Goal: Information Seeking & Learning: Understand process/instructions

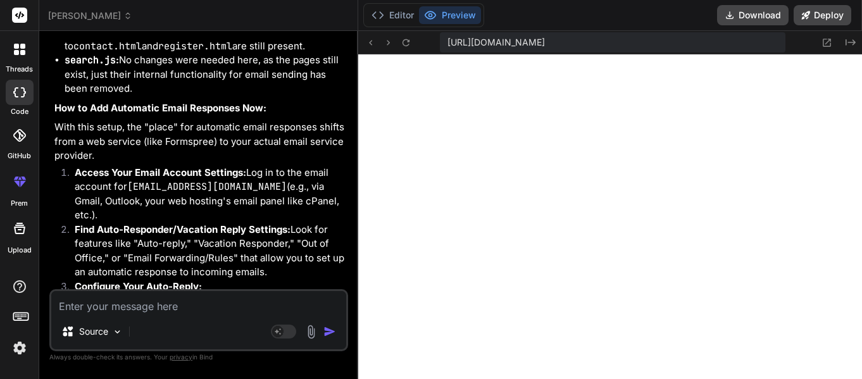
scroll to position [10290, 0]
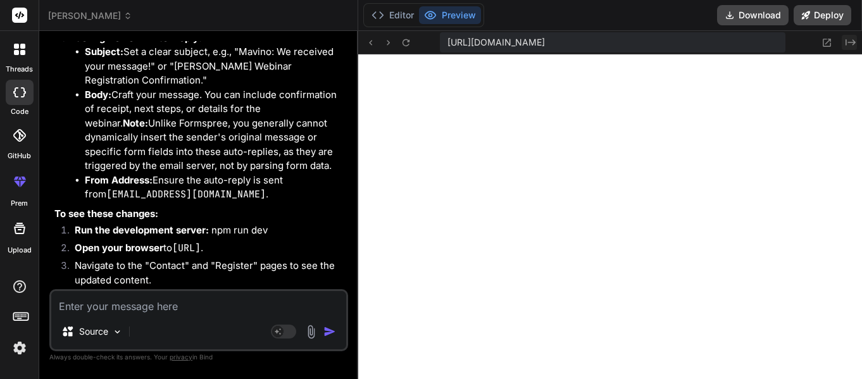
click at [852, 43] on icon "Created with Pixso." at bounding box center [851, 42] width 10 height 10
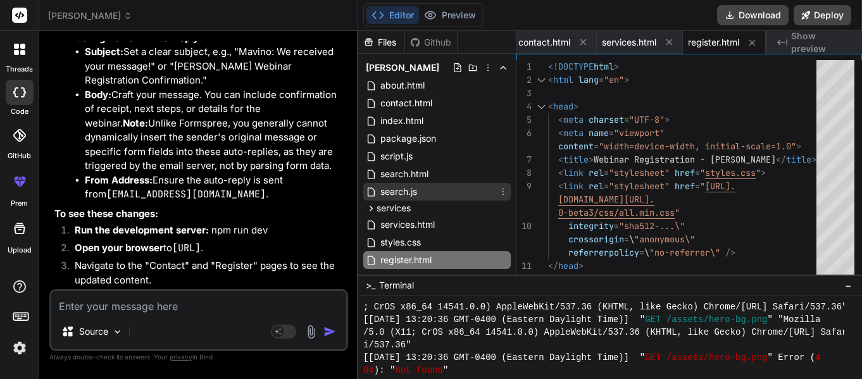
scroll to position [43, 0]
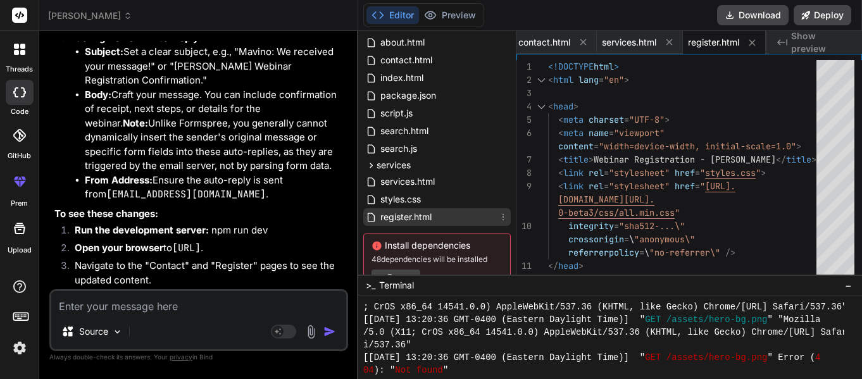
click at [500, 221] on icon at bounding box center [503, 217] width 10 height 10
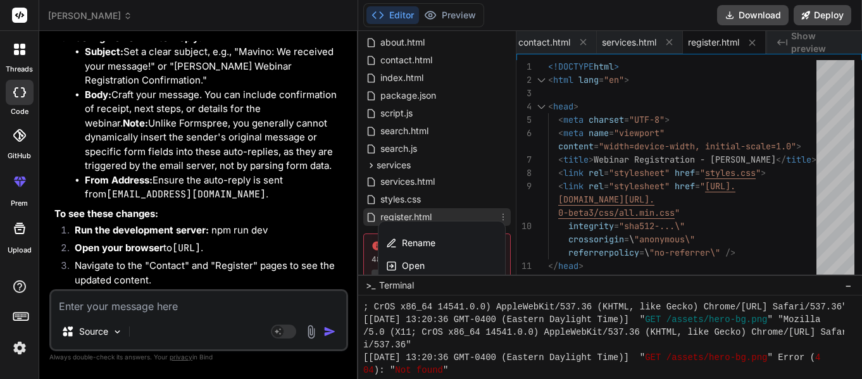
click at [433, 296] on span "Delete file" at bounding box center [423, 297] width 41 height 13
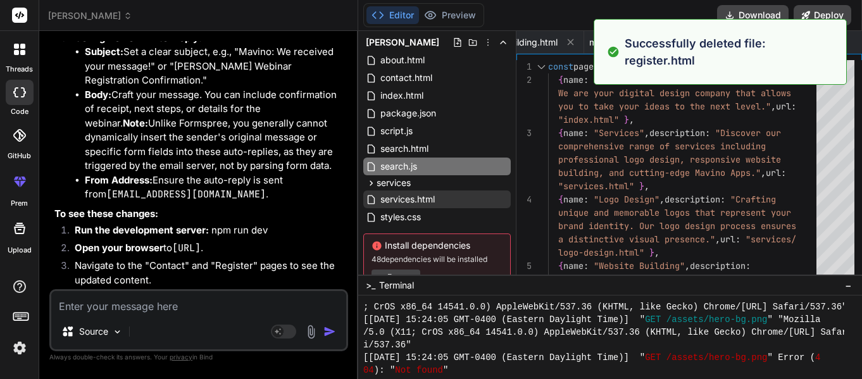
scroll to position [0, 0]
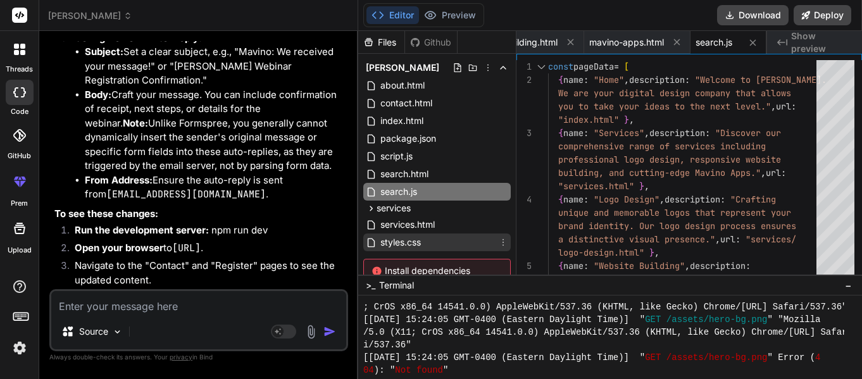
click at [415, 235] on span "styles.css" at bounding box center [400, 242] width 43 height 15
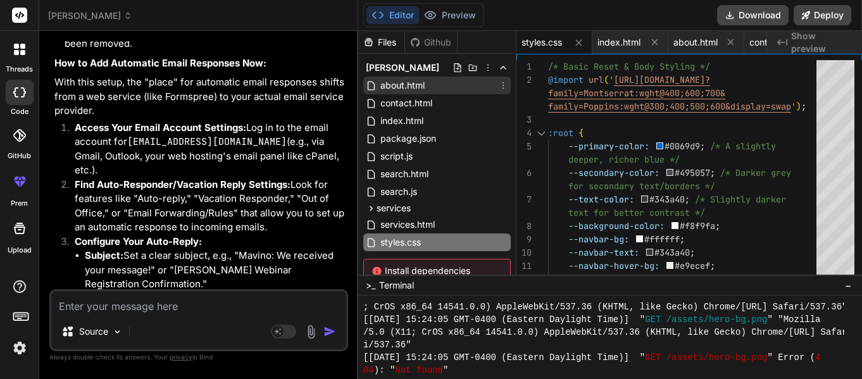
click at [407, 88] on span "about.html" at bounding box center [402, 85] width 47 height 15
type textarea "</main> <script src="script.js"></script> <script src="search.js"></script> </b…"
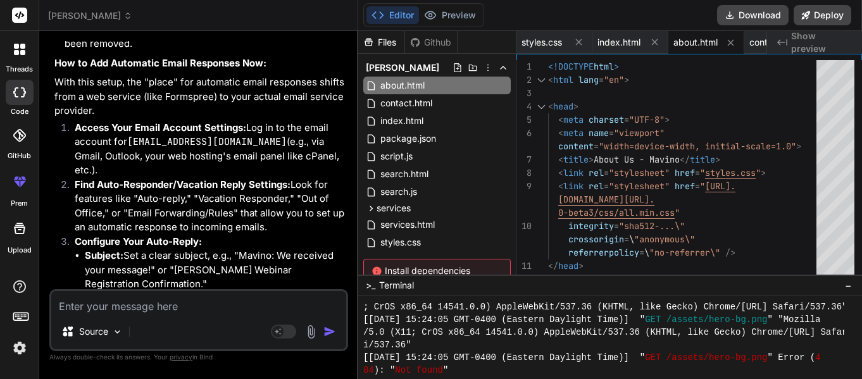
click at [187, 314] on textarea at bounding box center [198, 302] width 295 height 23
type textarea "C"
type textarea "x"
type textarea "Ca"
type textarea "x"
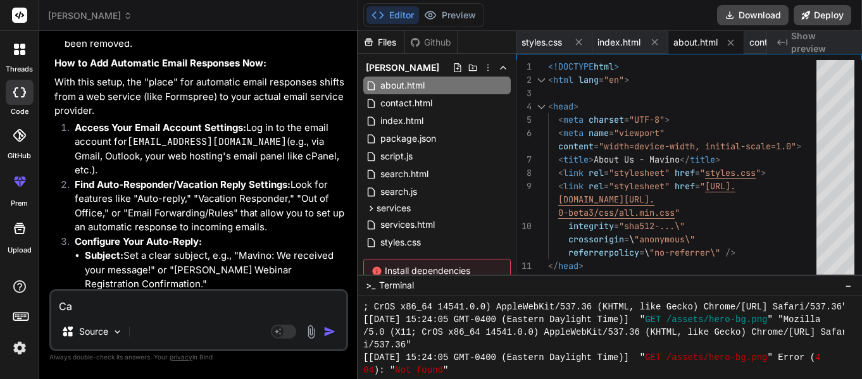
type textarea "Can"
type textarea "x"
type textarea "Can"
type textarea "x"
type textarea "Can y"
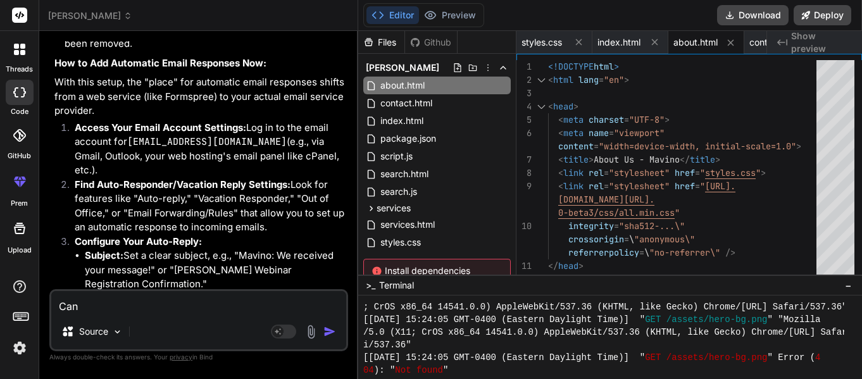
type textarea "x"
type textarea "Can yo"
type textarea "x"
type textarea "Can you"
type textarea "x"
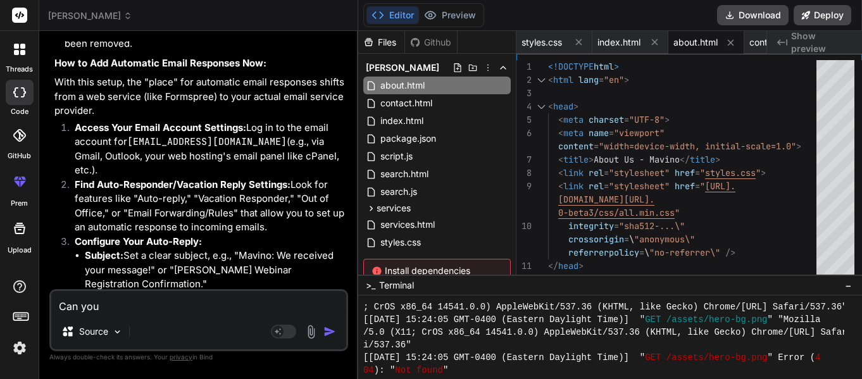
type textarea "Can you"
type textarea "x"
type textarea "Can you f"
type textarea "x"
type textarea "Can you fi"
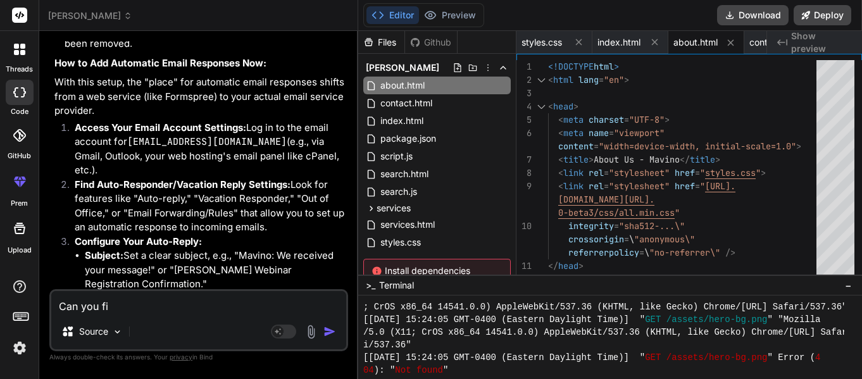
type textarea "x"
type textarea "Can you fix"
type textarea "x"
type textarea "Can you fix"
type textarea "x"
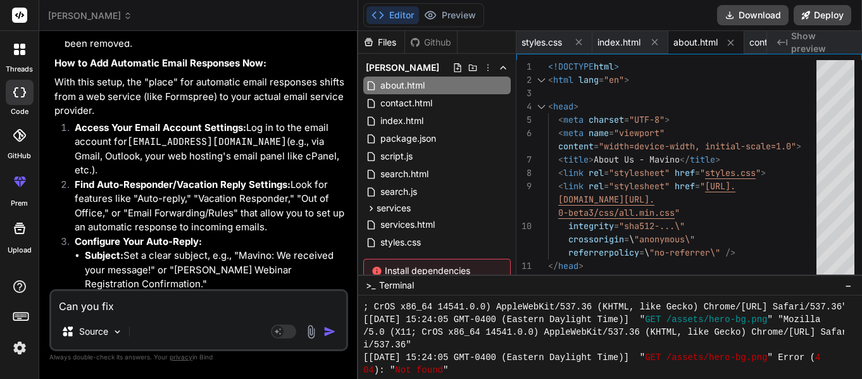
type textarea "Can you fix a"
type textarea "x"
type textarea "Can you fix"
type textarea "x"
type textarea "Can you fix e"
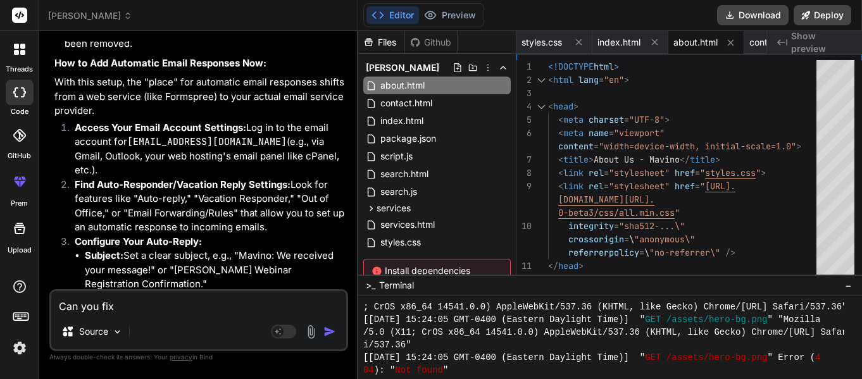
type textarea "x"
type textarea "Can you fix ev"
type textarea "x"
type textarea "Can you fix [PERSON_NAME]"
type textarea "x"
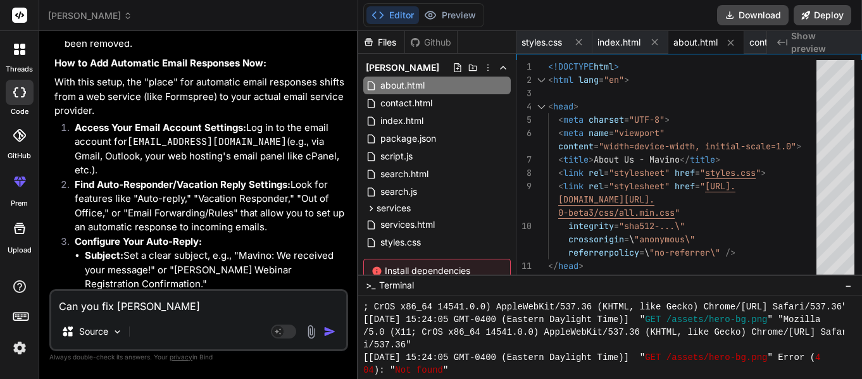
type textarea "Can you fix ever"
type textarea "x"
type textarea "Can you fix every"
type textarea "x"
type textarea "Can you fix everyt"
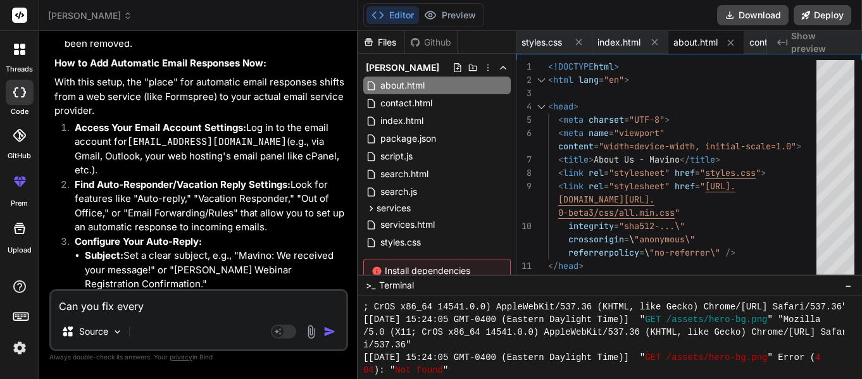
type textarea "x"
type textarea "Can you fix everyth"
type textarea "x"
type textarea "Can you fix everythi"
type textarea "x"
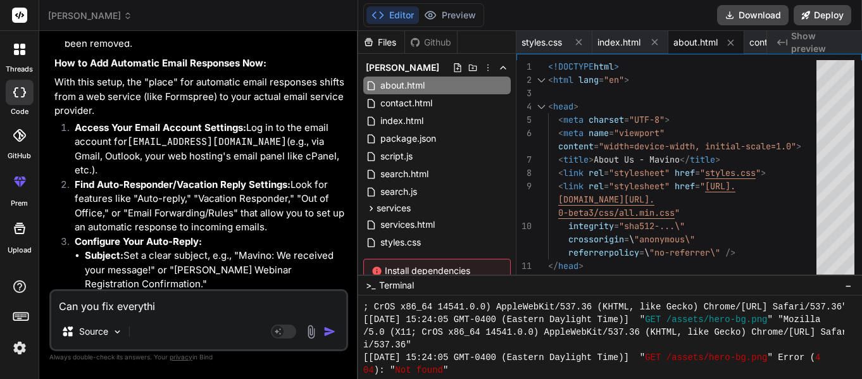
type textarea "Can you fix everythin"
type textarea "x"
type textarea "Can you fix everything"
type textarea "x"
type textarea "Can you fix everything"
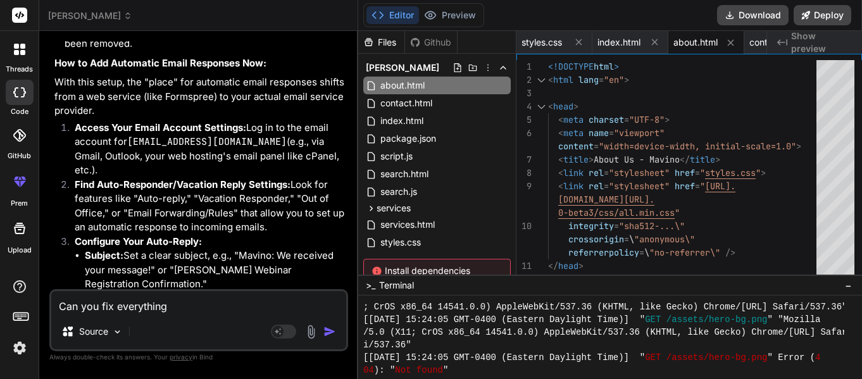
type textarea "x"
type textarea "Can you fix everything a"
type textarea "x"
type textarea "Can you fix everything an"
type textarea "x"
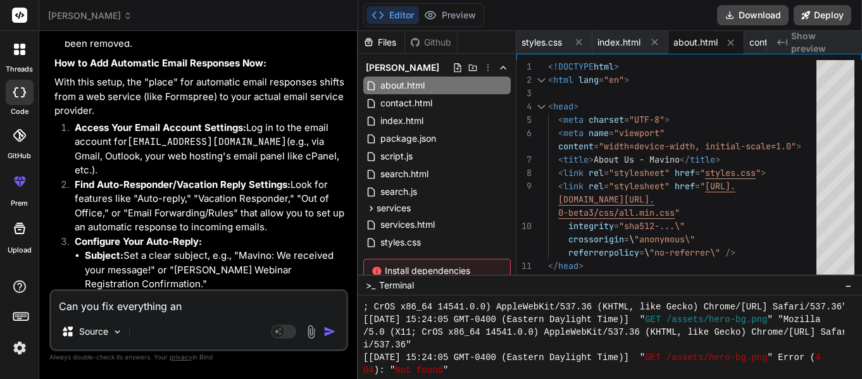
type textarea "Can you fix everything and"
type textarea "x"
type textarea "Can you fix everything and"
type textarea "x"
type textarea "Can you fix everything and r"
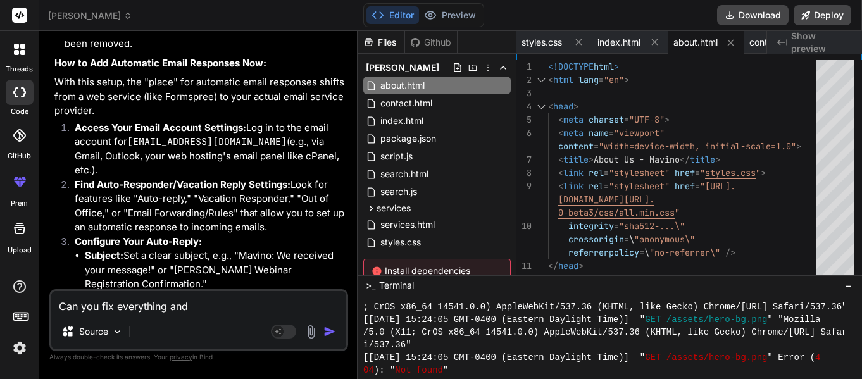
type textarea "x"
type textarea "Can you fix everything and re"
type textarea "x"
type textarea "Can you fix everything and rem"
type textarea "x"
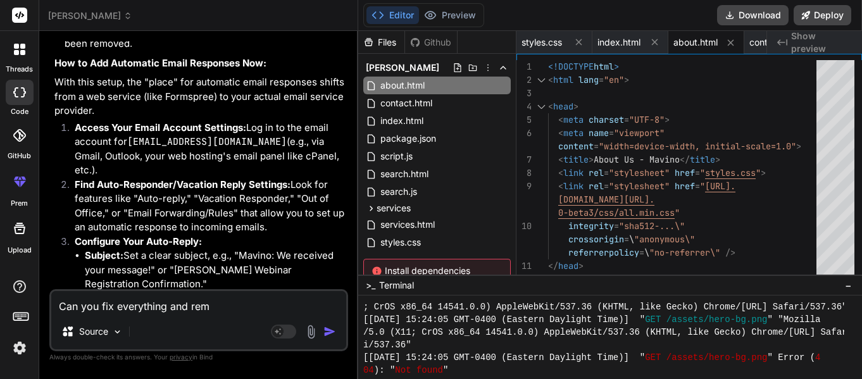
type textarea "Can you fix everything and remo"
type textarea "x"
type textarea "Can you fix everything and remov"
type textarea "x"
type textarea "Can you fix everything and remove"
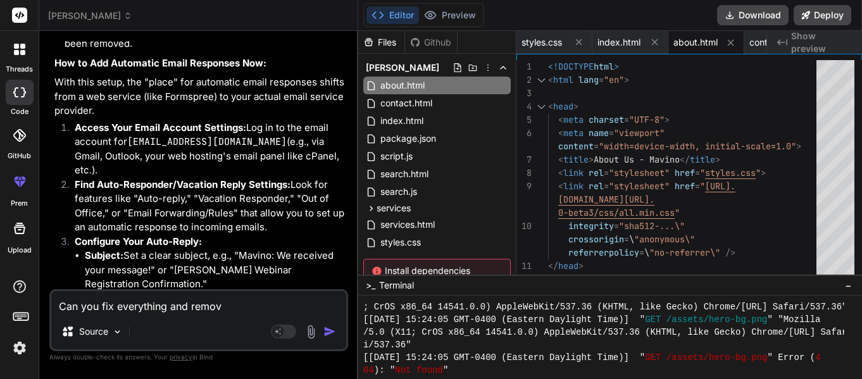
type textarea "x"
type textarea "Can you fix everything and remove"
type textarea "x"
type textarea "Can you fix everything and remove t"
type textarea "x"
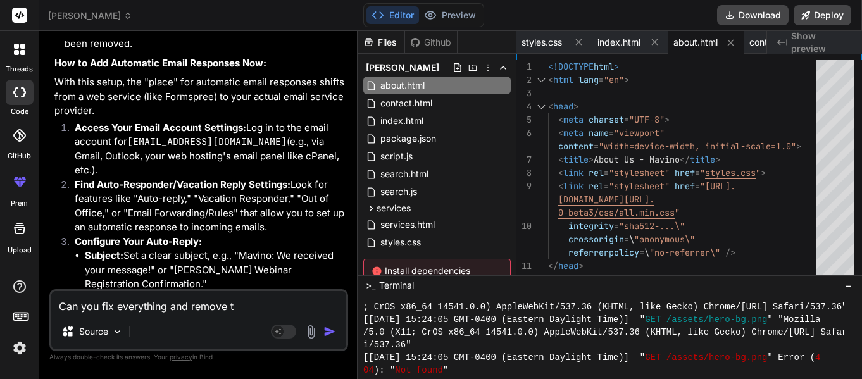
type textarea "Can you fix everything and remove th"
type textarea "x"
type textarea "Can you fix everything and remove the"
type textarea "x"
type textarea "Can you fix everything and remove the"
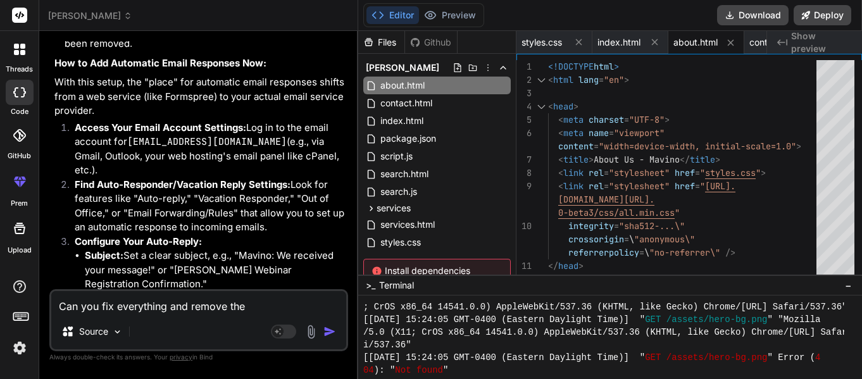
type textarea "x"
type textarea "Can you fix everything and remove the c"
type textarea "x"
type textarea "Can you fix everything and remove the co"
type textarea "x"
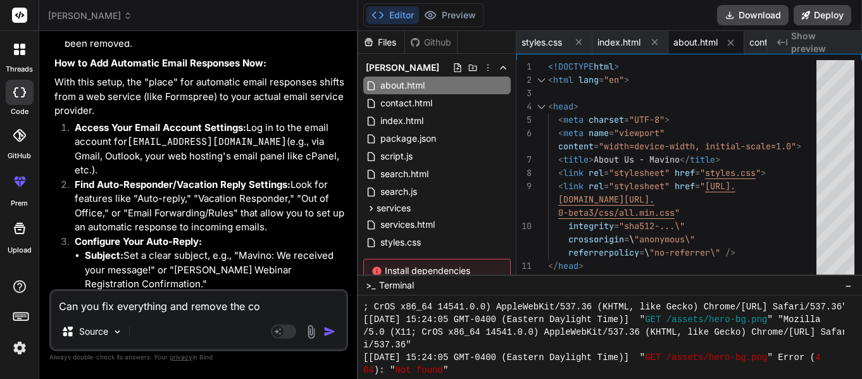
type textarea "Can you fix everything and remove the con"
type textarea "x"
type textarea "Can you fix everything and remove the cont"
type textarea "x"
type textarea "Can you fix everything and remove the conta"
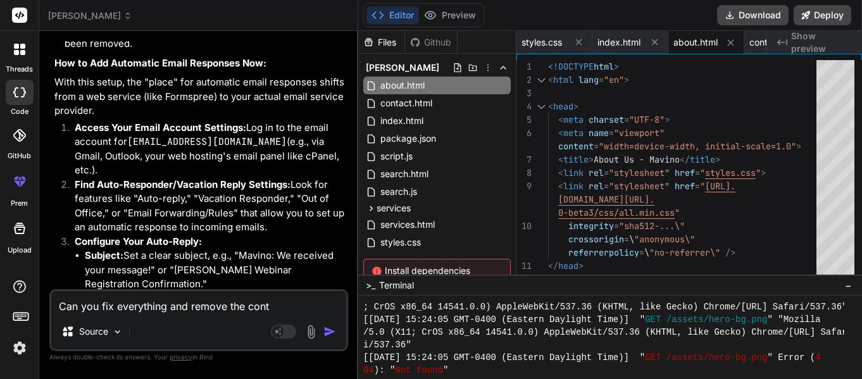
type textarea "x"
type textarea "Can you fix everything and remove the contac"
type textarea "x"
type textarea "Can you fix everything and remove the contact"
type textarea "x"
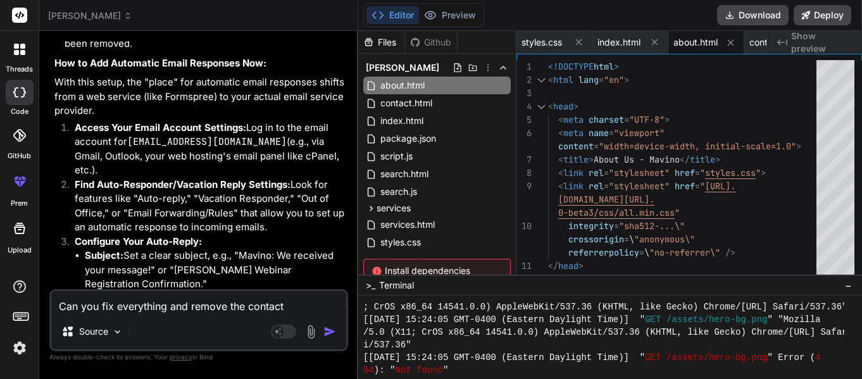
type textarea "Can you fix everything and remove the contact"
type textarea "x"
type textarea "Can you fix everything and remove the contact p"
type textarea "x"
type textarea "Can you fix everything and remove the contact pa"
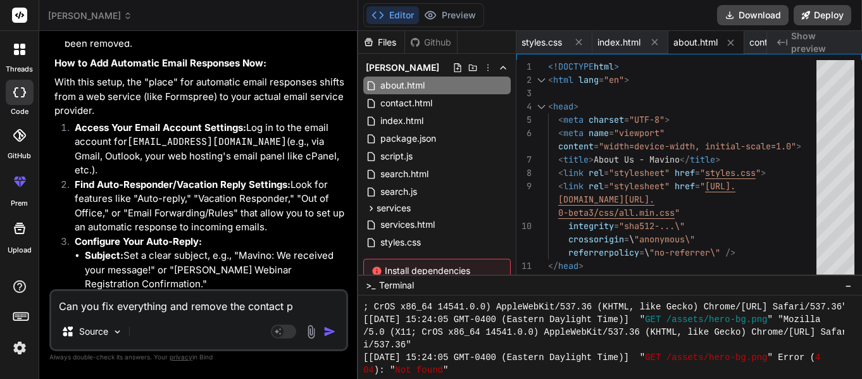
type textarea "x"
type textarea "Can you fix everything and remove the contact pag"
type textarea "x"
type textarea "Can you fix everything and remove the contact page"
type textarea "x"
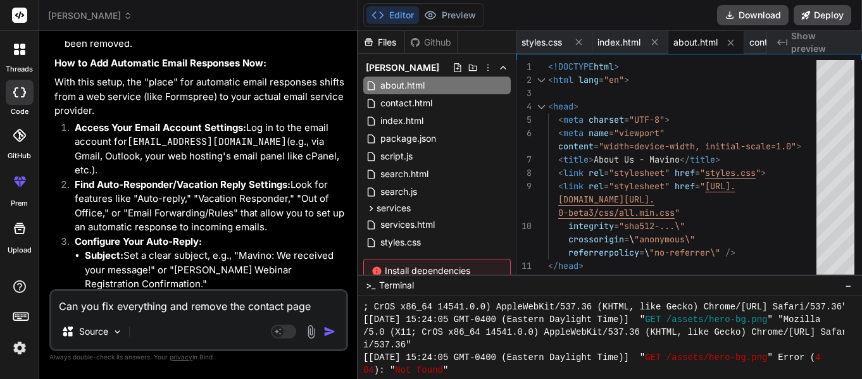
type textarea "Can you fix everything and remove the contact page"
type textarea "x"
type textarea "Can you fix everything and remove the contact page f"
type textarea "x"
type textarea "Can you fix everything and remove the contact page fr"
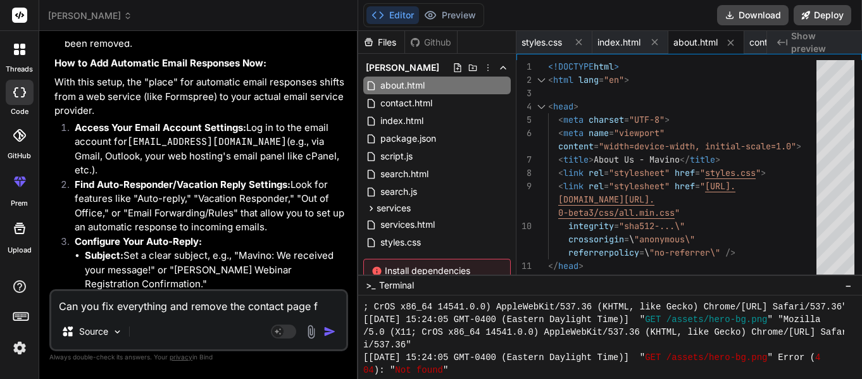
type textarea "x"
type textarea "Can you fix everything and remove the contact page fro"
type textarea "x"
type textarea "Can you fix everything and remove the contact page from"
type textarea "x"
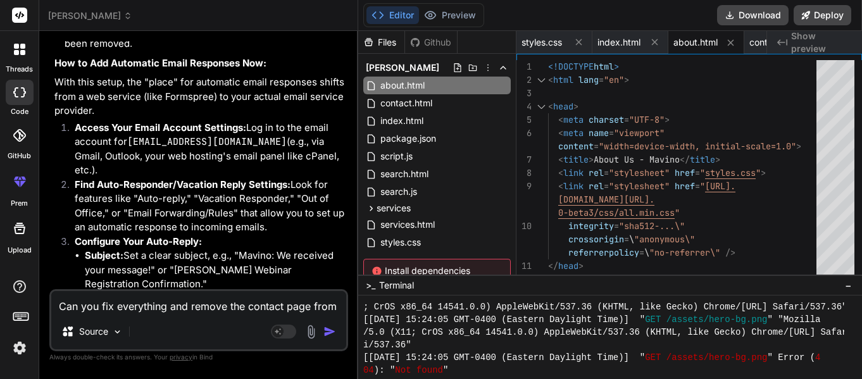
type textarea "Can you fix everything and remove the contact page from"
type textarea "x"
type textarea "Can you fix everything and remove the contact page from s"
type textarea "x"
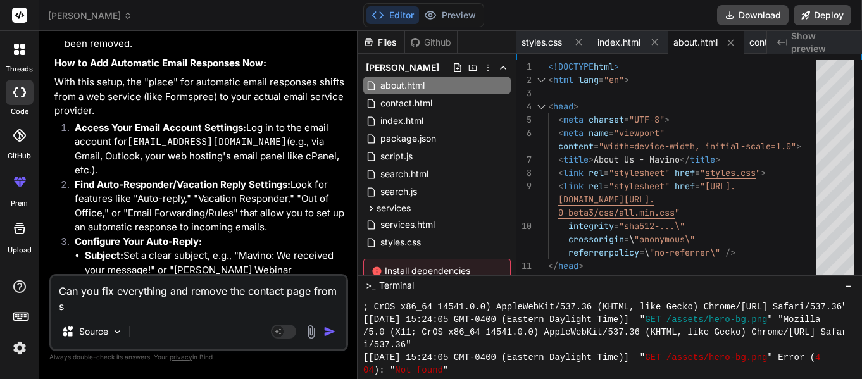
type textarea "Can you fix everything and remove the contact page from se"
type textarea "x"
type textarea "Can you fix everything and remove the contact page from s"
type textarea "x"
type textarea "Can you fix everything and remove the contact page from se"
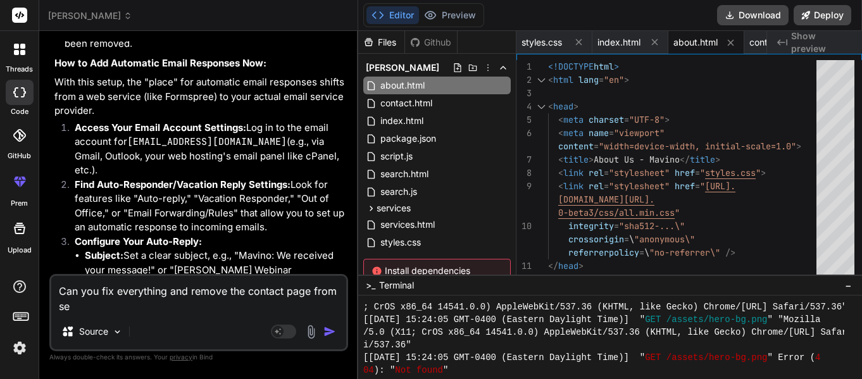
type textarea "x"
type textarea "Can you fix everything and remove the contact page from sea"
type textarea "x"
type textarea "Can you fix everything and remove the contact page from sear"
type textarea "x"
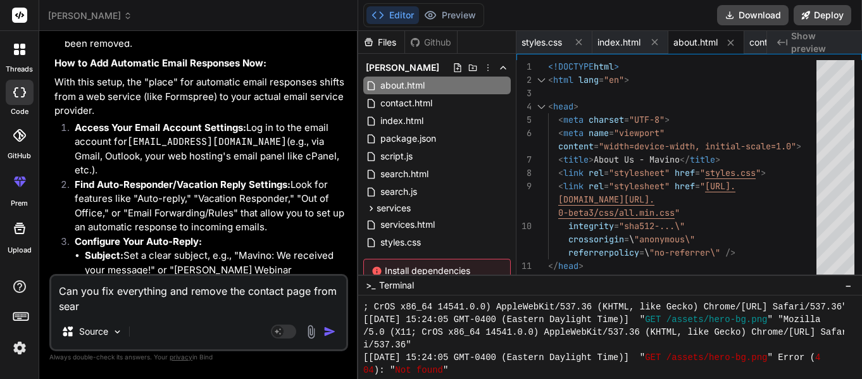
type textarea "Can you fix everything and remove the contact page from searc"
type textarea "x"
type textarea "Can you fix everything and remove the contact page from search"
type textarea "x"
type textarea "Can you fix everything and remove the contact page from search"
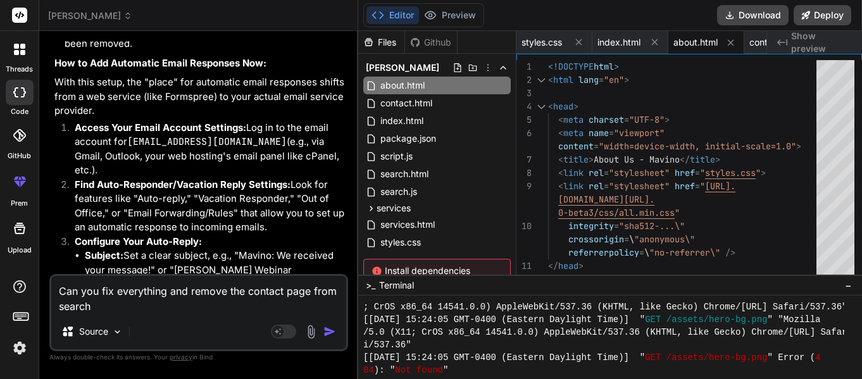
type textarea "x"
type textarea "Can you fix everything and remove the contact page from search a"
type textarea "x"
type textarea "Can you fix everything and remove the contact page from search an"
type textarea "x"
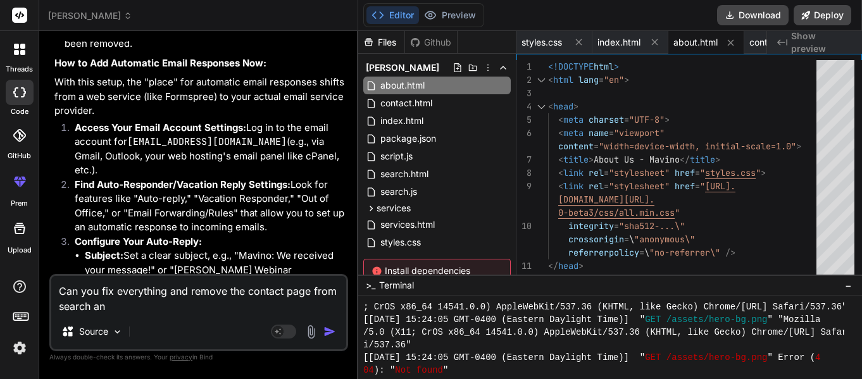
type textarea "Can you fix everything and remove the contact page from search and"
type textarea "x"
type textarea "Can you fix everything and remove the contact page from search and"
type textarea "x"
type textarea "Can you fix everything and remove the contact page from search and t"
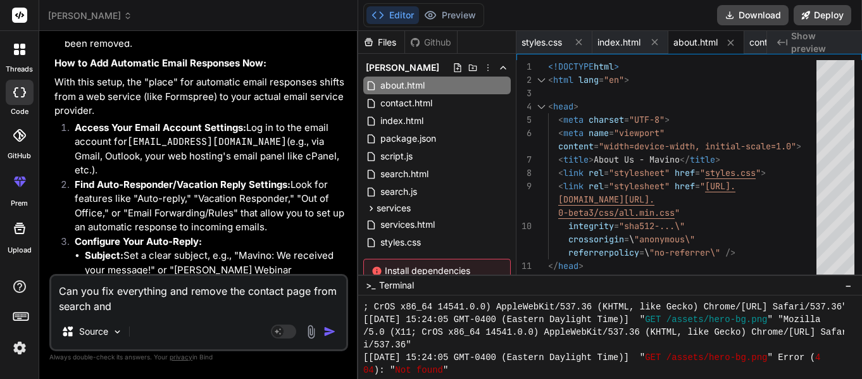
type textarea "x"
type textarea "Can you fix everything and remove the contact page from search and th"
type textarea "x"
type textarea "Can you fix everything and remove the contact page from search and the"
type textarea "x"
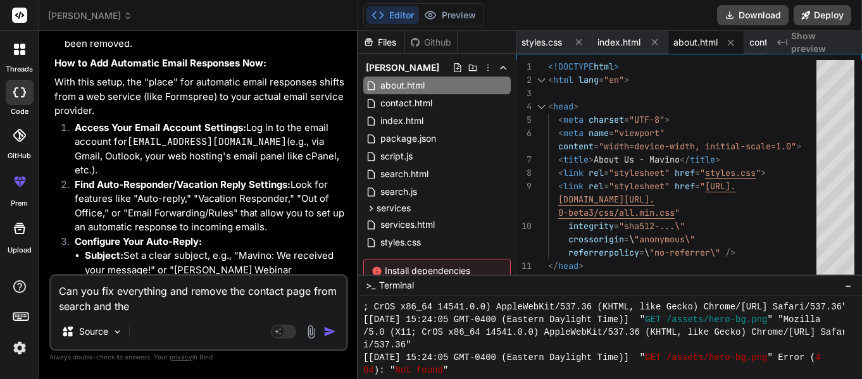
type textarea "Can you fix everything and remove the contact page from search and the"
type textarea "x"
type textarea "Can you fix everything and remove the contact page from search and the f"
type textarea "x"
type textarea "Can you fix everything and remove the contact page from search and the fi"
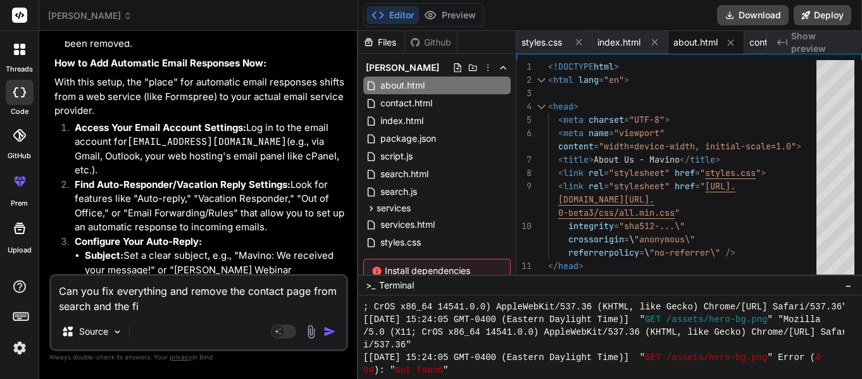
type textarea "x"
type textarea "Can you fix everything and remove the contact page from search and the fil"
type textarea "x"
type textarea "Can you fix everything and remove the contact page from search and the file"
type textarea "x"
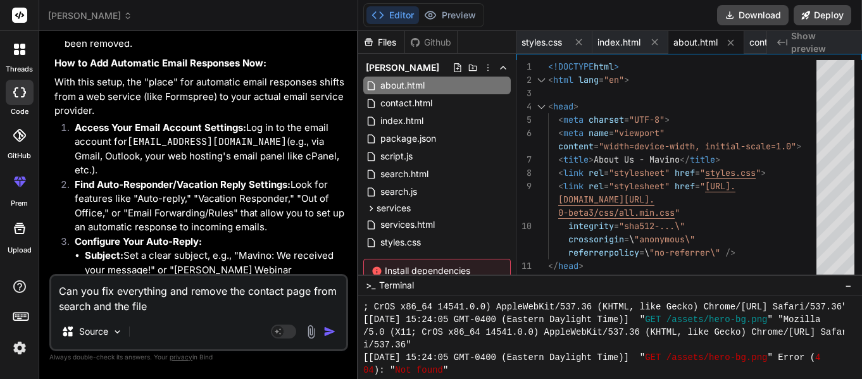
type textarea "Can you fix everything and remove the contact page from search and the files"
type textarea "x"
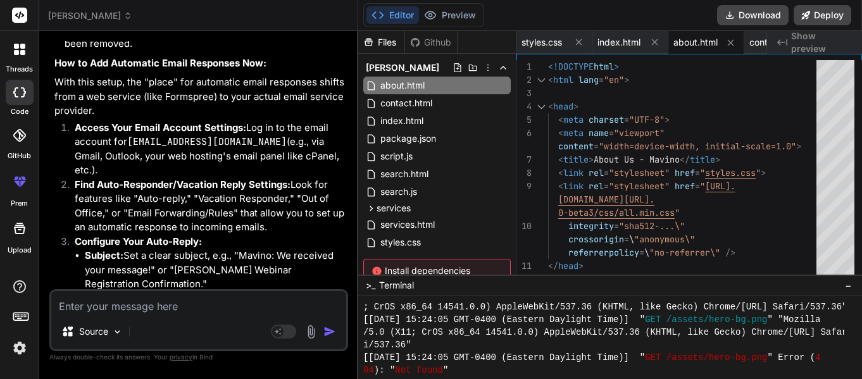
scroll to position [10436, 0]
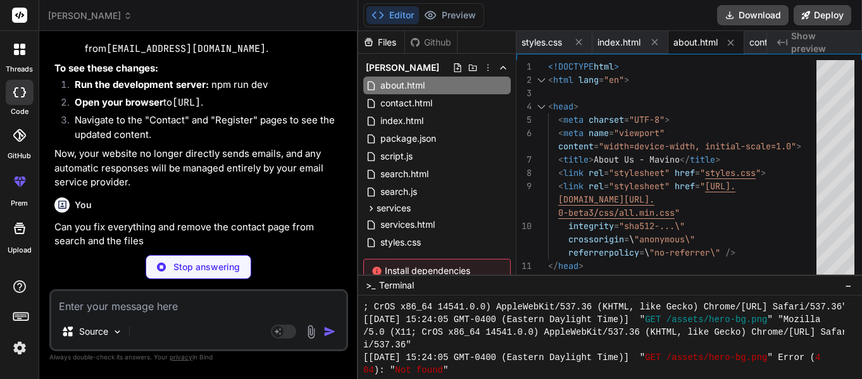
type textarea "x"
type textarea "<script src="script.js"></script> <script src="search.js"></script> </body> </h…"
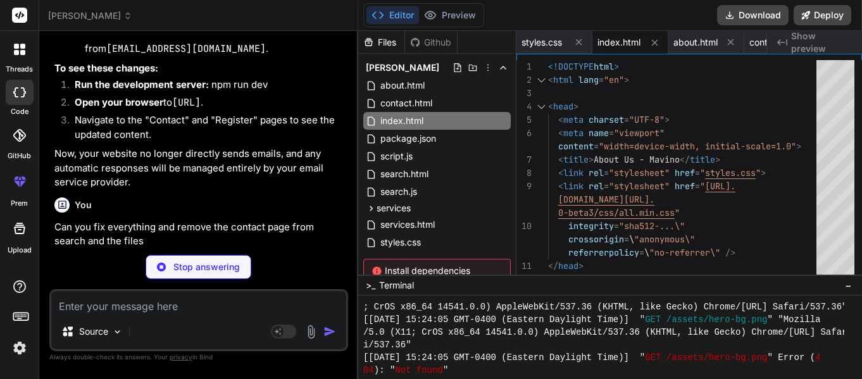
type textarea "x"
type textarea "font-size: 0.95rem; padding: 12px 25px; } }"
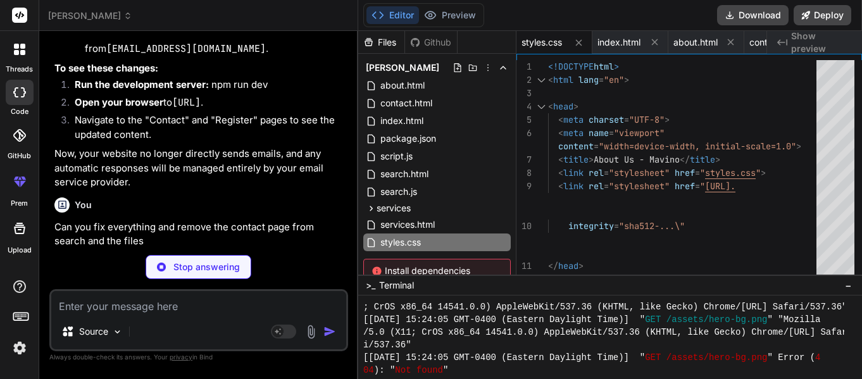
type textarea "x"
type textarea "<script src="script.js"></script> <script src="search.js"></script> </body> </h…"
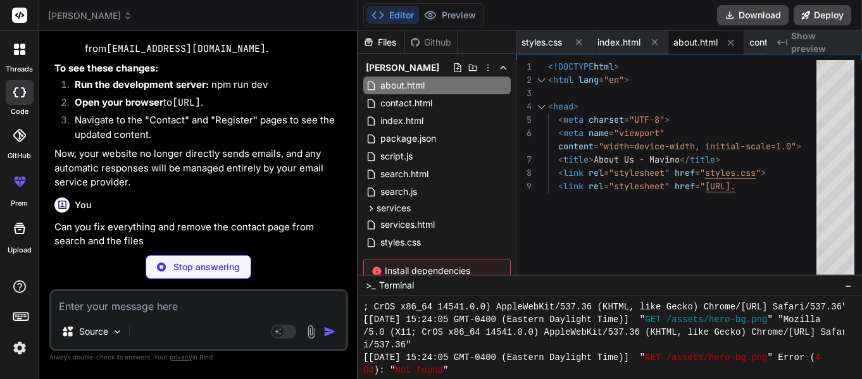
type textarea "x"
type textarea "</main> <script src="script.js"></script> <script src="search.js"></script> </b…"
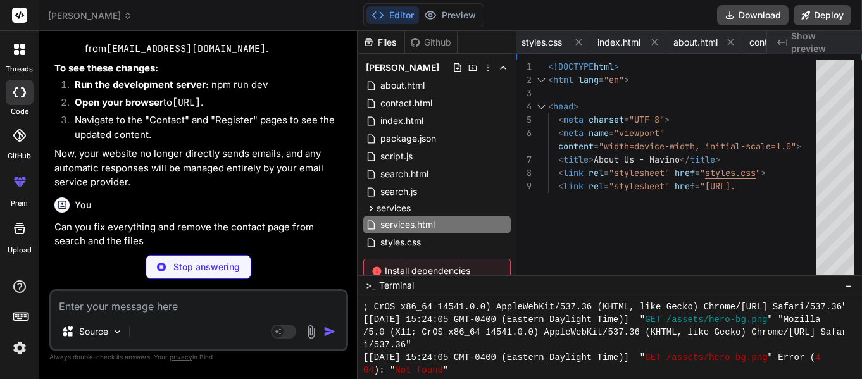
type textarea "x"
type textarea "</body> </html>"
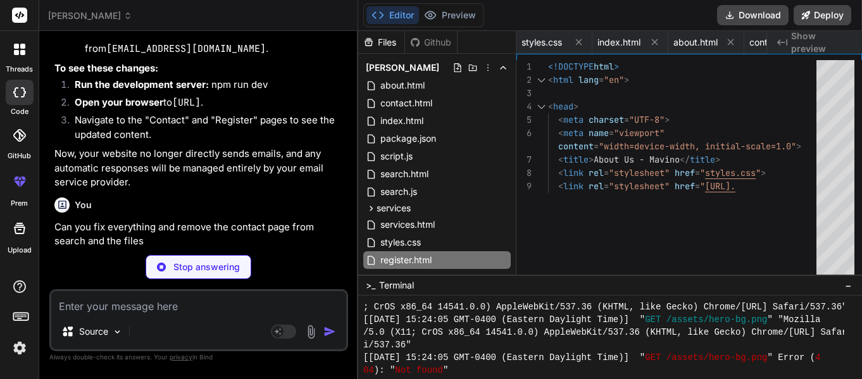
type textarea "x"
type textarea "});"
type textarea "x"
type textarea "<script src="script.js"></script> <script src="search.js"></script> <!-- Link t…"
type textarea "x"
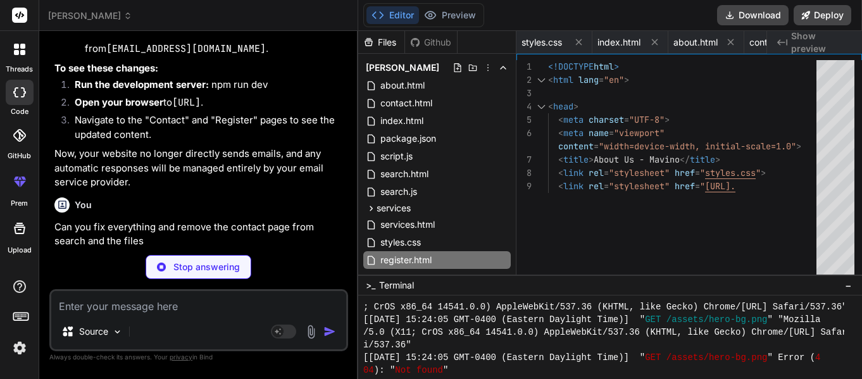
type textarea "</html>"
type textarea "x"
type textarea "</main> <script src="../script.js"></script> <!-- Adjusted path --> <script src…"
type textarea "x"
type textarea "</html>"
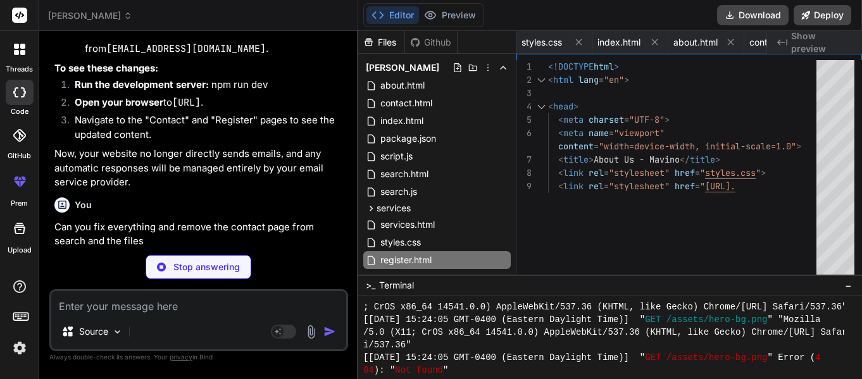
type textarea "x"
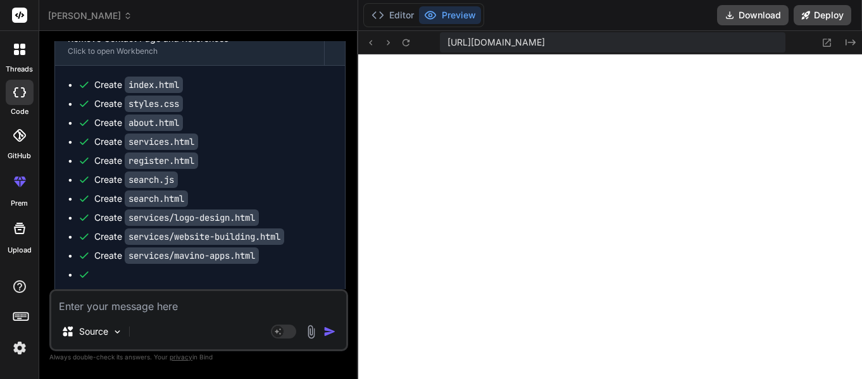
scroll to position [10924, 0]
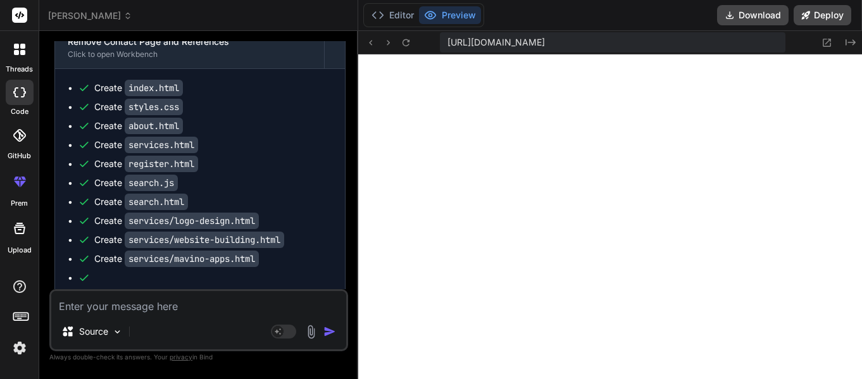
click at [199, 307] on textarea at bounding box center [198, 302] width 295 height 23
type textarea "R"
type textarea "x"
type textarea "Re"
type textarea "x"
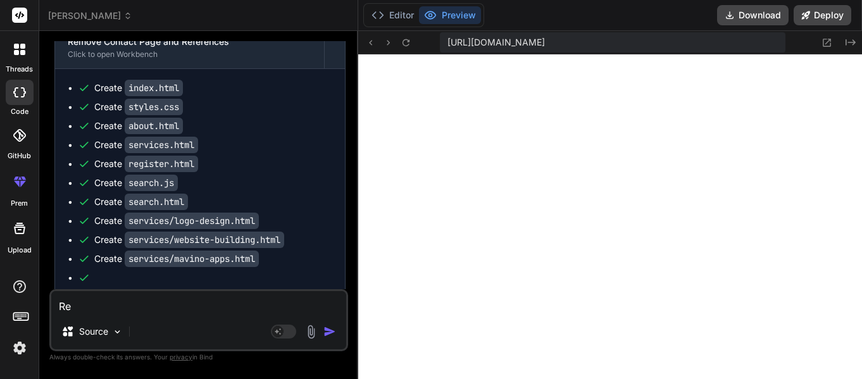
type textarea "Rem"
type textarea "x"
type textarea "Remo"
type textarea "x"
type textarea "Remov"
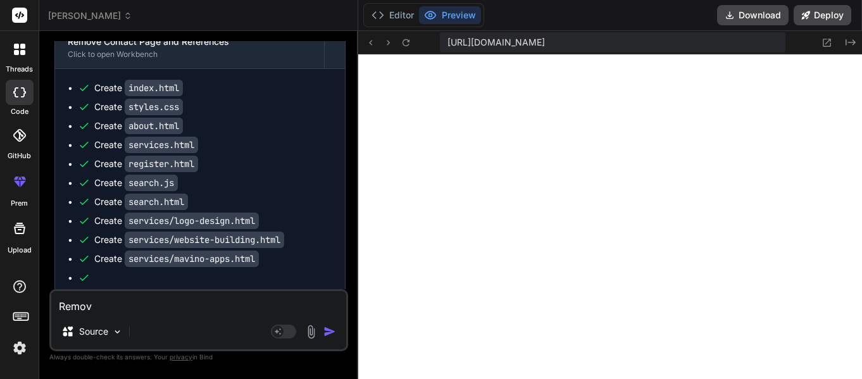
type textarea "x"
type textarea "Remove"
type textarea "x"
type textarea "Remove"
type textarea "x"
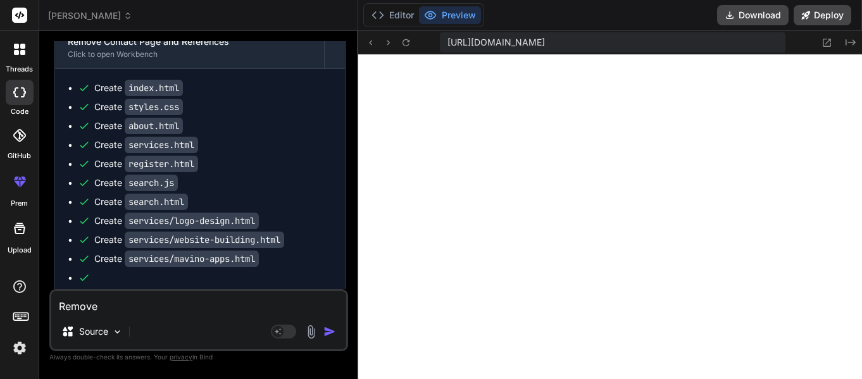
type textarea "Remove a"
type textarea "x"
type textarea "Remove al"
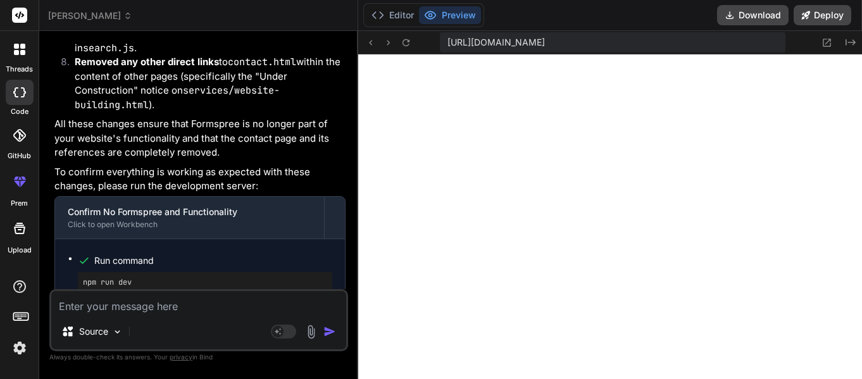
scroll to position [0, 0]
click at [843, 43] on button "Created with Pixso." at bounding box center [849, 42] width 15 height 15
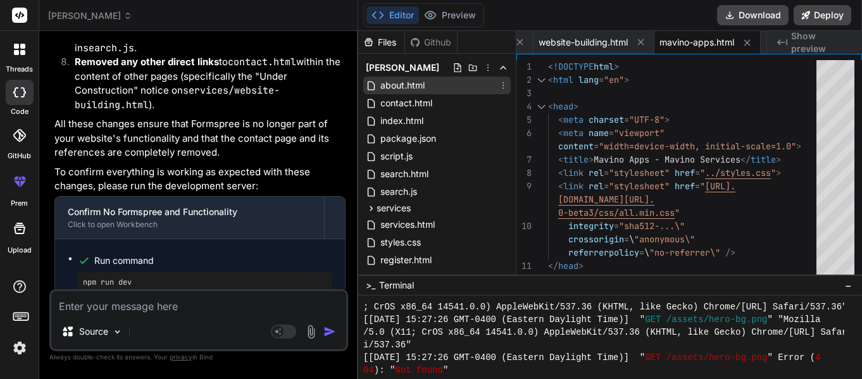
click at [412, 87] on span "about.html" at bounding box center [402, 85] width 47 height 15
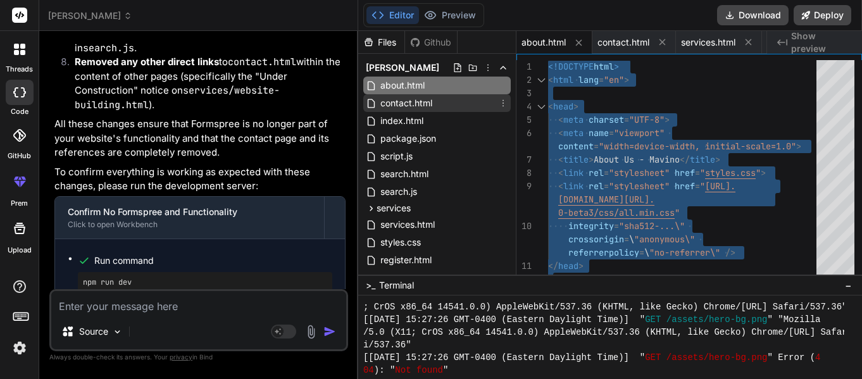
click at [411, 107] on span "contact.html" at bounding box center [406, 103] width 54 height 15
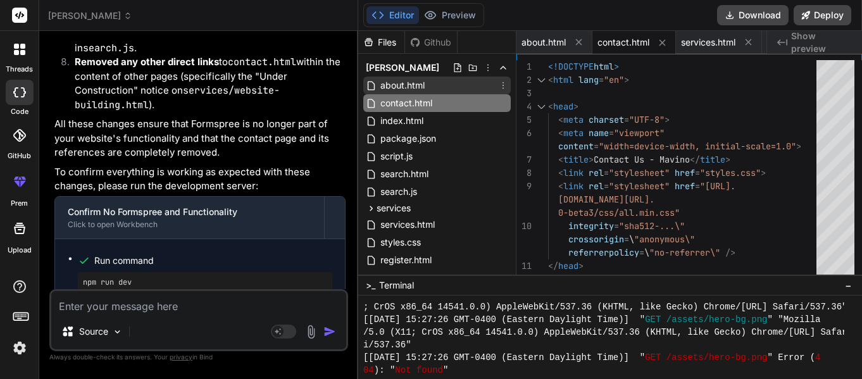
click at [407, 88] on span "about.html" at bounding box center [402, 85] width 47 height 15
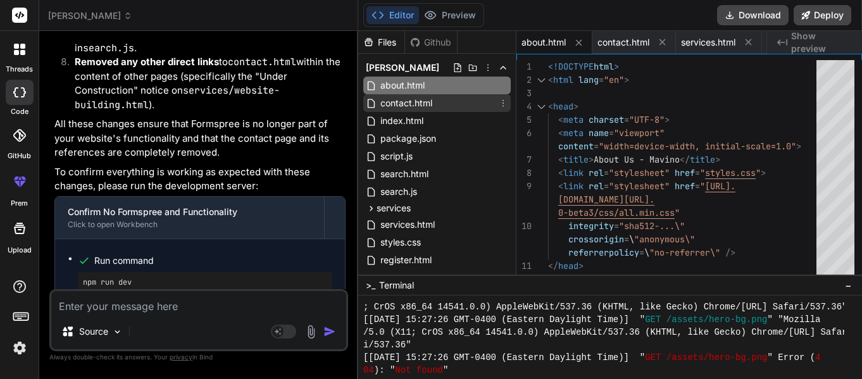
click at [439, 108] on div "contact.html" at bounding box center [437, 103] width 148 height 18
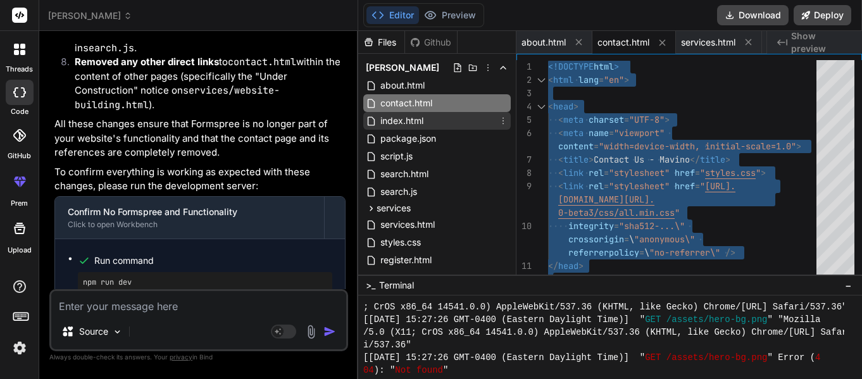
click at [402, 121] on span "index.html" at bounding box center [402, 120] width 46 height 15
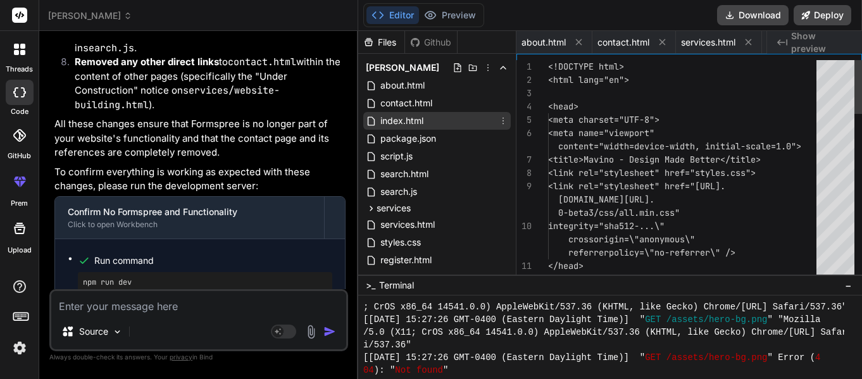
scroll to position [0, 76]
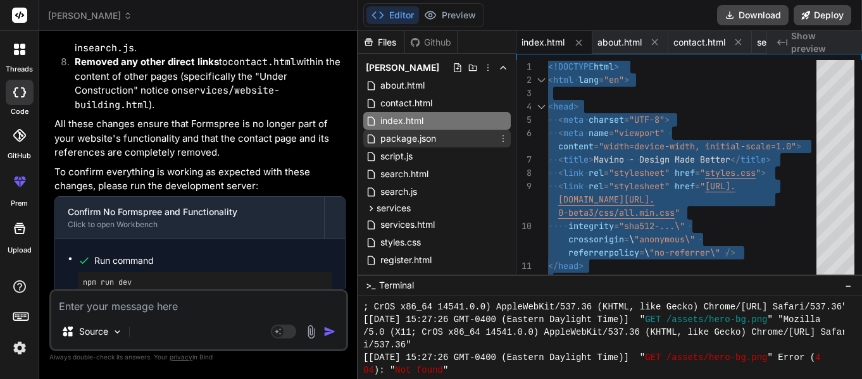
click at [422, 139] on span "package.json" at bounding box center [408, 138] width 58 height 15
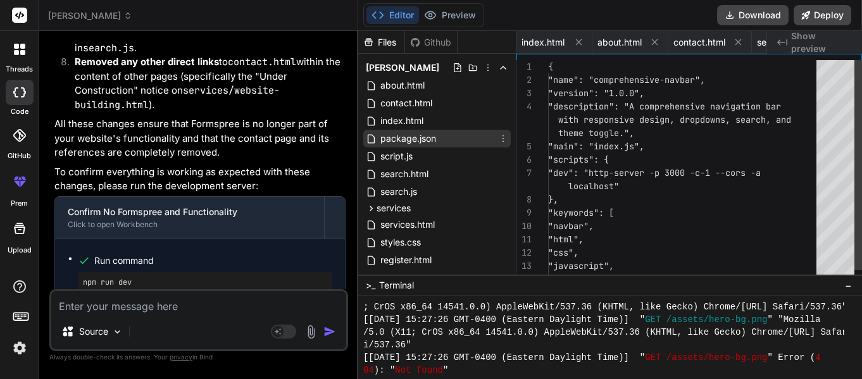
scroll to position [0, 809]
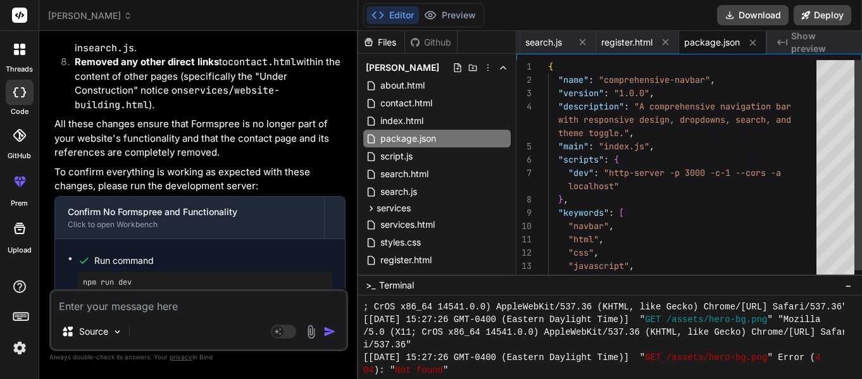
click at [674, 149] on div "{ "name" : "comprehensive-navbar" , "version" : "1.0.0" , "description" : "A co…" at bounding box center [686, 226] width 276 height 332
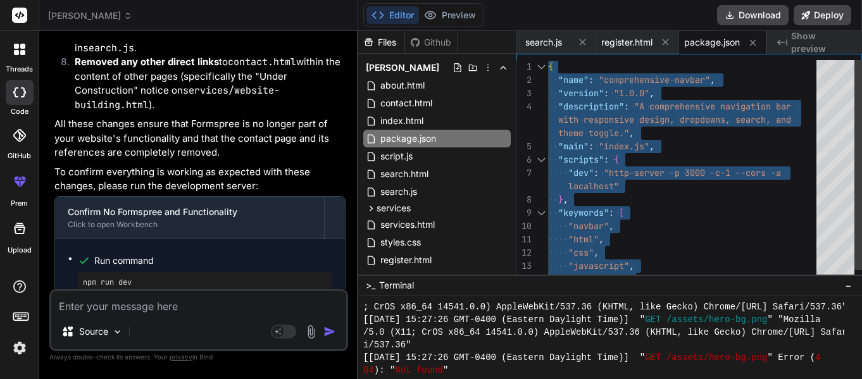
click at [700, 184] on div "{ "name" : "comprehensive-navbar" , "version" : "1.0.0" , "description" : "A co…" at bounding box center [686, 226] width 276 height 332
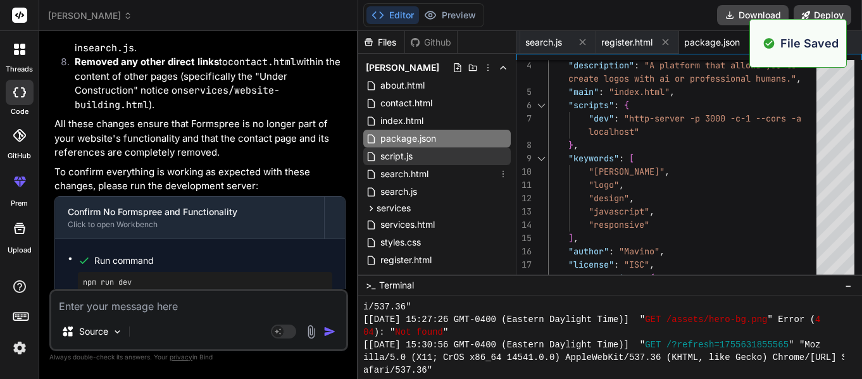
scroll to position [4534, 0]
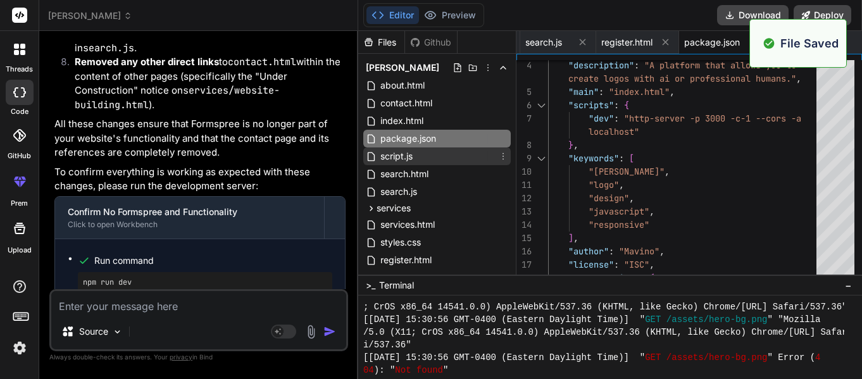
click at [453, 156] on div "script.js" at bounding box center [437, 157] width 148 height 18
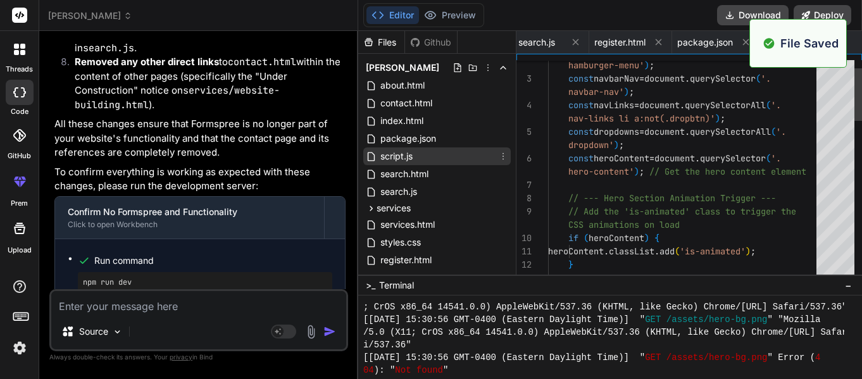
scroll to position [0, 885]
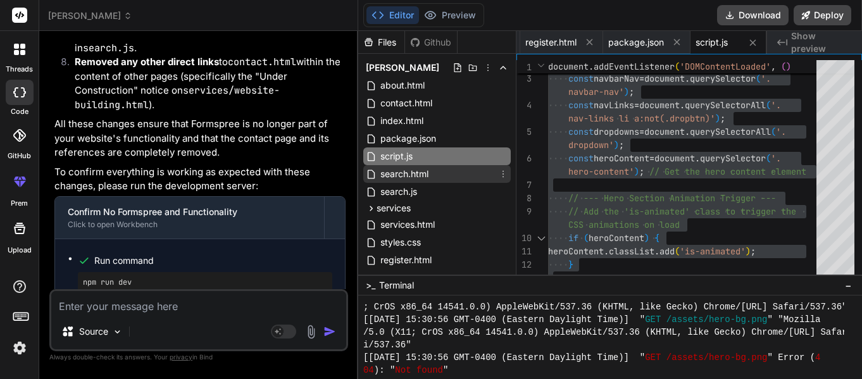
click at [408, 168] on span "search.html" at bounding box center [404, 174] width 51 height 15
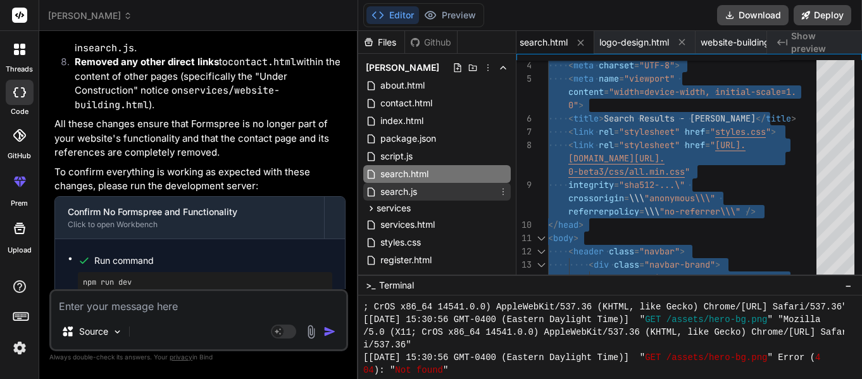
click at [435, 194] on div "search.js" at bounding box center [437, 192] width 148 height 18
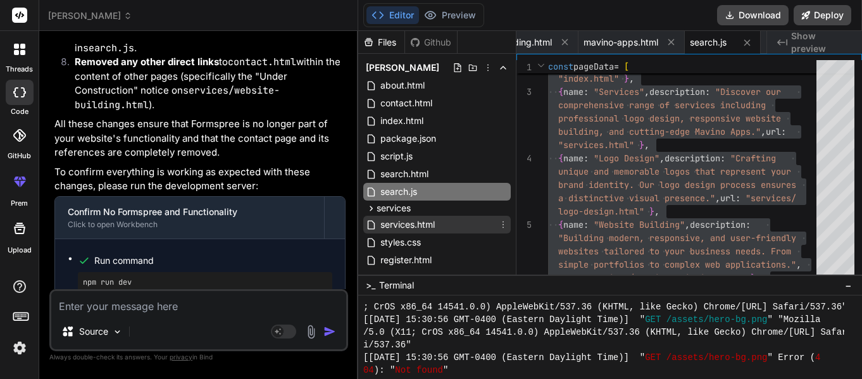
click at [412, 224] on span "services.html" at bounding box center [407, 224] width 57 height 15
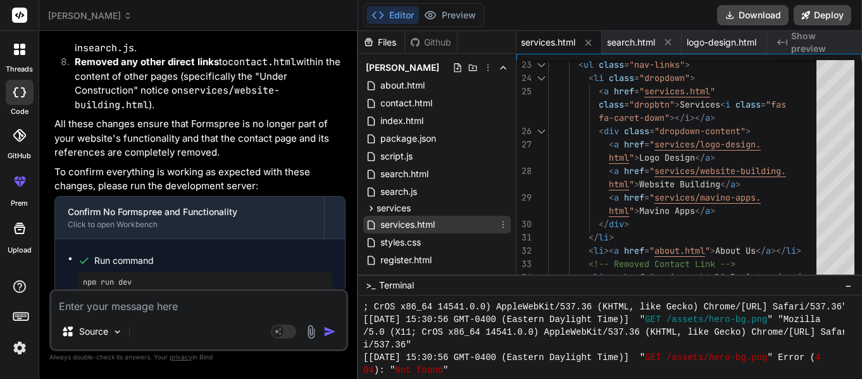
click at [500, 225] on icon at bounding box center [503, 225] width 10 height 10
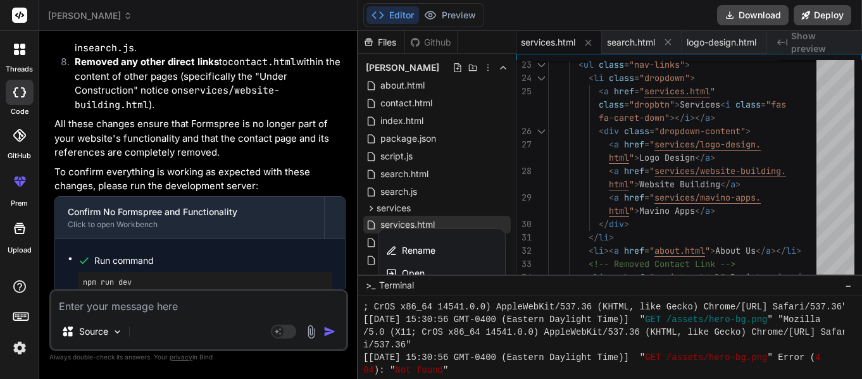
click at [223, 314] on textarea at bounding box center [198, 302] width 295 height 23
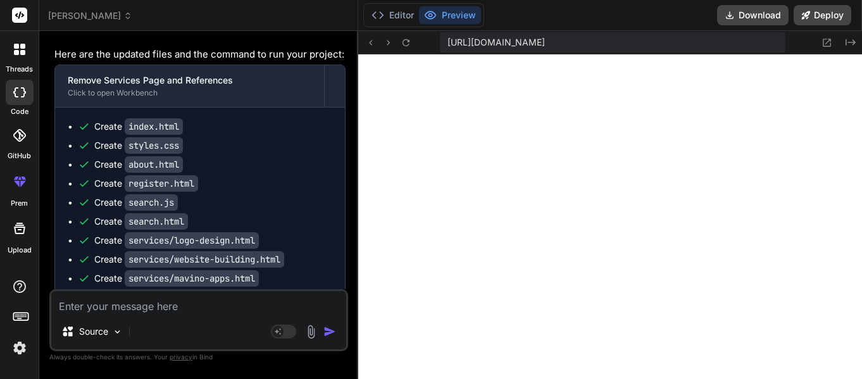
scroll to position [0, 0]
click at [854, 41] on icon "Created with Pixso." at bounding box center [851, 42] width 10 height 10
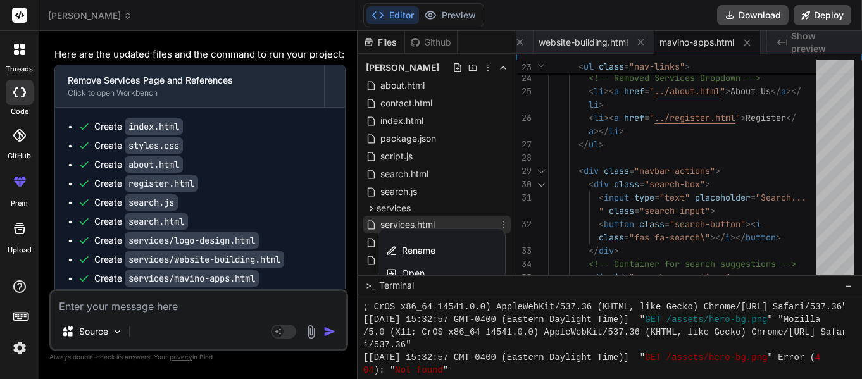
click at [451, 302] on div "Delete file" at bounding box center [442, 305] width 127 height 28
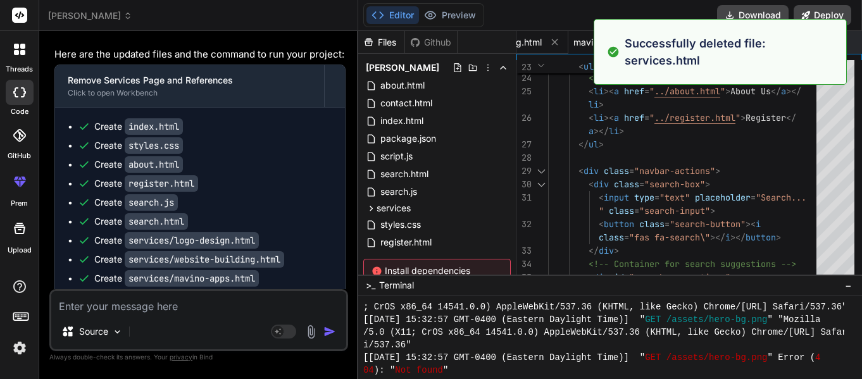
scroll to position [5446, 0]
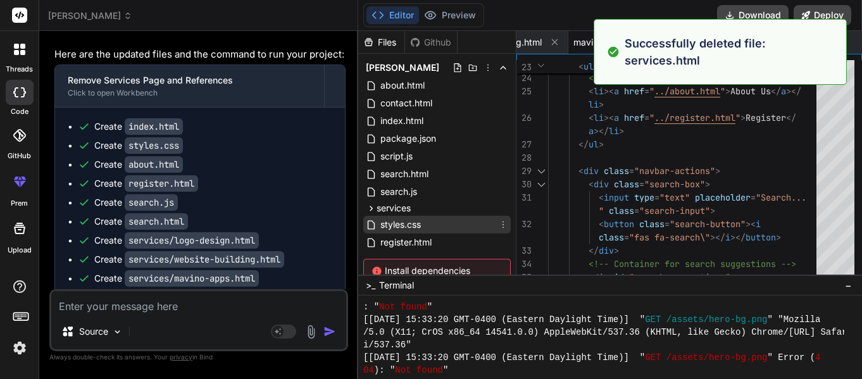
click at [429, 220] on div "styles.css" at bounding box center [437, 225] width 148 height 18
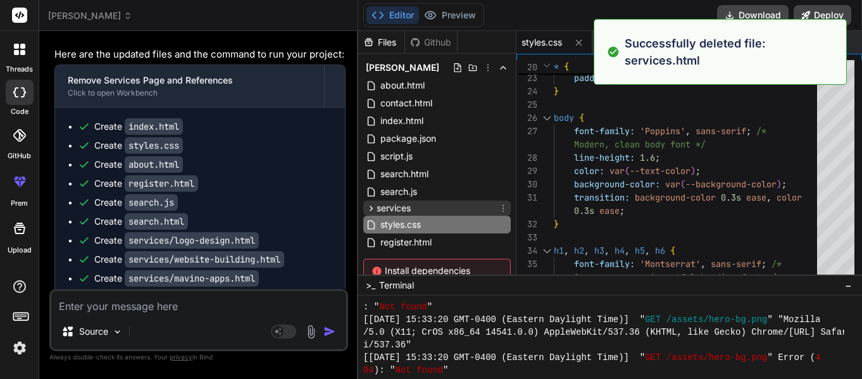
click at [425, 208] on div "services" at bounding box center [437, 208] width 148 height 15
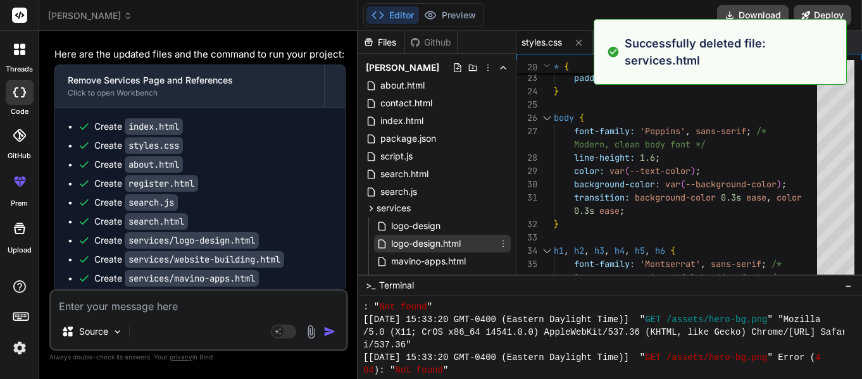
click at [436, 235] on div "logo-design.html" at bounding box center [442, 244] width 137 height 18
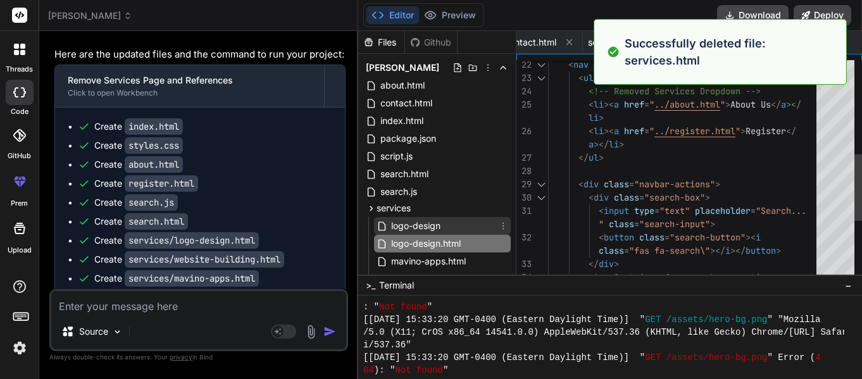
click at [434, 228] on span "logo-design" at bounding box center [416, 225] width 52 height 15
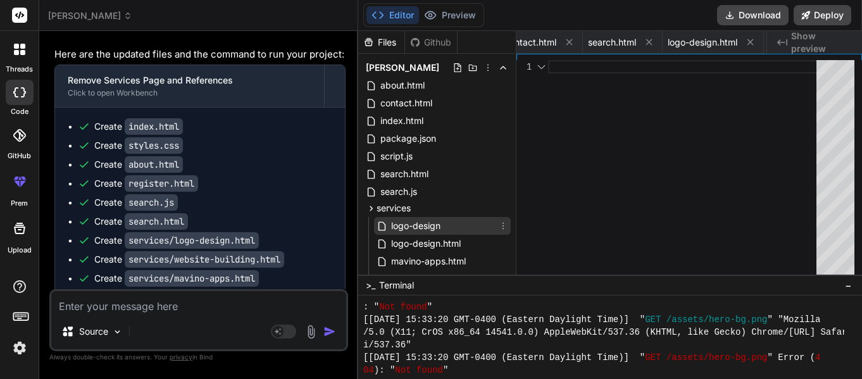
scroll to position [0, 880]
click at [500, 228] on icon at bounding box center [503, 226] width 10 height 10
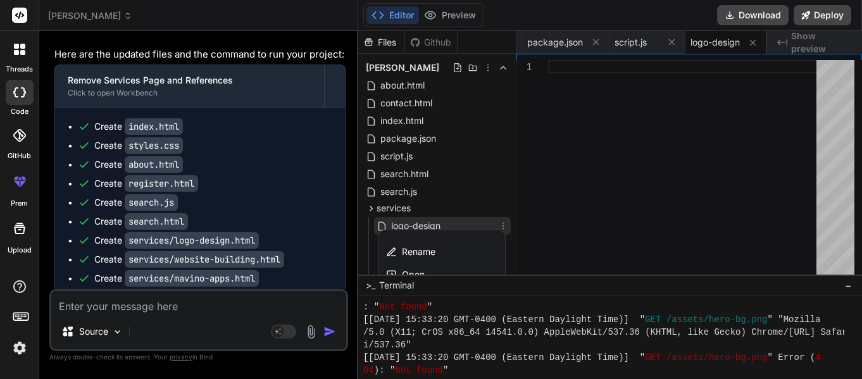
click at [424, 306] on span "Delete file" at bounding box center [423, 306] width 41 height 13
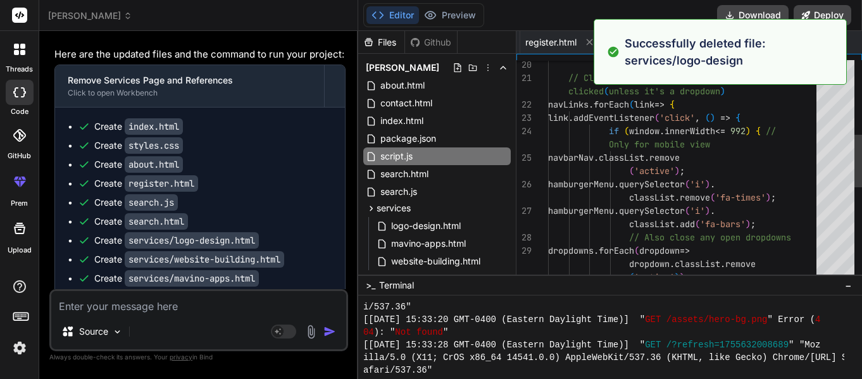
scroll to position [5699, 0]
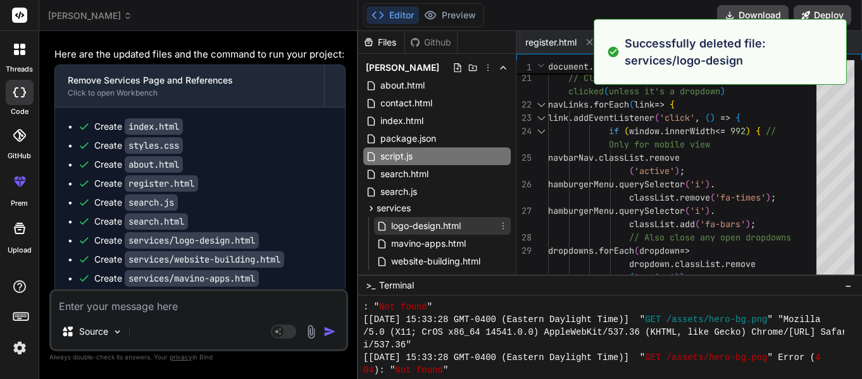
click at [441, 225] on span "logo-design.html" at bounding box center [426, 225] width 72 height 15
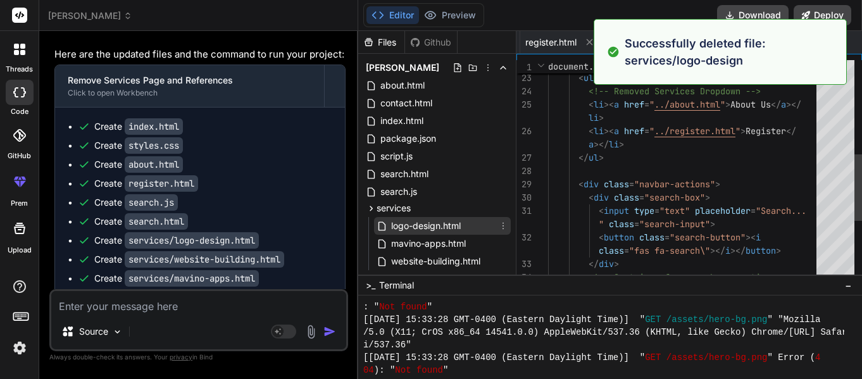
scroll to position [0, 393]
click at [698, 205] on div "< nav class = "navbar-nav" > < ul class = "nav-links" > <!-- Removed Services D…" at bounding box center [686, 211] width 276 height 1051
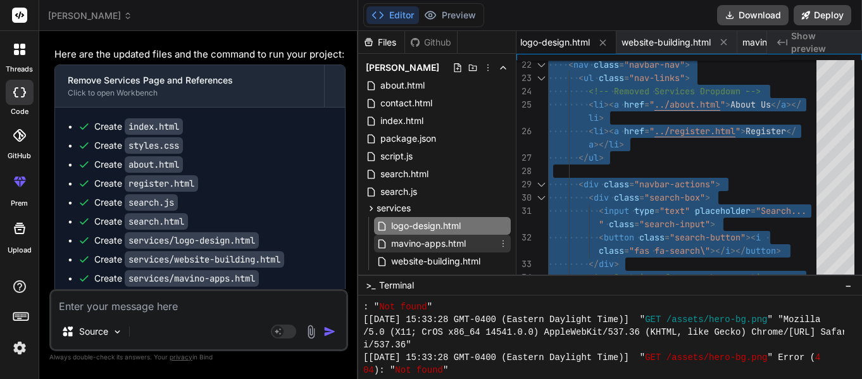
click at [428, 246] on span "mavino-apps.html" at bounding box center [428, 243] width 77 height 15
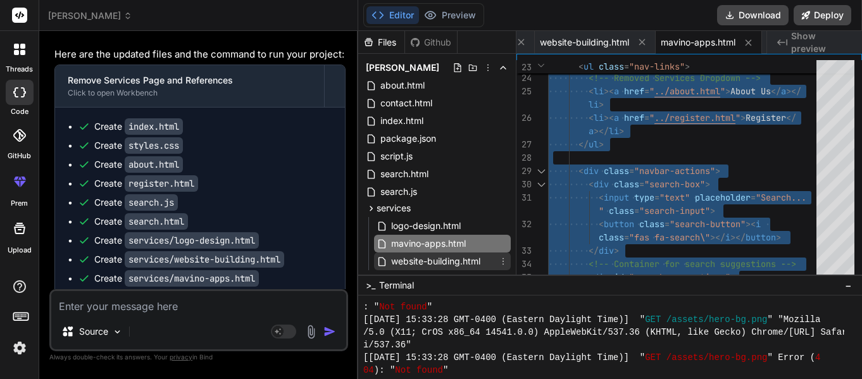
click at [444, 257] on span "website-building.html" at bounding box center [436, 261] width 92 height 15
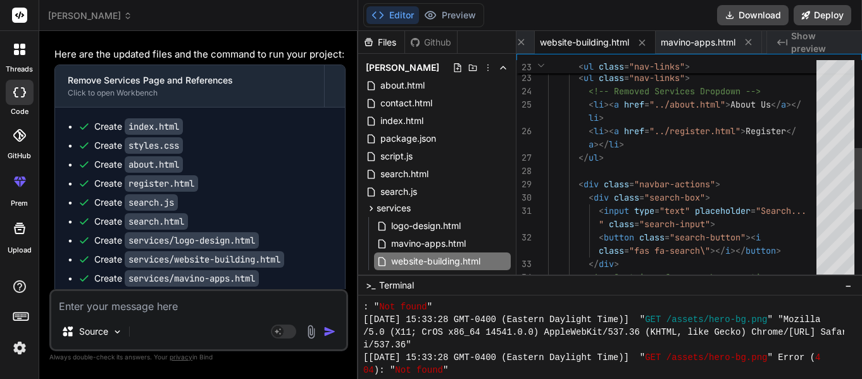
click at [703, 219] on div "< ul class = "nav-links" > <!-- Removed Services Dropdown --> < li >< a href = …" at bounding box center [686, 251] width 276 height 1130
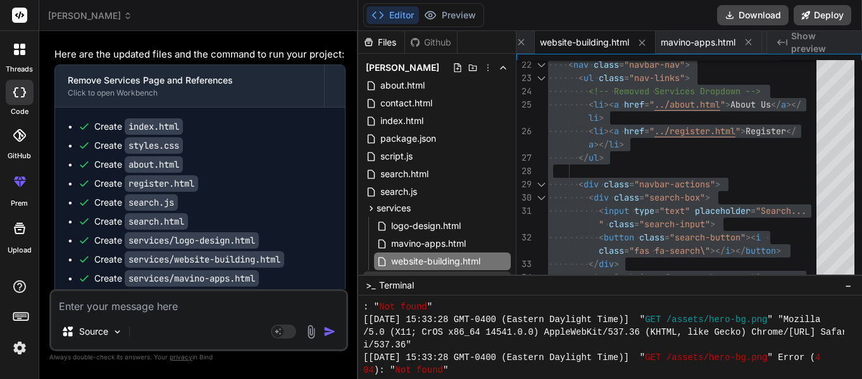
click at [412, 280] on span "styles.css" at bounding box center [400, 280] width 43 height 15
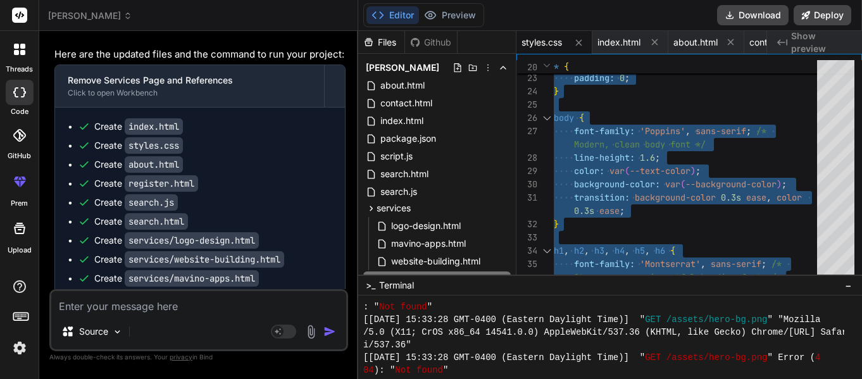
click at [426, 293] on span "register.html" at bounding box center [406, 298] width 54 height 15
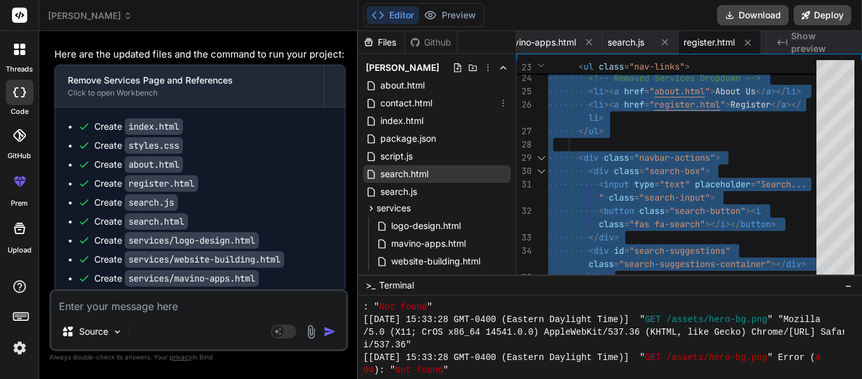
drag, startPoint x: 429, startPoint y: 94, endPoint x: 444, endPoint y: 165, distance: 73.1
click at [444, 165] on div "[PERSON_NAME] about.html contact.html index.html package.json script.js search.…" at bounding box center [437, 215] width 158 height 323
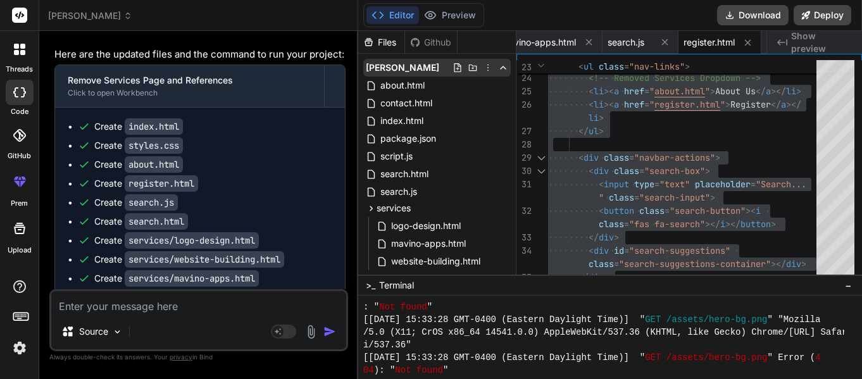
click at [488, 67] on icon at bounding box center [488, 68] width 1 height 7
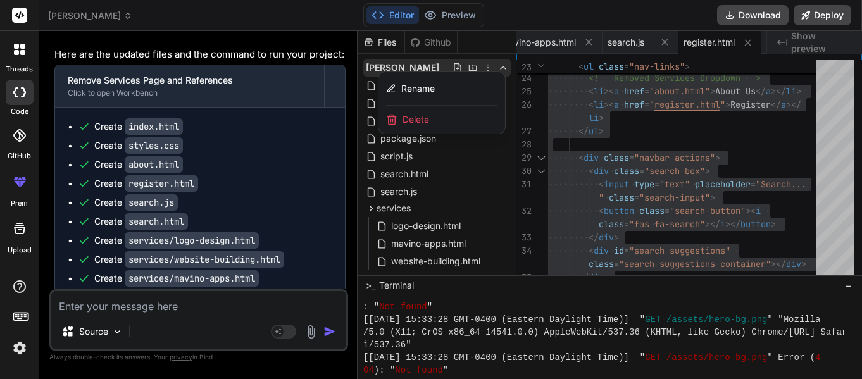
click at [472, 191] on div at bounding box center [610, 205] width 504 height 348
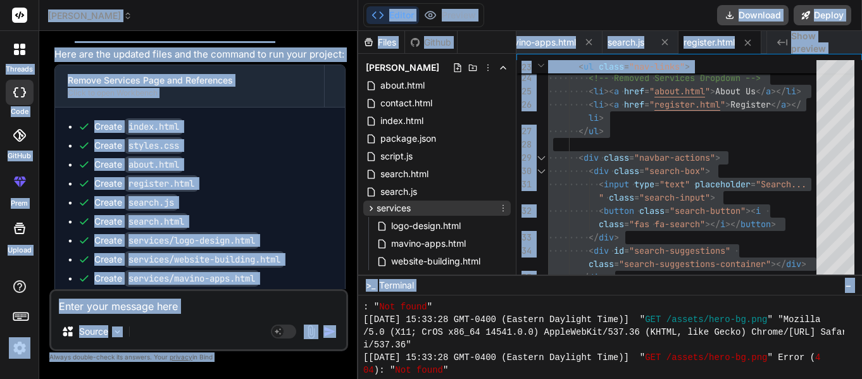
click at [470, 211] on div "services" at bounding box center [437, 208] width 148 height 15
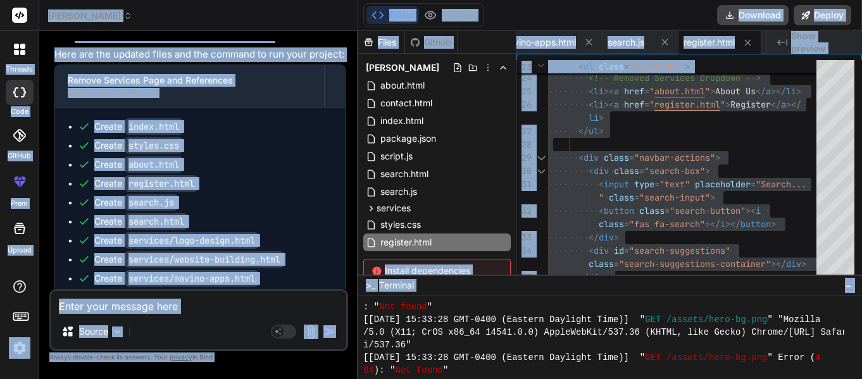
click at [556, 26] on div "Editor Preview Download Deploy" at bounding box center [610, 15] width 504 height 31
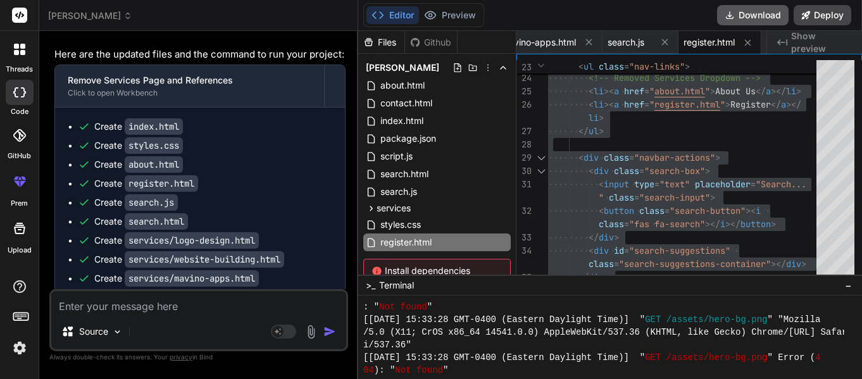
click at [753, 19] on button "Download" at bounding box center [753, 15] width 72 height 20
click at [147, 314] on textarea at bounding box center [198, 302] width 295 height 23
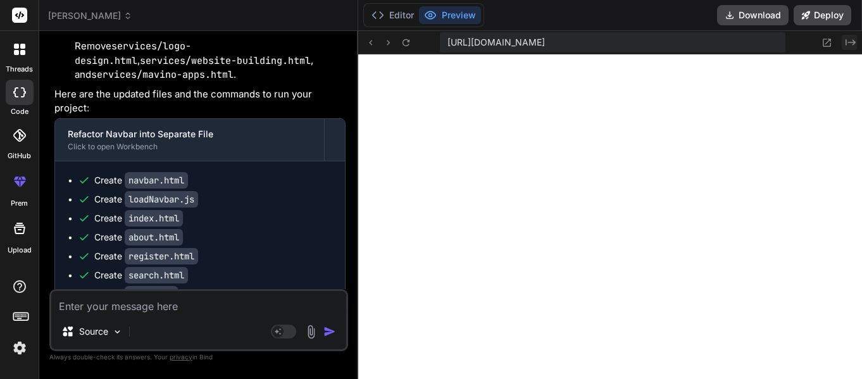
click at [850, 40] on icon "Created with Pixso." at bounding box center [851, 42] width 10 height 10
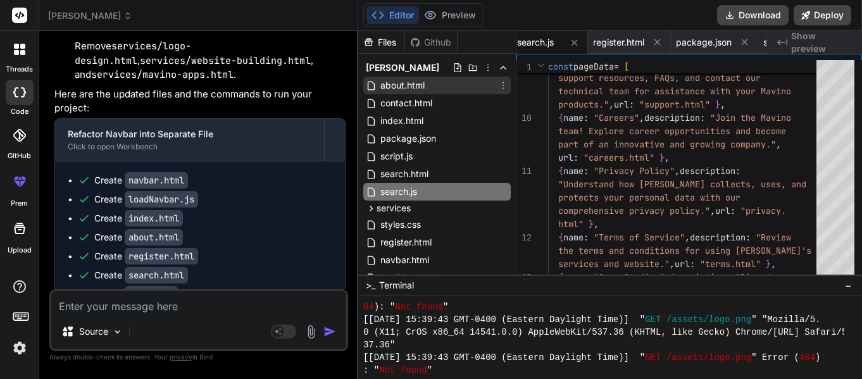
click at [439, 89] on div "about.html" at bounding box center [437, 86] width 148 height 18
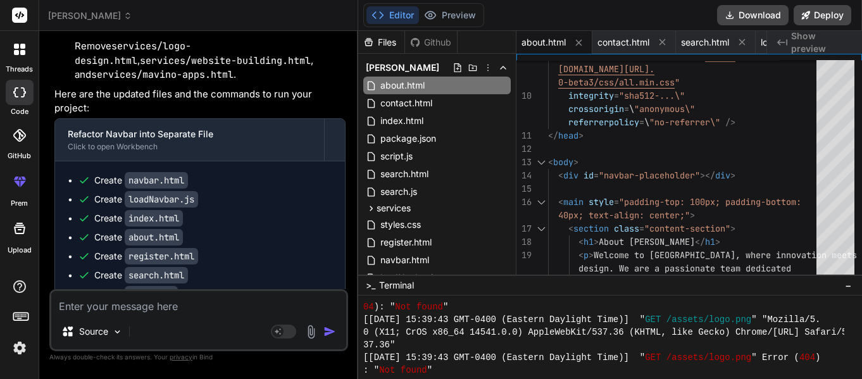
click at [159, 314] on textarea at bounding box center [198, 302] width 295 height 23
click at [418, 120] on span "index.html" at bounding box center [402, 120] width 46 height 15
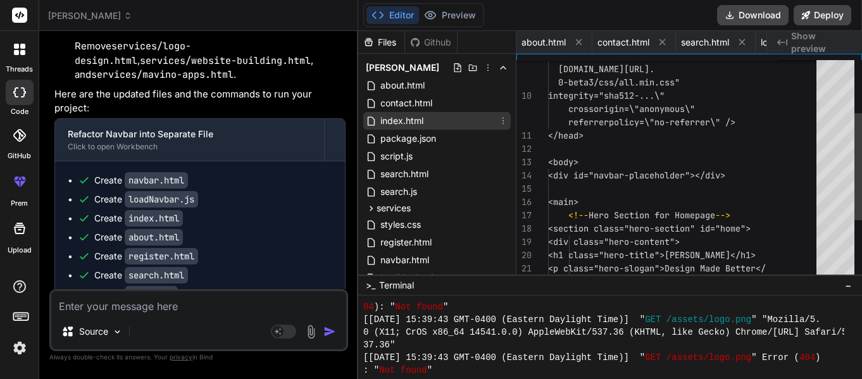
scroll to position [0, 76]
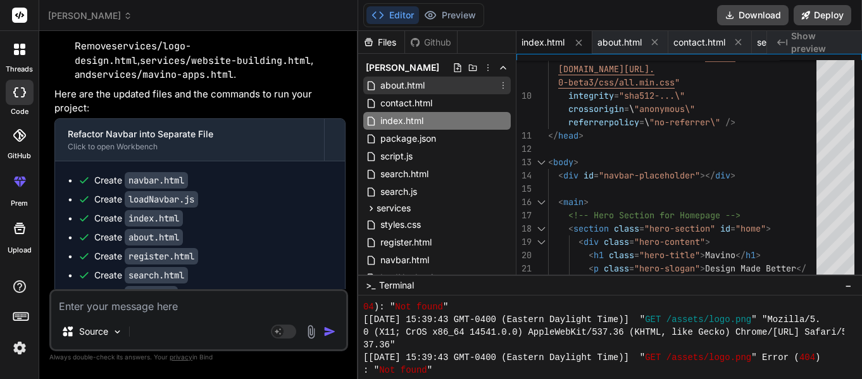
click at [417, 81] on span "about.html" at bounding box center [402, 85] width 47 height 15
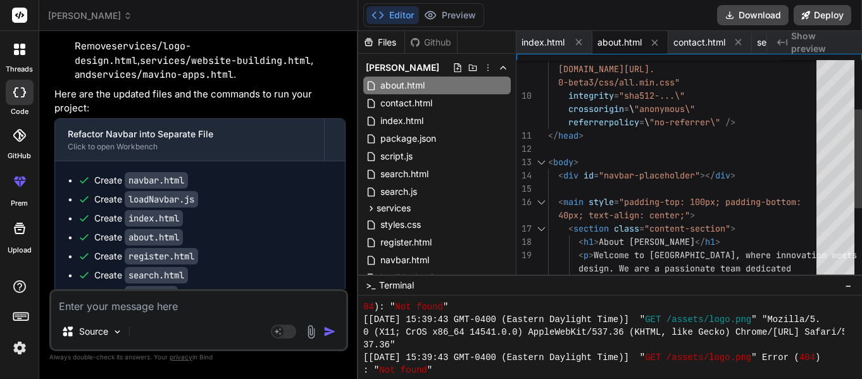
click at [717, 153] on div "< body > < div id = "navbar-placeholder" ></ div > < link rel = "stylesheet" hr…" at bounding box center [686, 282] width 276 height 705
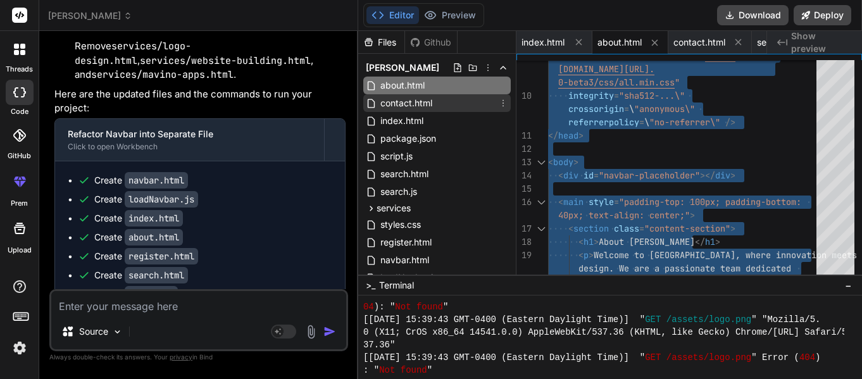
click at [434, 104] on div "contact.html" at bounding box center [437, 103] width 148 height 18
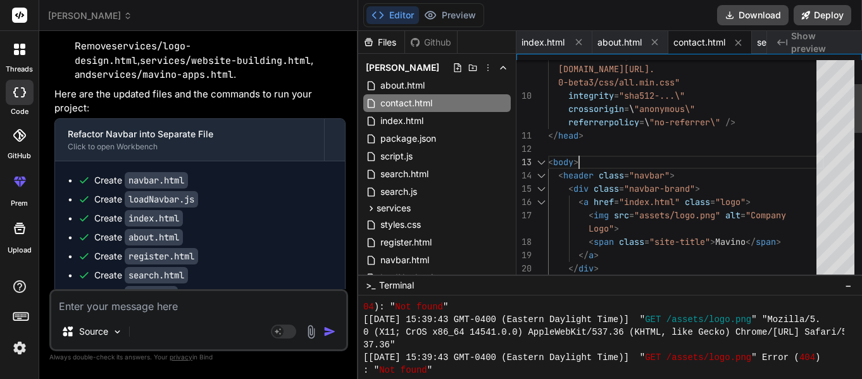
click at [127, 314] on textarea at bounding box center [198, 302] width 295 height 23
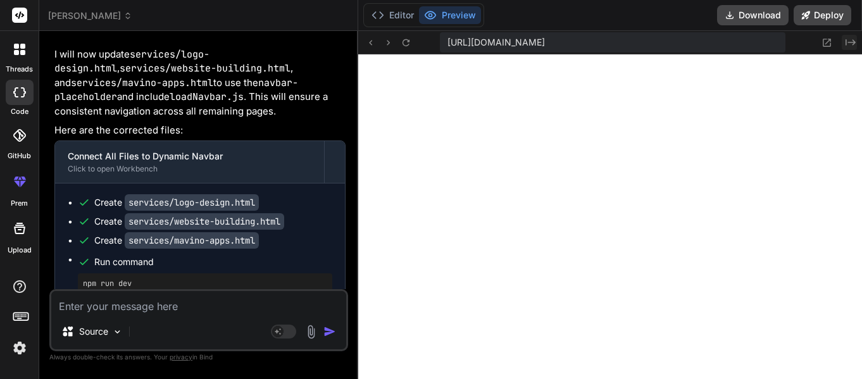
click at [849, 45] on icon "Created with Pixso." at bounding box center [851, 42] width 10 height 10
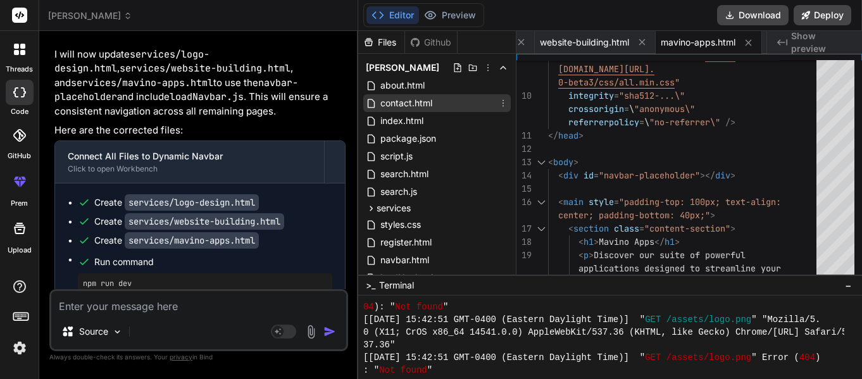
click at [430, 100] on span "contact.html" at bounding box center [406, 103] width 54 height 15
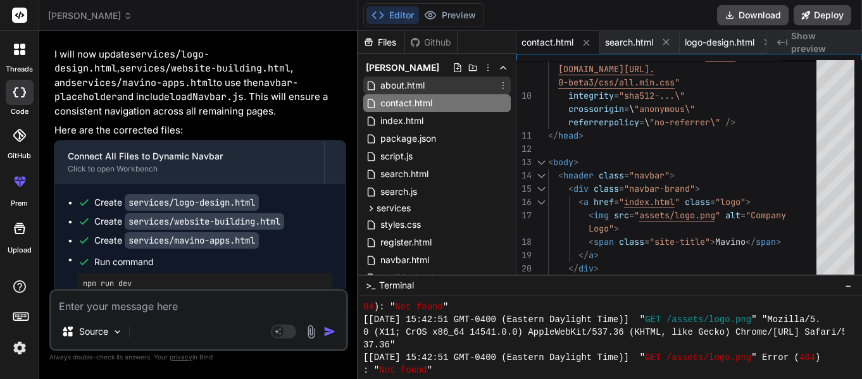
click at [411, 80] on span "about.html" at bounding box center [402, 85] width 47 height 15
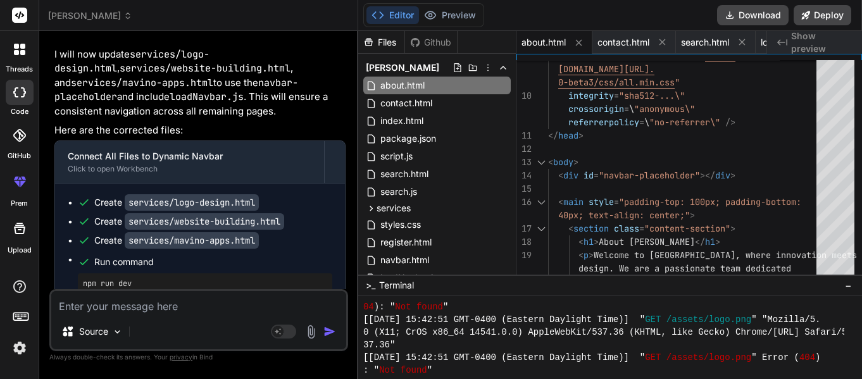
click at [125, 314] on textarea at bounding box center [198, 302] width 295 height 23
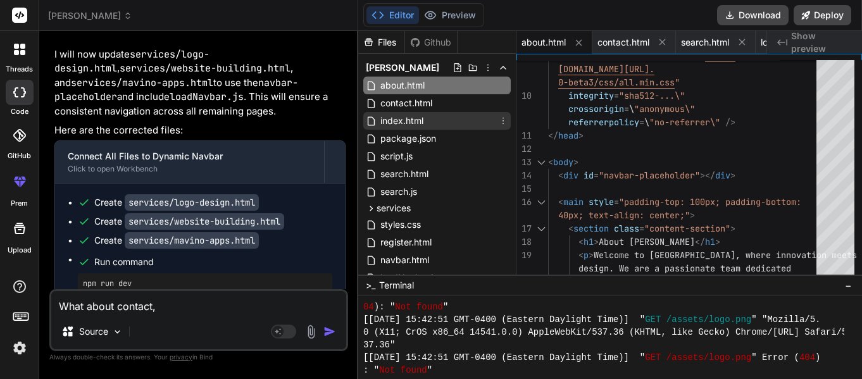
click at [408, 121] on span "index.html" at bounding box center [402, 120] width 46 height 15
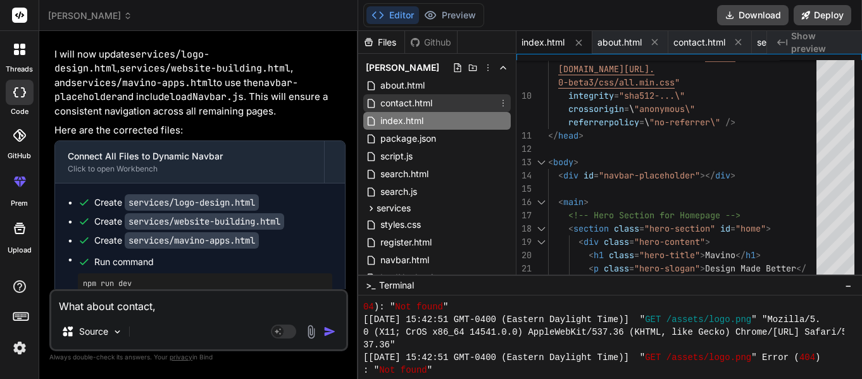
click at [398, 100] on span "contact.html" at bounding box center [406, 103] width 54 height 15
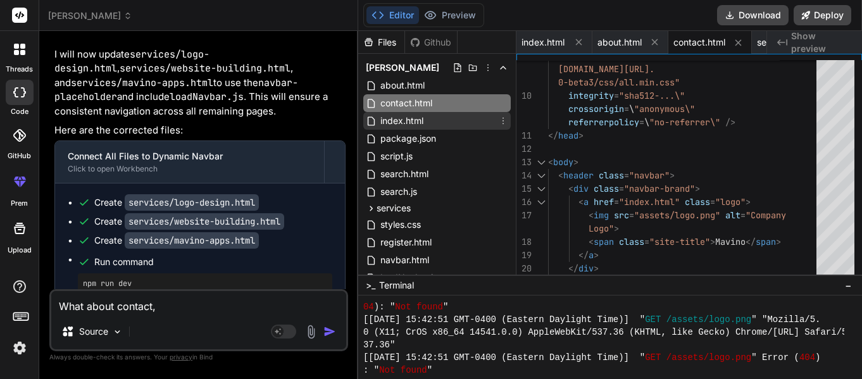
click at [408, 122] on span "index.html" at bounding box center [402, 120] width 46 height 15
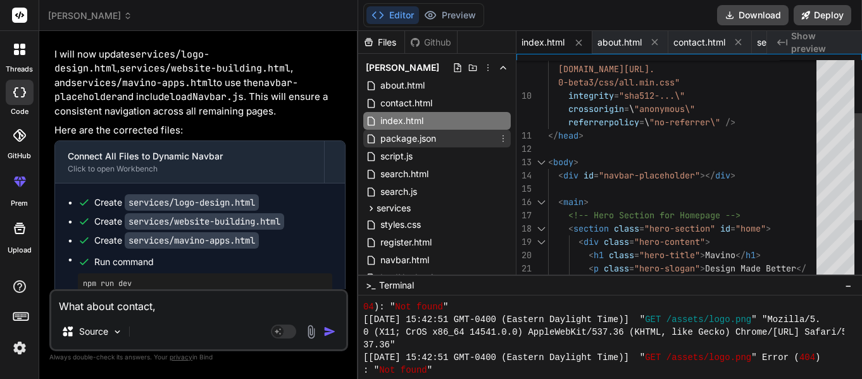
click at [415, 142] on span "package.json" at bounding box center [408, 138] width 58 height 15
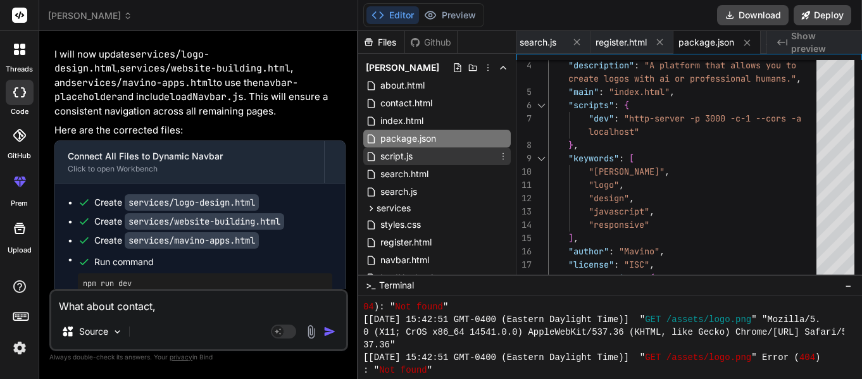
click at [419, 157] on div "script.js" at bounding box center [437, 157] width 148 height 18
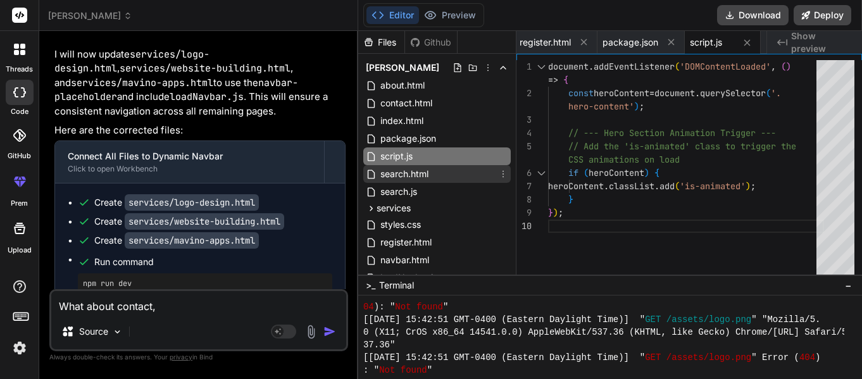
click at [420, 179] on span "search.html" at bounding box center [404, 174] width 51 height 15
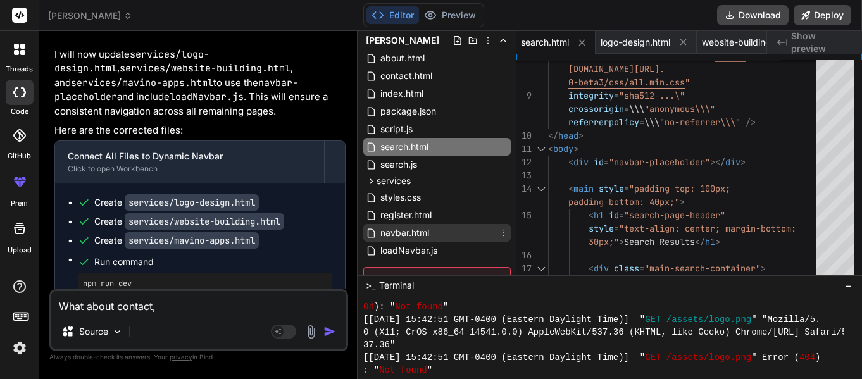
scroll to position [0, 0]
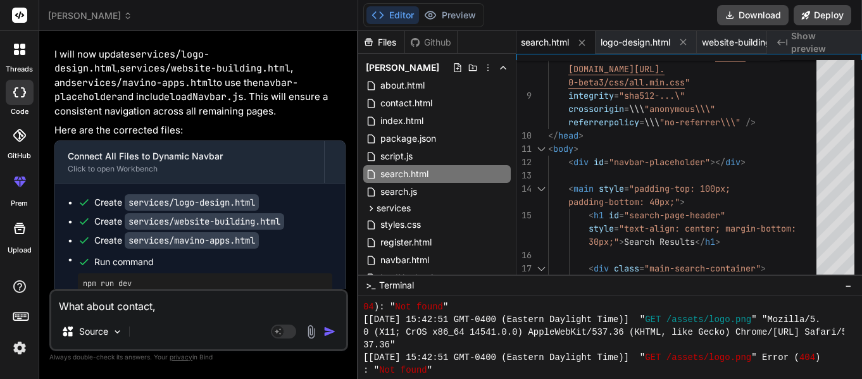
click at [182, 314] on textarea "What about contact," at bounding box center [198, 302] width 295 height 23
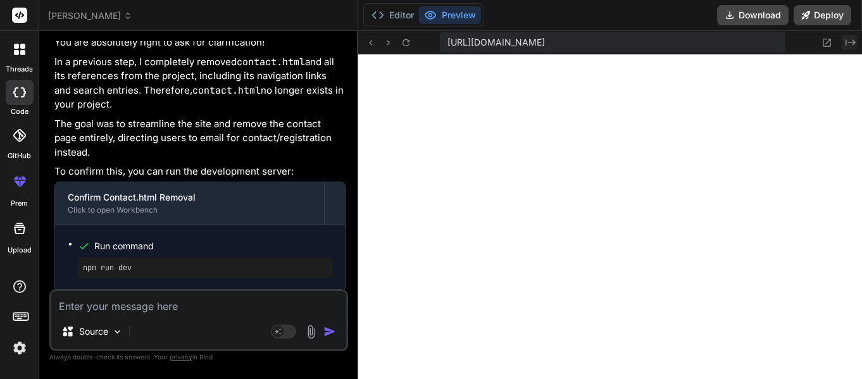
click at [849, 41] on icon "Created with Pixso." at bounding box center [851, 42] width 10 height 10
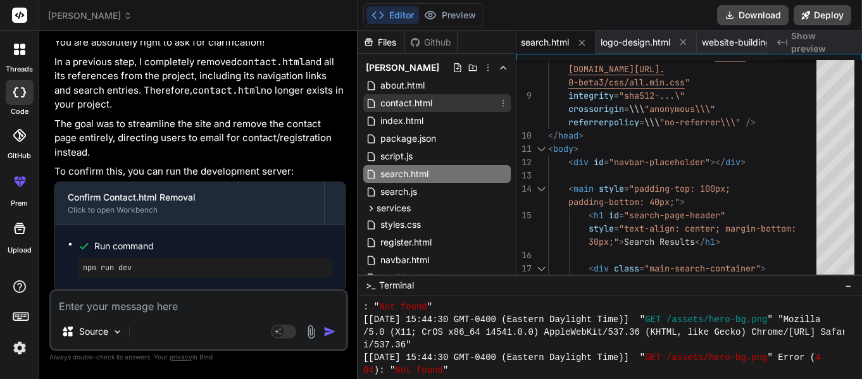
click at [417, 100] on span "contact.html" at bounding box center [406, 103] width 54 height 15
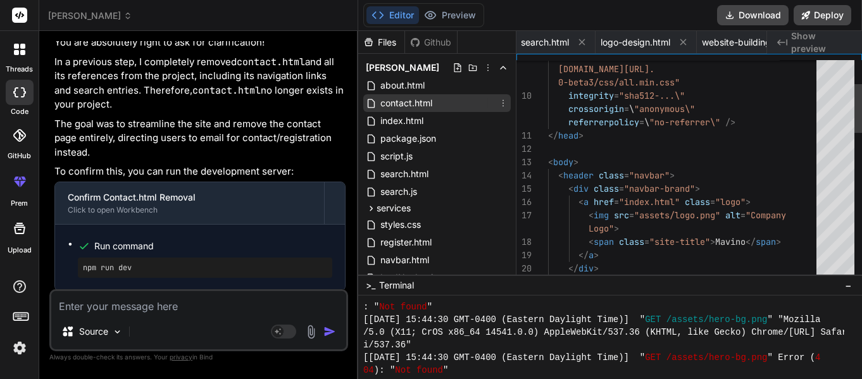
scroll to position [0, 228]
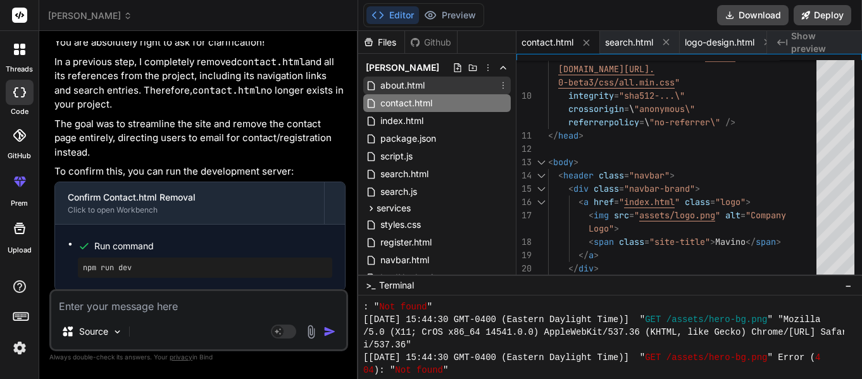
click at [437, 83] on div "about.html" at bounding box center [437, 86] width 148 height 18
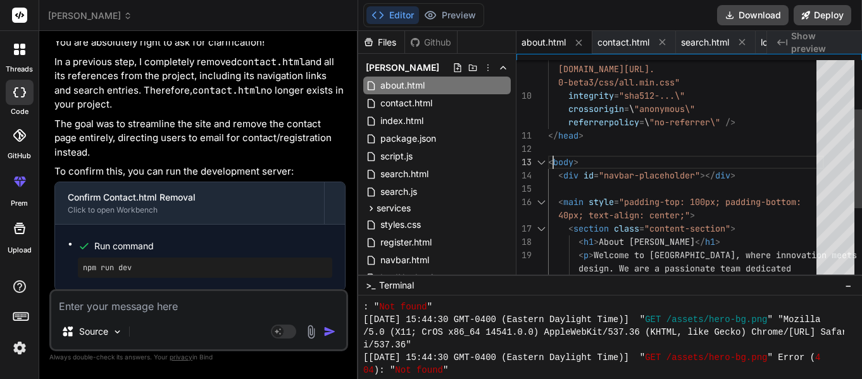
scroll to position [0, 0]
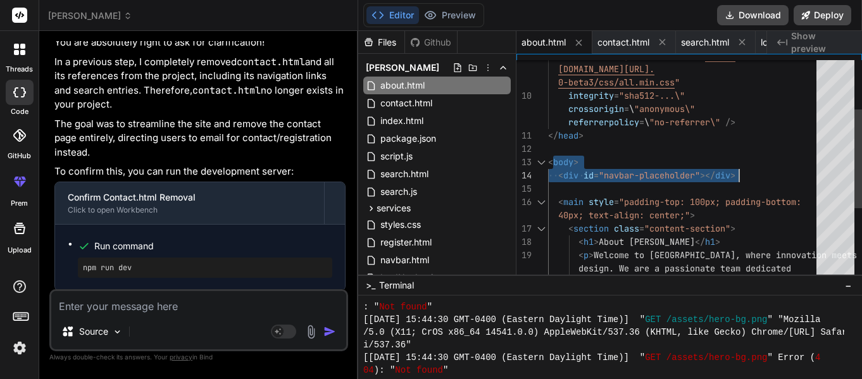
drag, startPoint x: 552, startPoint y: 162, endPoint x: 740, endPoint y: 171, distance: 188.3
click at [740, 171] on div "< link rel = "stylesheet" href = " [URL]. [DOMAIN_NAME][URL]. 0-beta3/css/all.m…" at bounding box center [686, 282] width 276 height 705
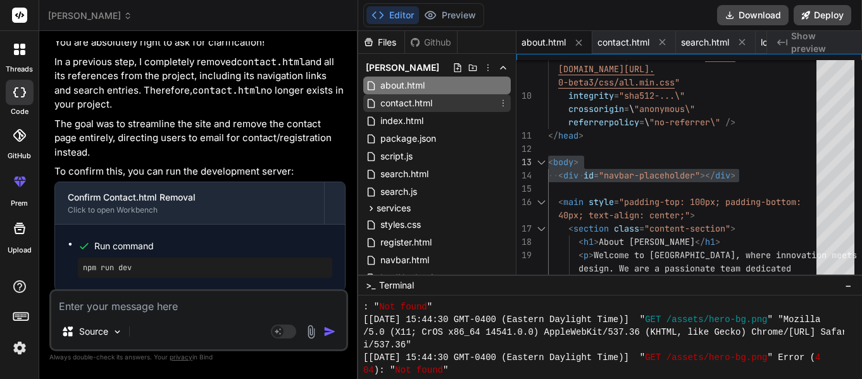
click at [433, 103] on span "contact.html" at bounding box center [406, 103] width 54 height 15
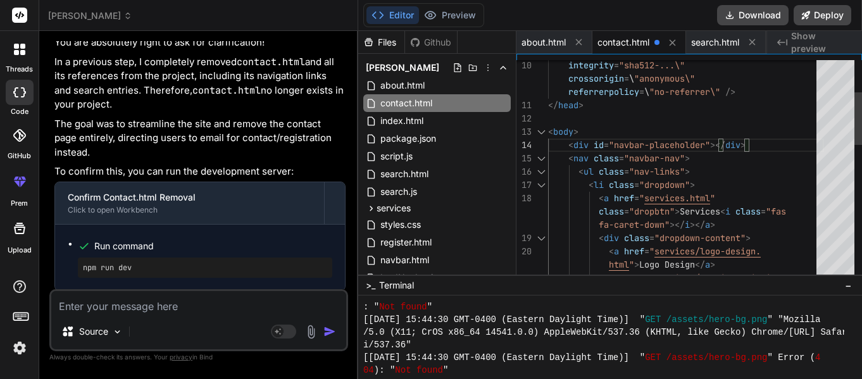
scroll to position [120, 0]
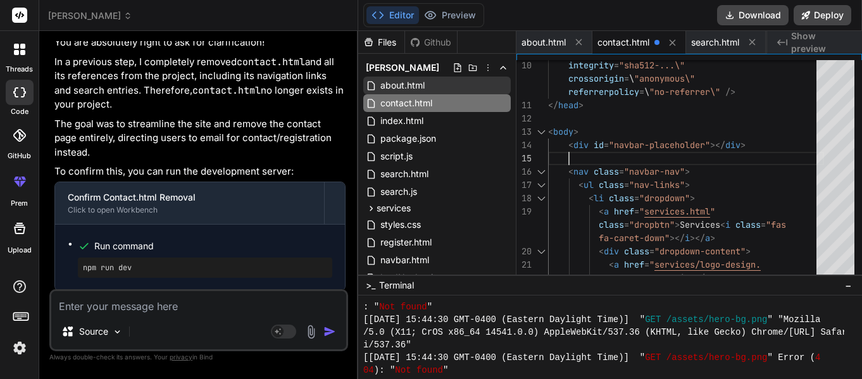
click at [403, 82] on span "about.html" at bounding box center [402, 85] width 47 height 15
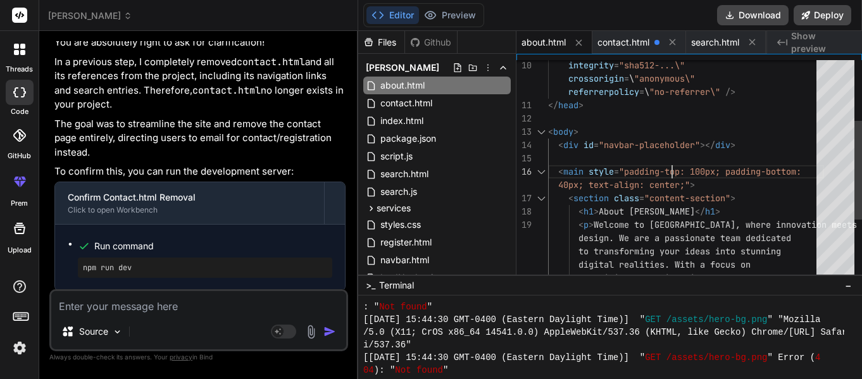
click at [674, 172] on div "integrity = "sha512-...\" </ head > < body > < div id = "navbar-placeholder" ><…" at bounding box center [686, 251] width 276 height 705
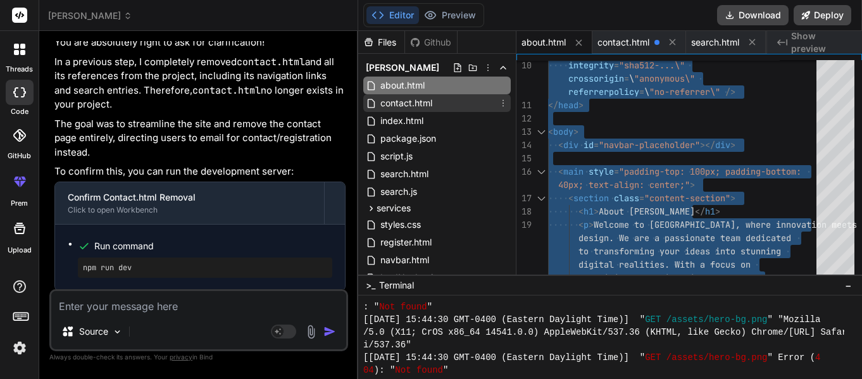
click at [452, 103] on div "contact.html" at bounding box center [437, 103] width 148 height 18
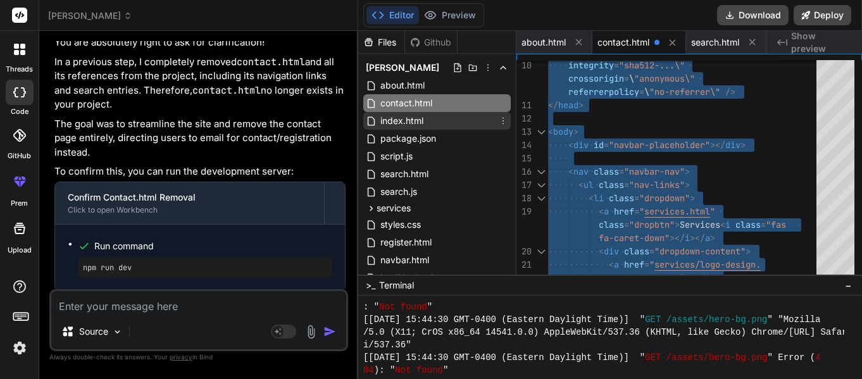
click at [433, 121] on div "index.html" at bounding box center [437, 121] width 148 height 18
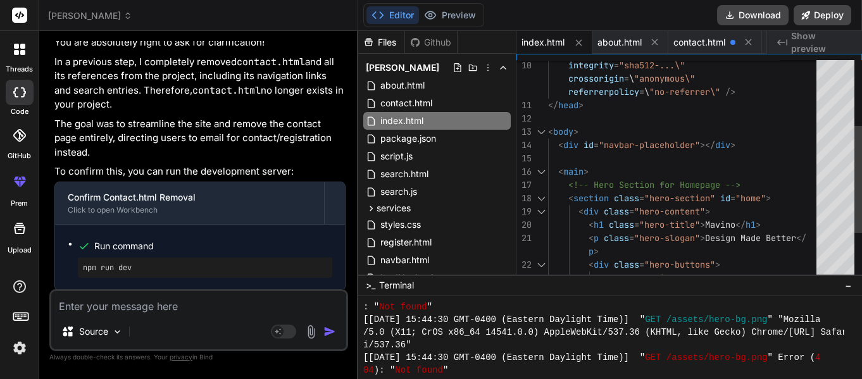
click at [694, 187] on div "integrity = "sha512-...\" </ head > < body > < div id = "navbar-placeholder" ><…" at bounding box center [686, 225] width 276 height 652
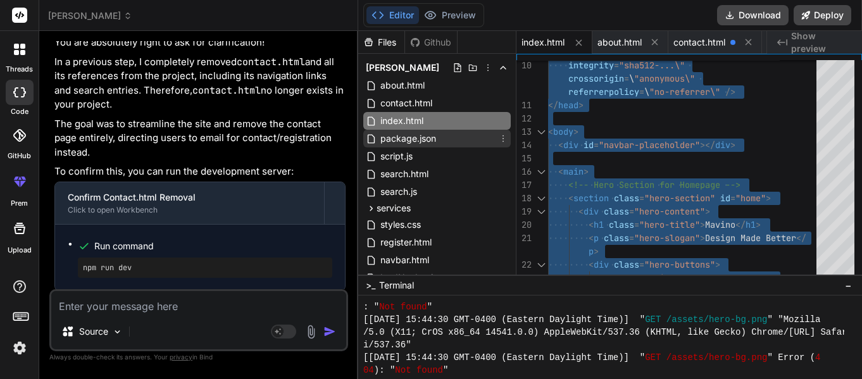
click at [440, 138] on div "package.json" at bounding box center [437, 139] width 148 height 18
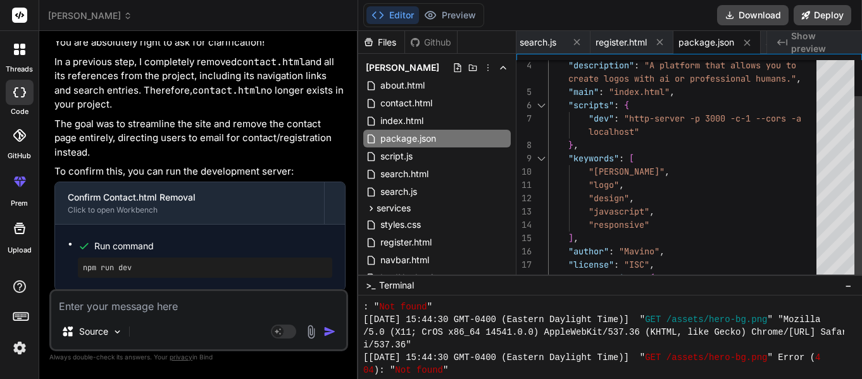
click at [656, 179] on div ""mavino" , "logo" , "design" , "javascript" , "responsive" "author" : "Mavino" …" at bounding box center [686, 172] width 276 height 306
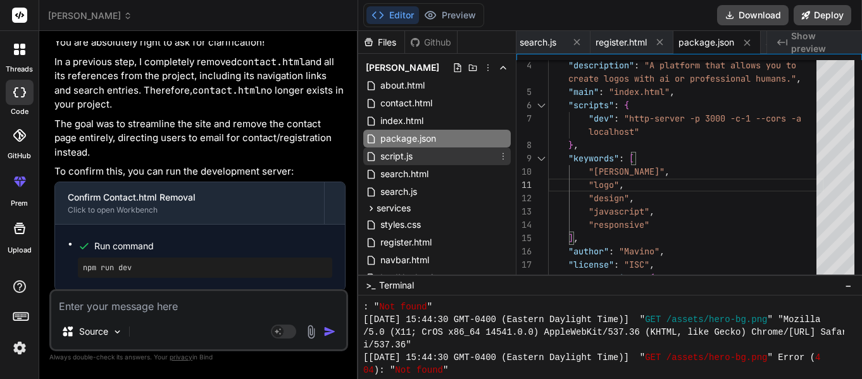
click at [424, 151] on div "script.js" at bounding box center [437, 157] width 148 height 18
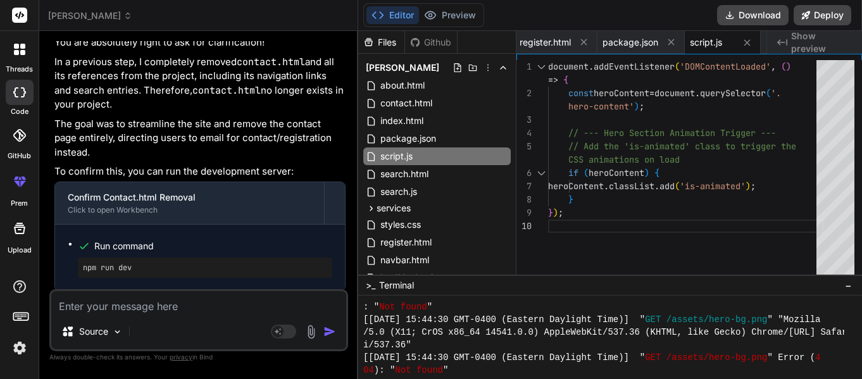
click at [661, 174] on div "// --- Hero Section Animation Trigger --- // Add the 'is-animated' class to tri…" at bounding box center [686, 192] width 276 height 265
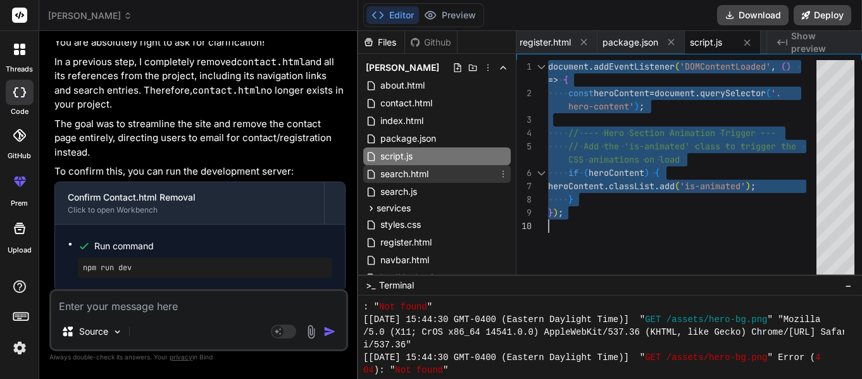
click at [423, 172] on span "search.html" at bounding box center [404, 174] width 51 height 15
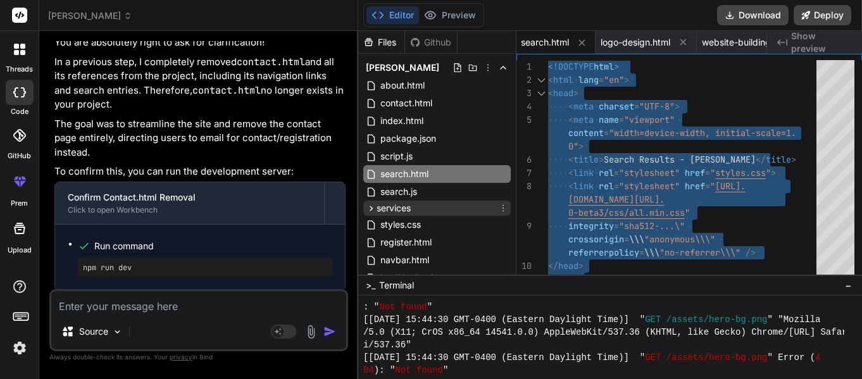
click at [420, 201] on div "services" at bounding box center [437, 208] width 148 height 15
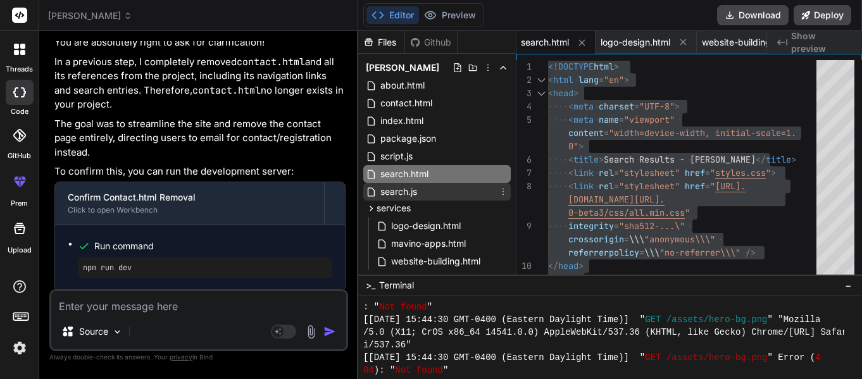
click at [416, 194] on span "search.js" at bounding box center [398, 191] width 39 height 15
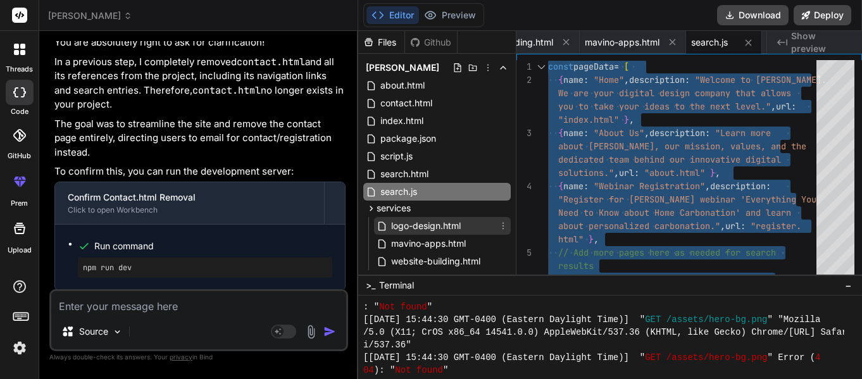
click at [443, 225] on span "logo-design.html" at bounding box center [426, 225] width 72 height 15
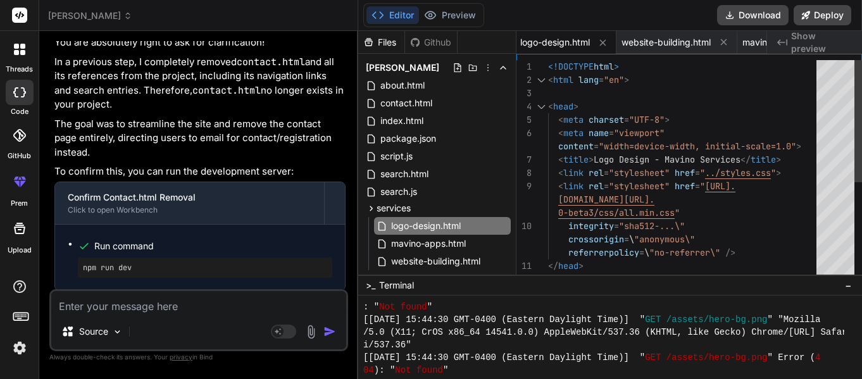
click at [626, 213] on div "< head > <!DOCTYPE html > < html lang = "en" > < meta charset = "UTF-8" > < met…" at bounding box center [686, 346] width 276 height 572
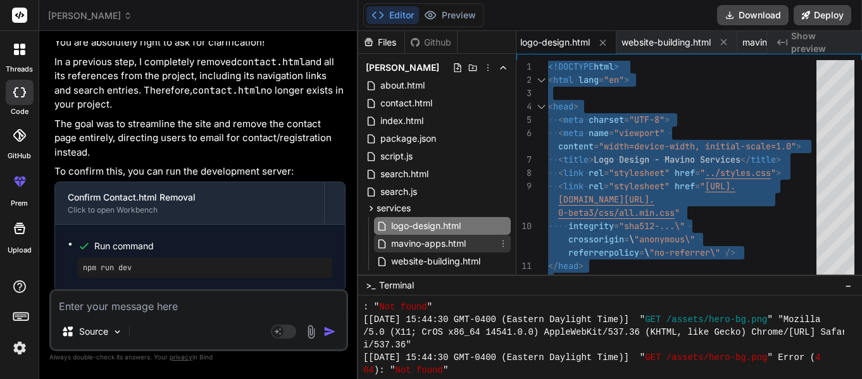
click at [424, 251] on span "mavino-apps.html" at bounding box center [428, 243] width 77 height 15
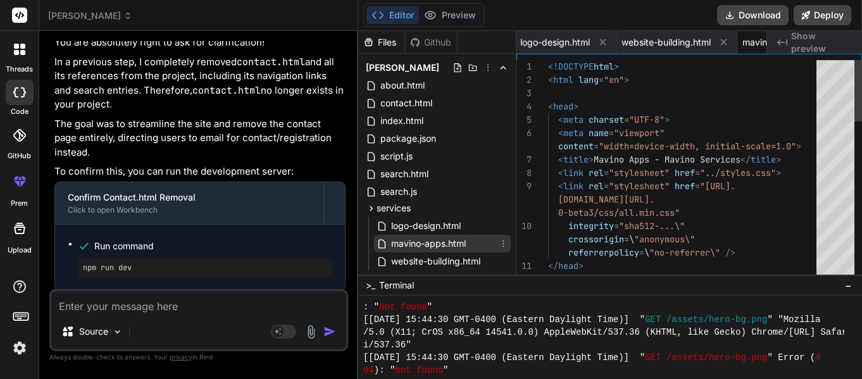
scroll to position [0, 484]
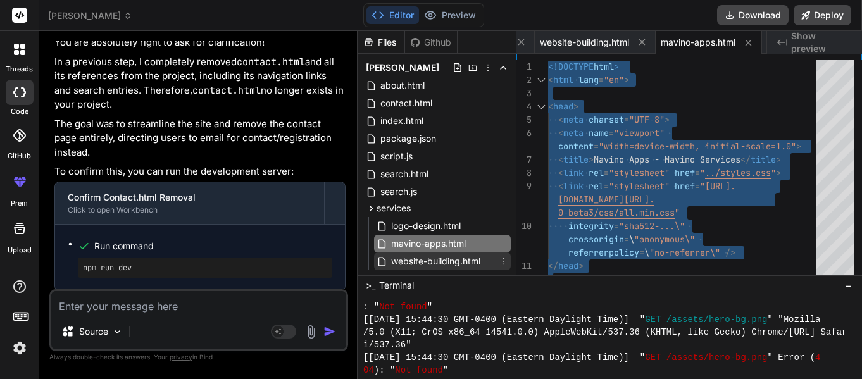
click at [446, 260] on span "website-building.html" at bounding box center [436, 261] width 92 height 15
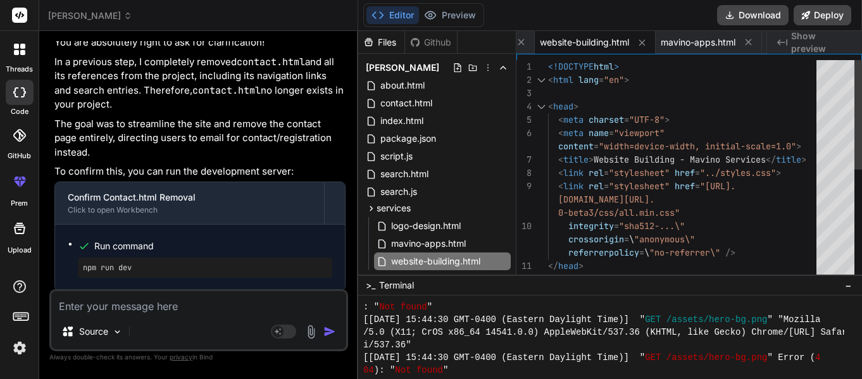
click at [596, 265] on div "< head > <!DOCTYPE html > < html lang = "en" > < meta charset = "UTF-8" > < met…" at bounding box center [686, 379] width 276 height 638
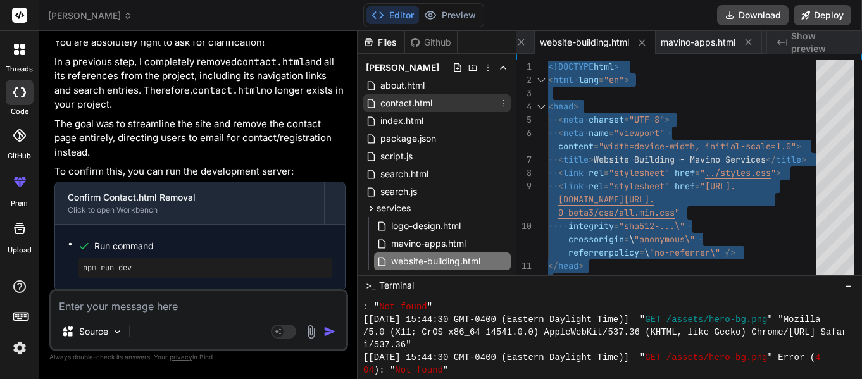
click at [400, 104] on span "contact.html" at bounding box center [406, 103] width 54 height 15
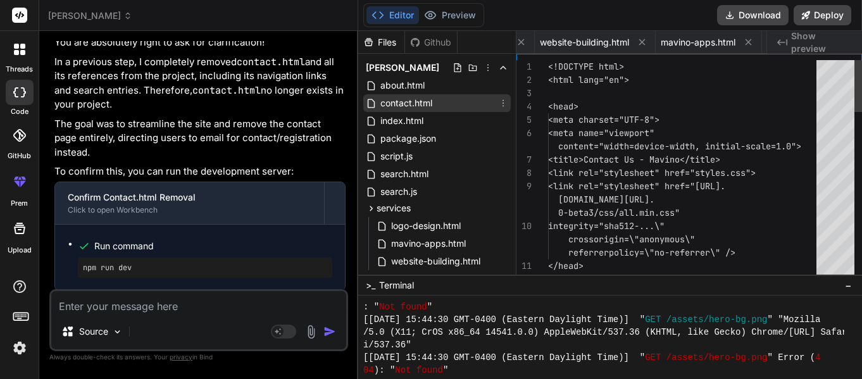
scroll to position [0, 228]
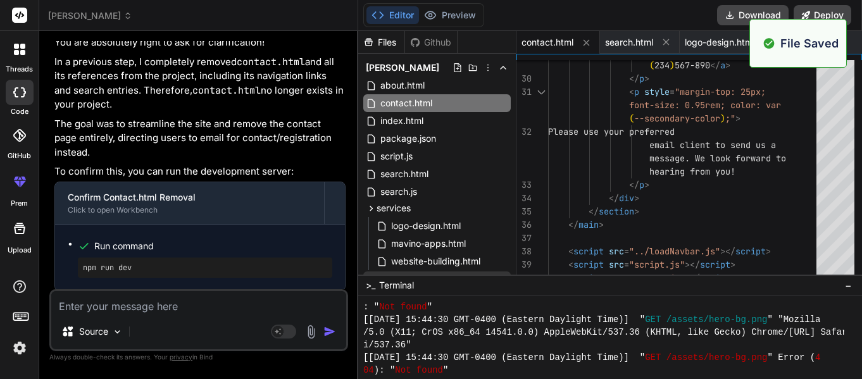
click at [435, 274] on div "styles.css" at bounding box center [437, 281] width 148 height 18
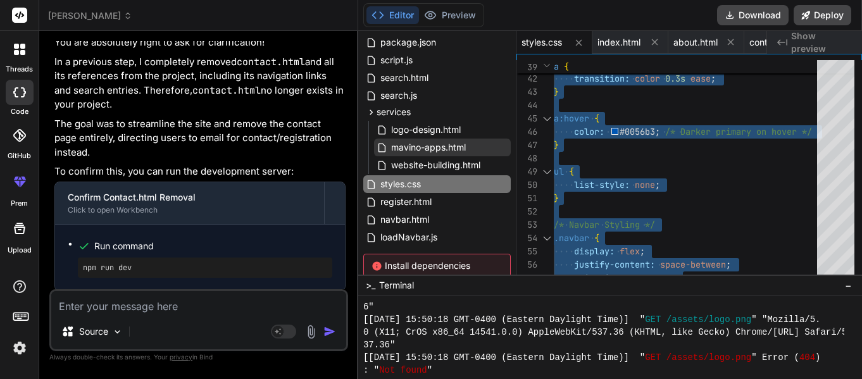
scroll to position [117, 0]
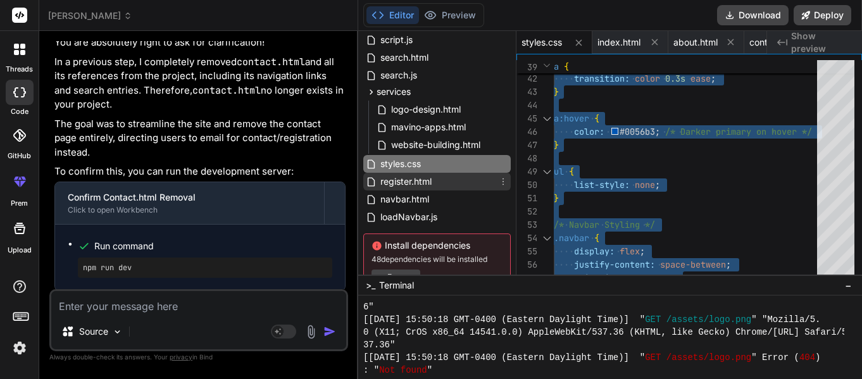
click at [405, 180] on span "register.html" at bounding box center [406, 181] width 54 height 15
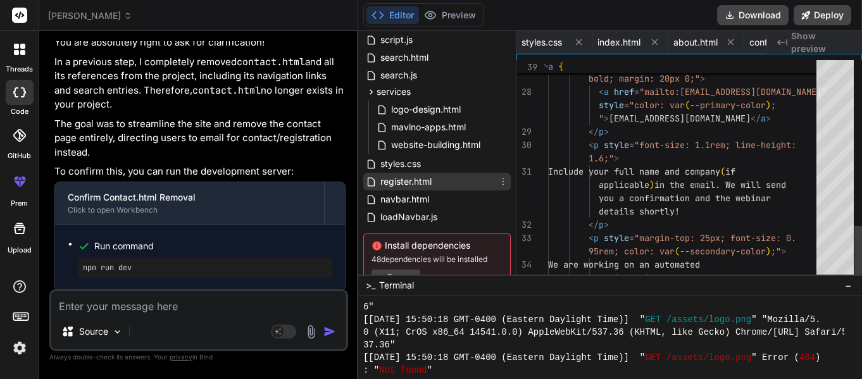
scroll to position [0, 634]
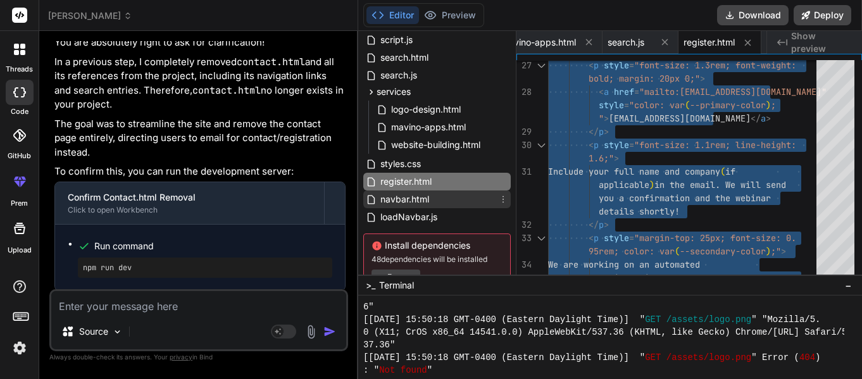
click at [417, 202] on span "navbar.html" at bounding box center [404, 199] width 51 height 15
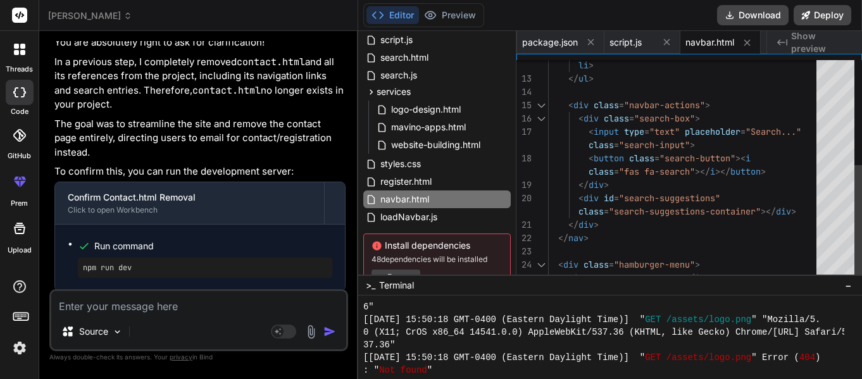
click at [683, 217] on div "</ header > li > </ ul > < div class = "navbar-actions" > < div class = "search…" at bounding box center [686, 105] width 276 height 439
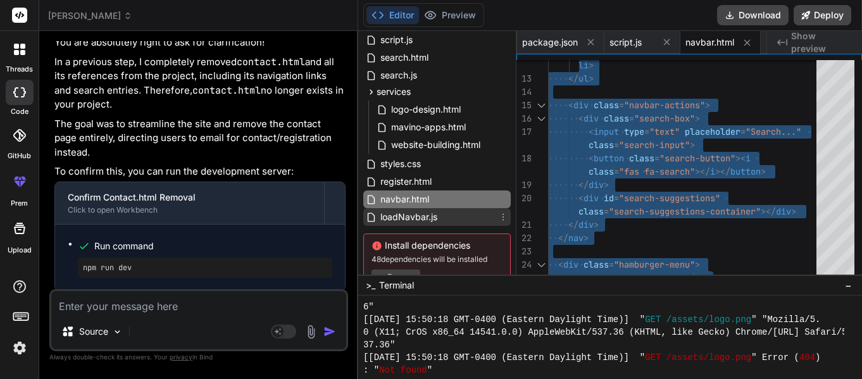
click at [445, 215] on div "loadNavbar.js" at bounding box center [437, 217] width 148 height 18
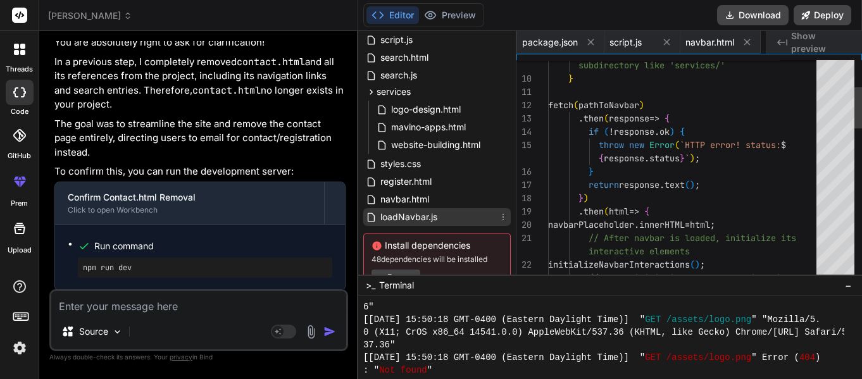
scroll to position [0, 967]
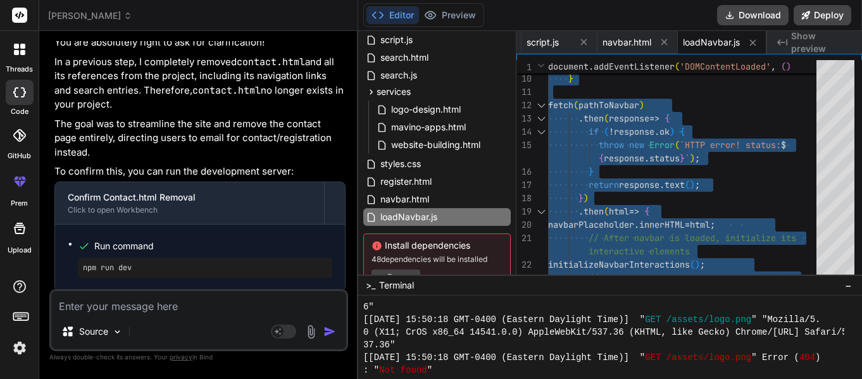
click at [142, 314] on textarea at bounding box center [198, 302] width 295 height 23
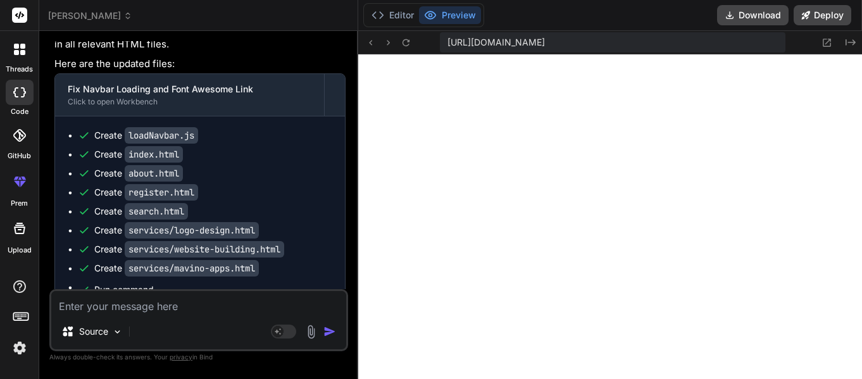
scroll to position [0, 0]
click at [852, 43] on icon "Created with Pixso." at bounding box center [851, 42] width 10 height 10
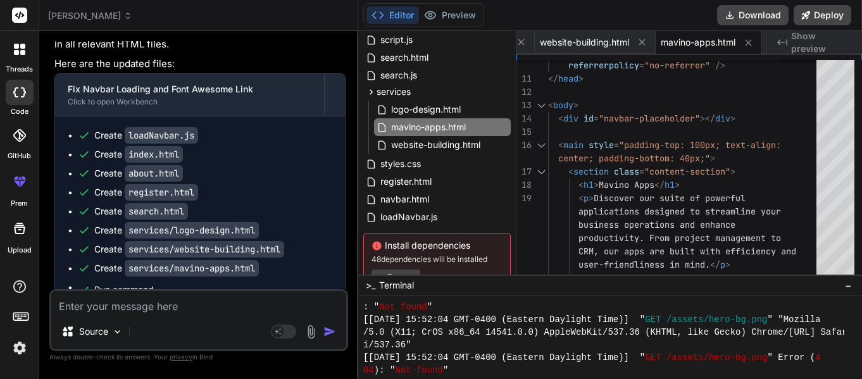
click at [403, 231] on div "[PERSON_NAME] about.html contact.html index.html package.json script.js search.…" at bounding box center [437, 116] width 158 height 358
click at [396, 221] on span "loadNavbar.js" at bounding box center [409, 217] width 60 height 15
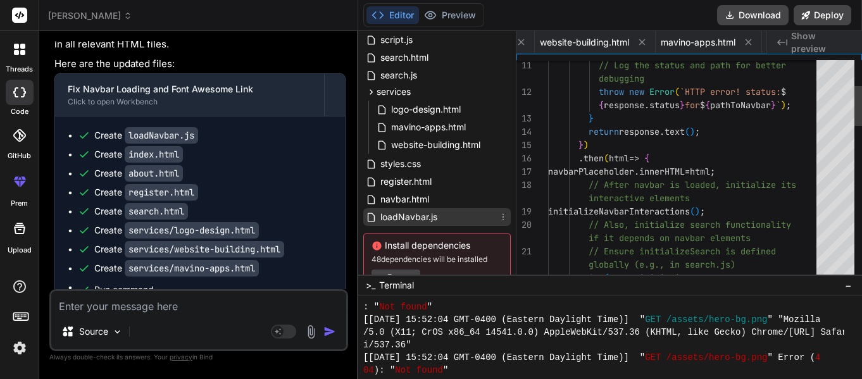
scroll to position [0, 967]
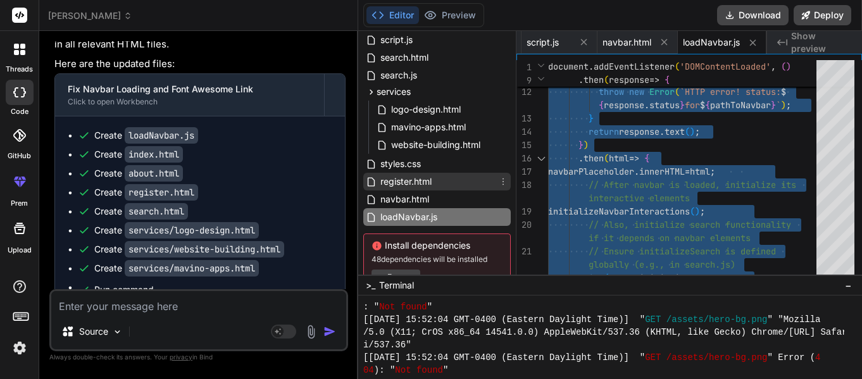
scroll to position [0, 0]
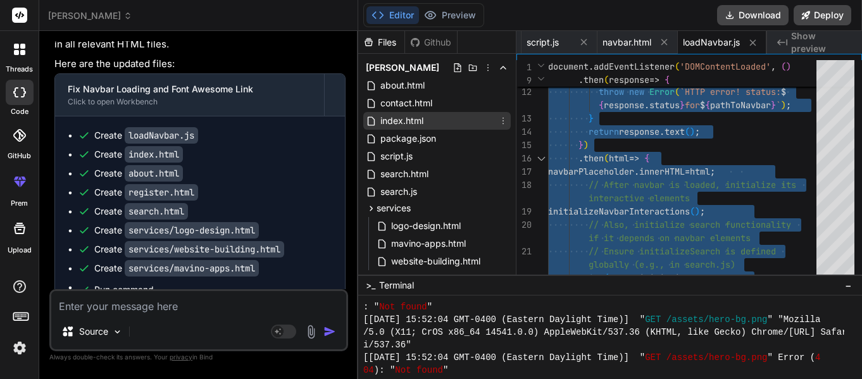
click at [419, 120] on span "index.html" at bounding box center [402, 120] width 46 height 15
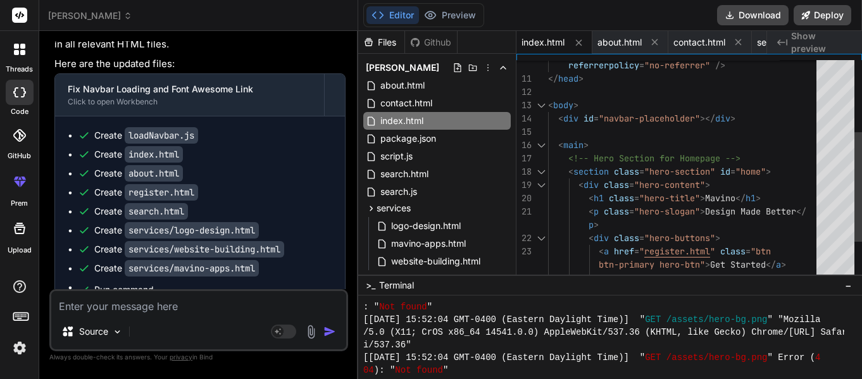
click at [730, 191] on div "< body > < div id = "navbar-placeholder" ></ div > </ head > < main > <!-- Hero…" at bounding box center [686, 205] width 276 height 638
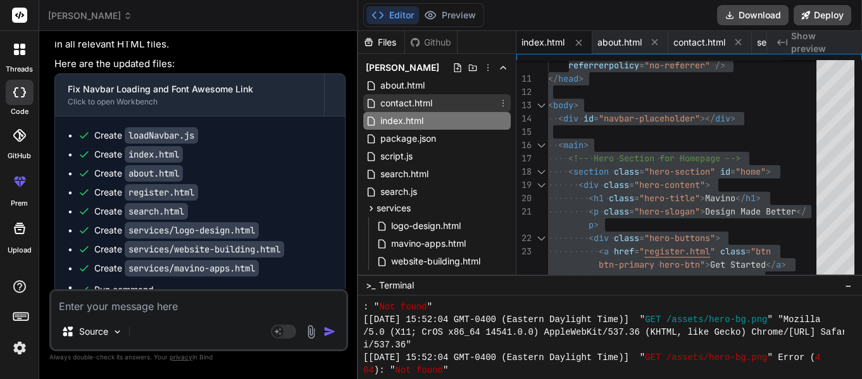
click at [400, 106] on span "contact.html" at bounding box center [406, 103] width 54 height 15
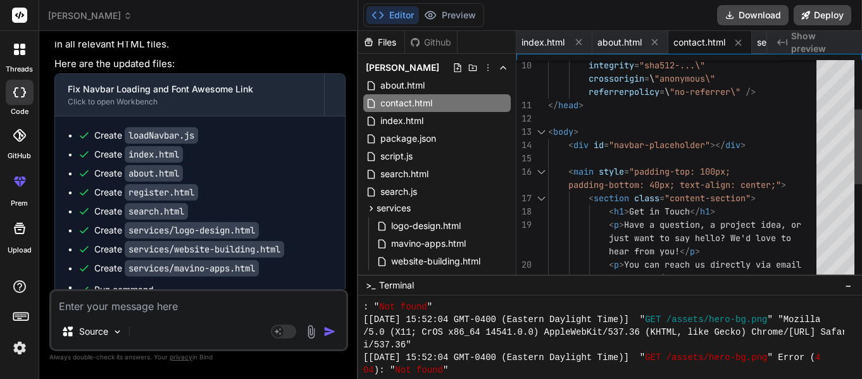
click at [633, 177] on div "< body > < div id = "navbar-placeholder" ></ div > </ head > < main style = "pa…" at bounding box center [686, 351] width 276 height 931
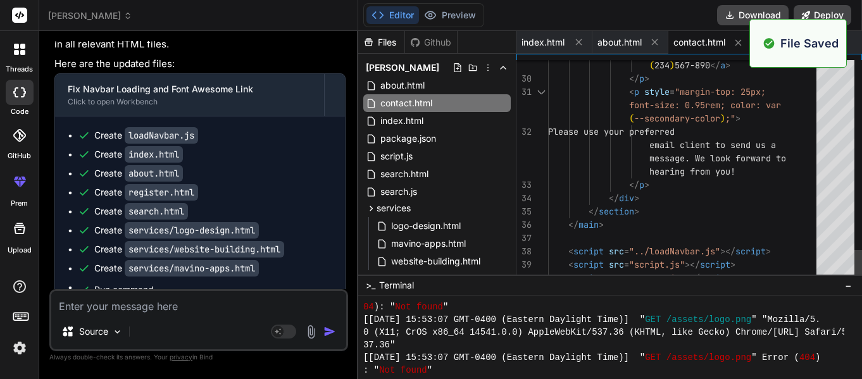
scroll to position [9498, 0]
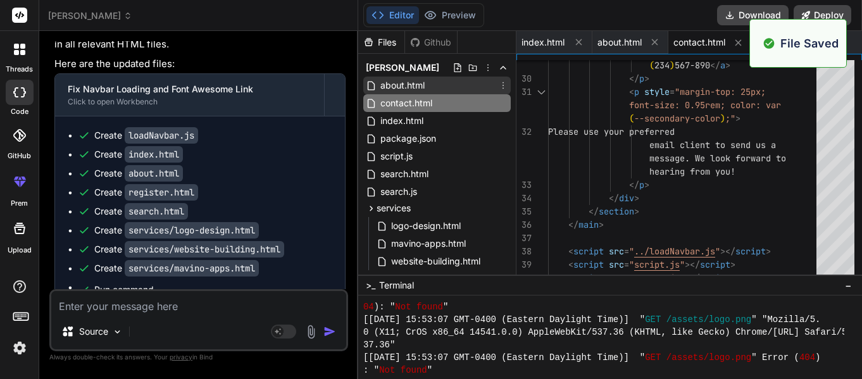
click at [405, 89] on span "about.html" at bounding box center [402, 85] width 47 height 15
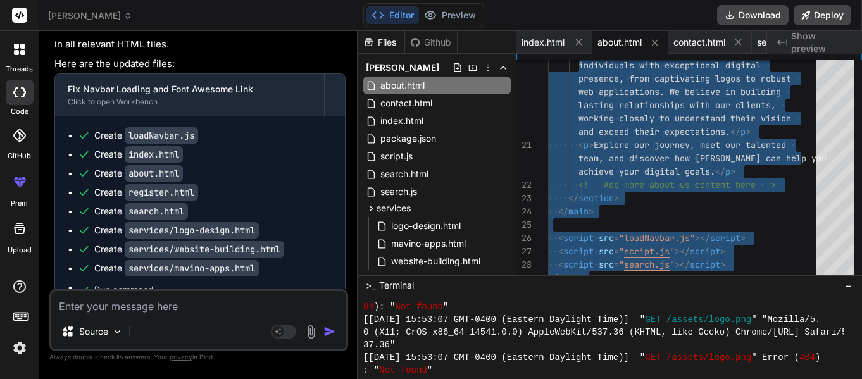
click at [136, 314] on textarea at bounding box center [198, 302] width 295 height 23
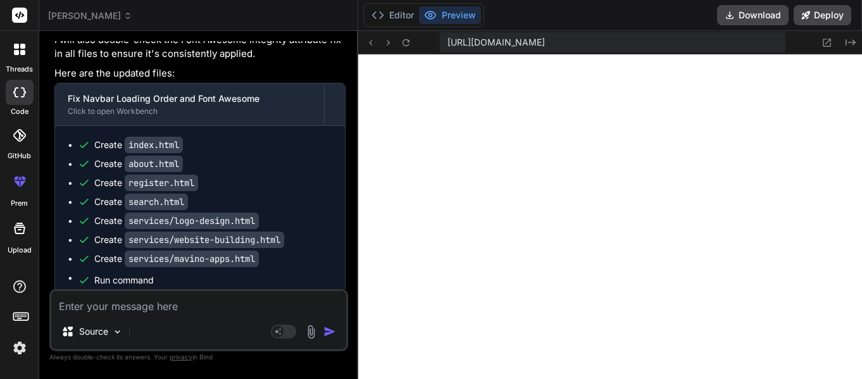
scroll to position [0, 0]
click at [847, 41] on icon "Created with Pixso." at bounding box center [851, 42] width 10 height 10
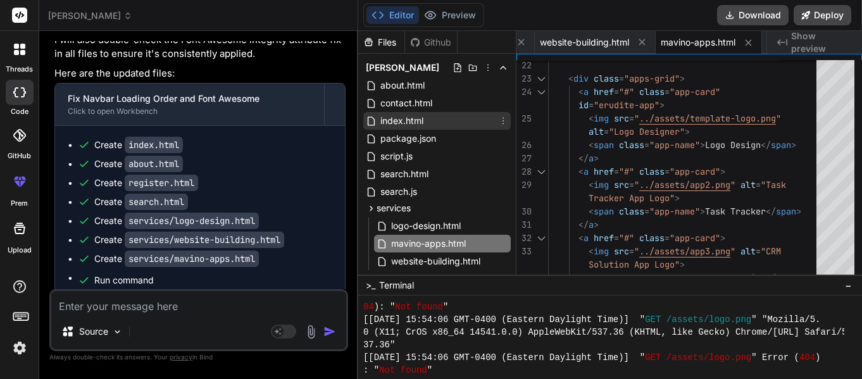
click at [416, 117] on span "index.html" at bounding box center [402, 120] width 46 height 15
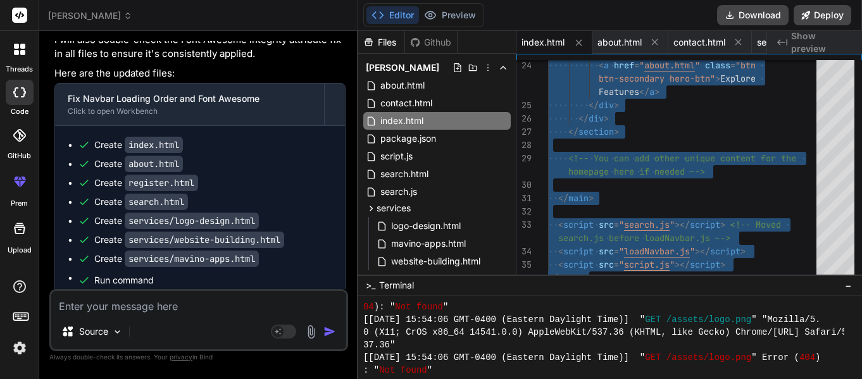
click at [151, 314] on textarea at bounding box center [198, 302] width 295 height 23
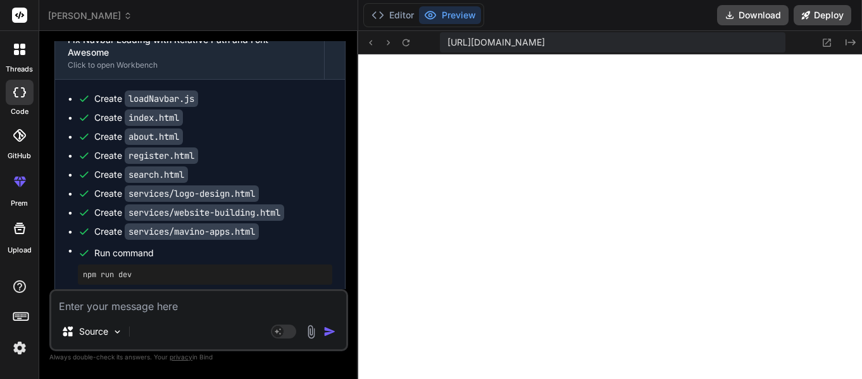
scroll to position [0, 0]
click at [849, 46] on icon "Created with Pixso." at bounding box center [851, 42] width 10 height 10
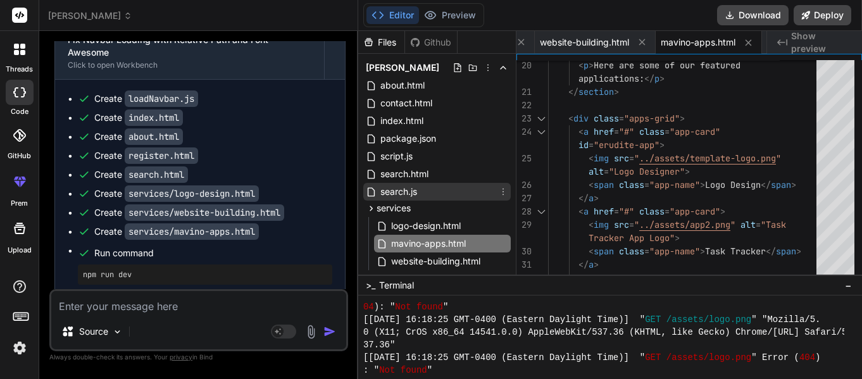
scroll to position [117, 0]
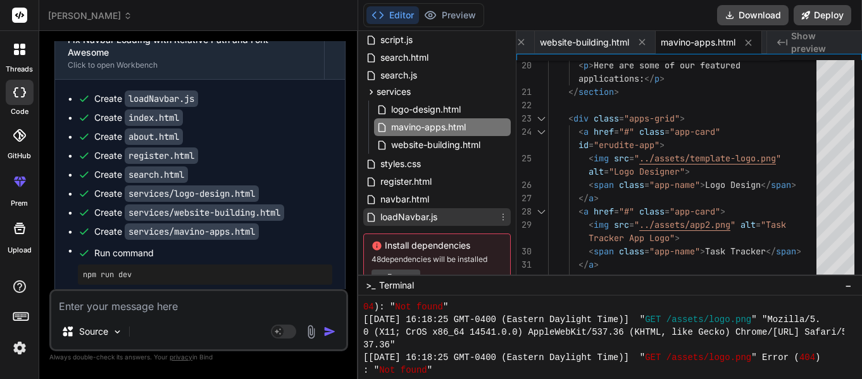
click at [418, 217] on span "loadNavbar.js" at bounding box center [409, 217] width 60 height 15
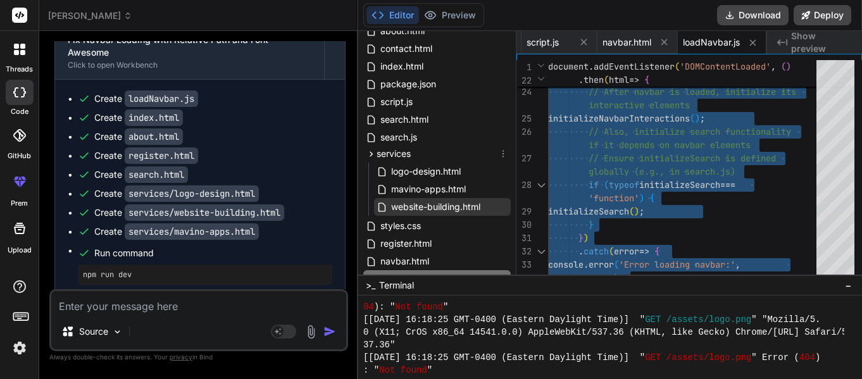
scroll to position [54, 0]
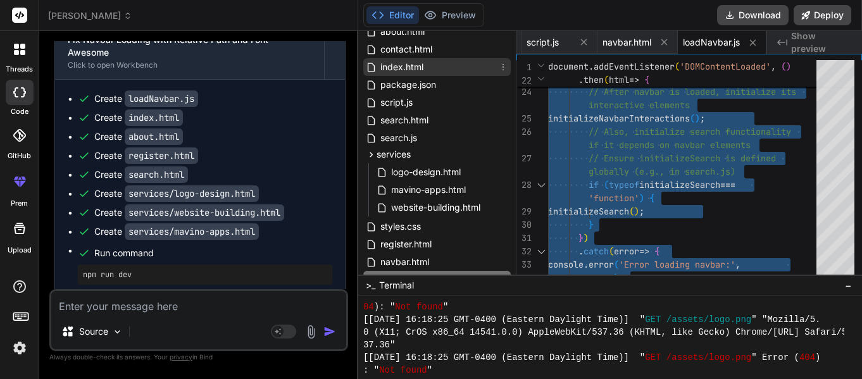
click at [419, 67] on span "index.html" at bounding box center [402, 67] width 46 height 15
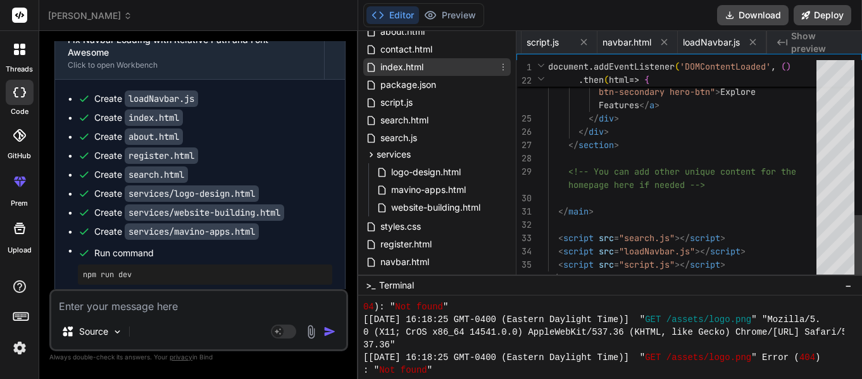
scroll to position [0, 76]
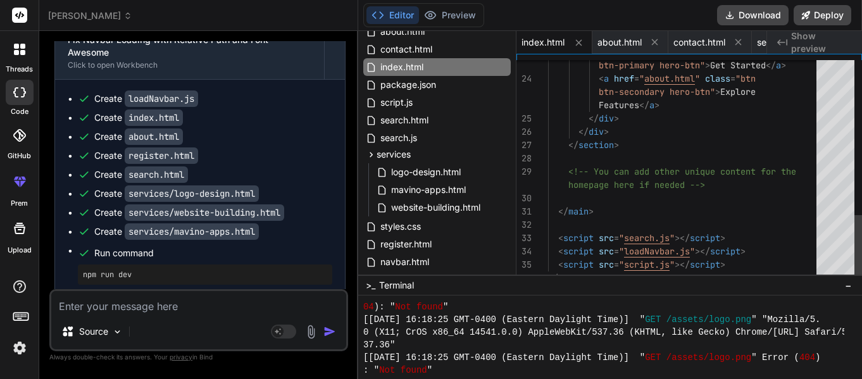
click at [678, 196] on div "< a href = " about.html " class = "btn btn-secondary hero-btn" > Explore </ div…" at bounding box center [686, 6] width 276 height 638
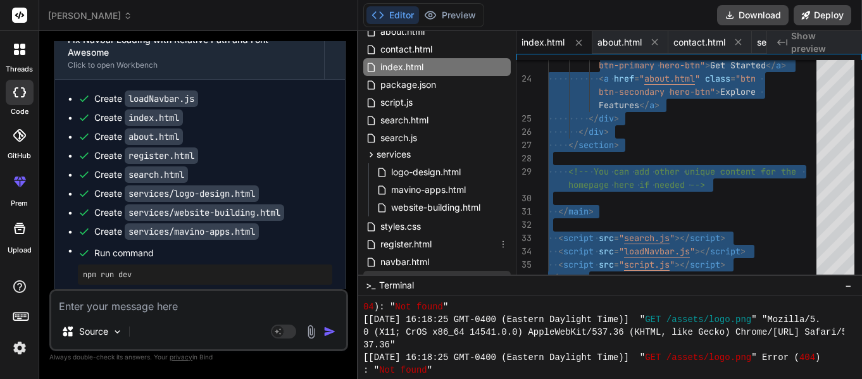
click at [404, 278] on span "loadNavbar.js" at bounding box center [409, 279] width 60 height 15
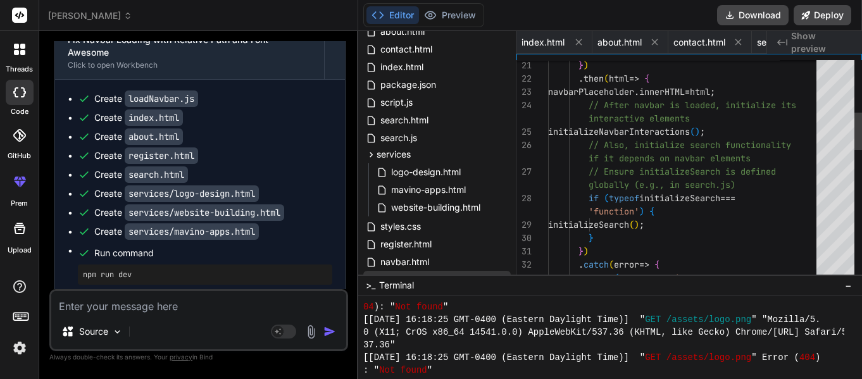
scroll to position [0, 967]
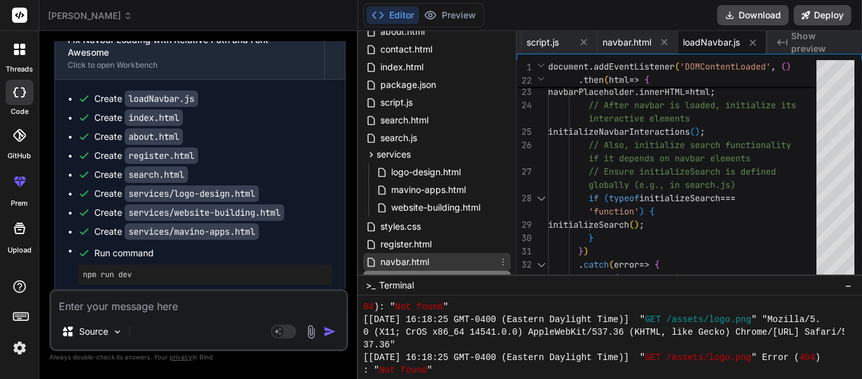
click at [398, 267] on span "navbar.html" at bounding box center [404, 262] width 51 height 15
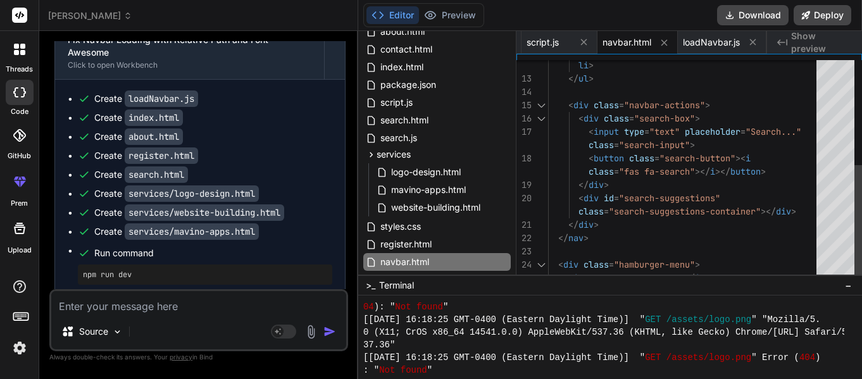
click at [745, 230] on div "< div class = "hamburger-menu" > < i class = "fas fa-bars" ></ i > </ div > </ …" at bounding box center [686, 105] width 276 height 439
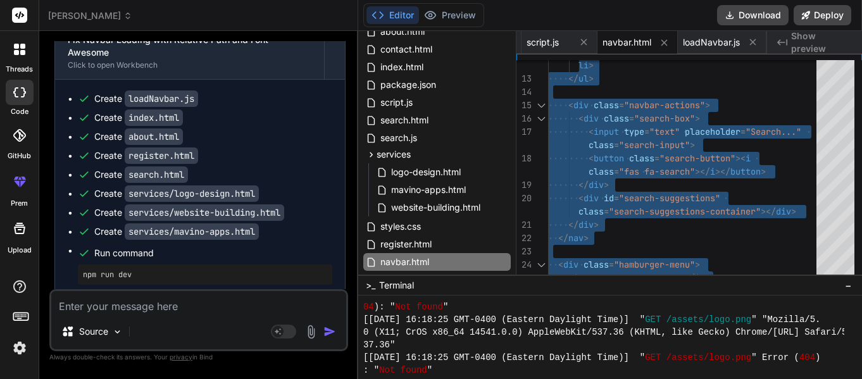
click at [162, 314] on textarea at bounding box center [198, 302] width 295 height 23
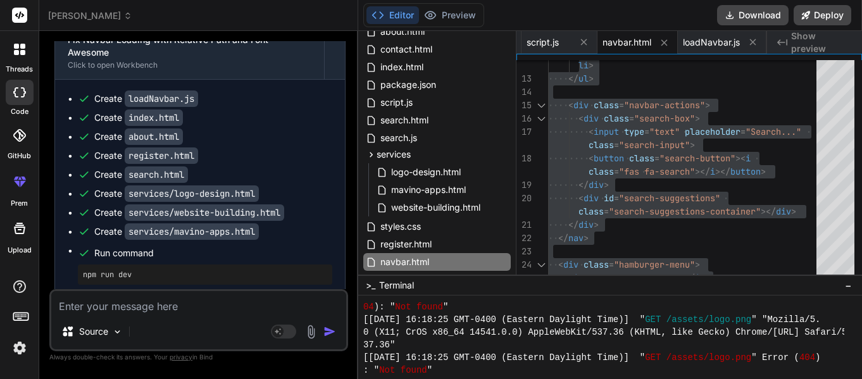
paste textarea "Failed to load navigation. Please check the console for details."
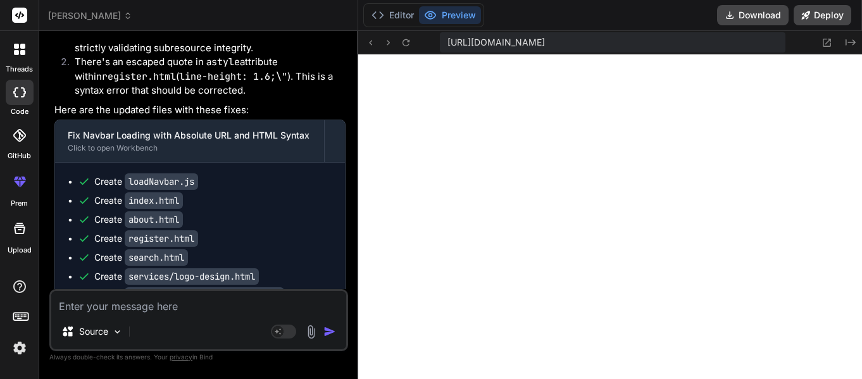
scroll to position [0, 0]
click at [853, 39] on icon at bounding box center [851, 42] width 10 height 6
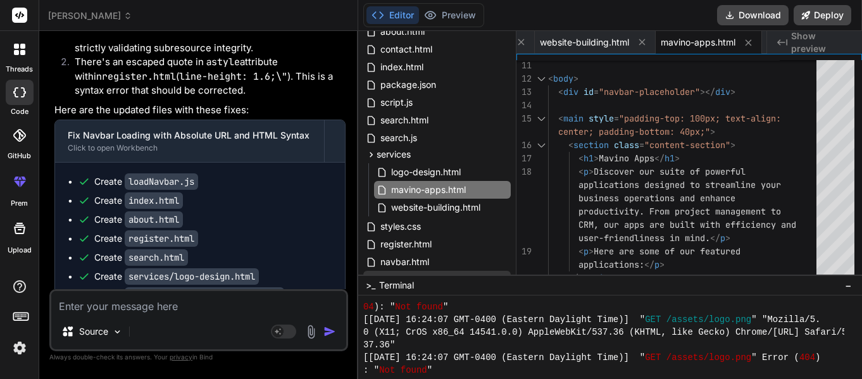
click at [422, 275] on span "loadNavbar.js" at bounding box center [409, 279] width 60 height 15
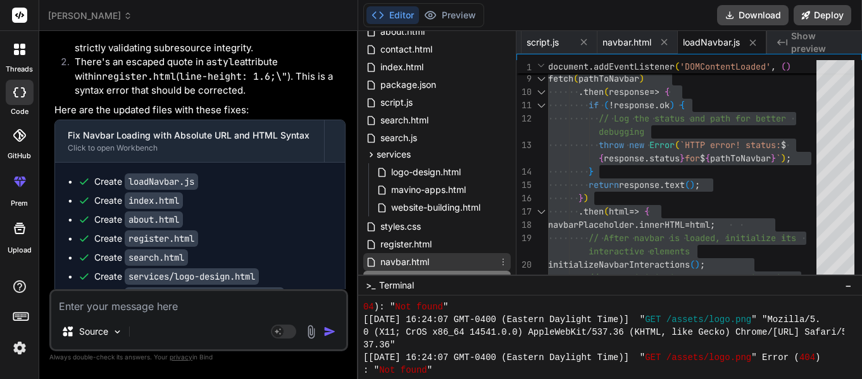
click at [431, 256] on div "navbar.html" at bounding box center [437, 262] width 148 height 18
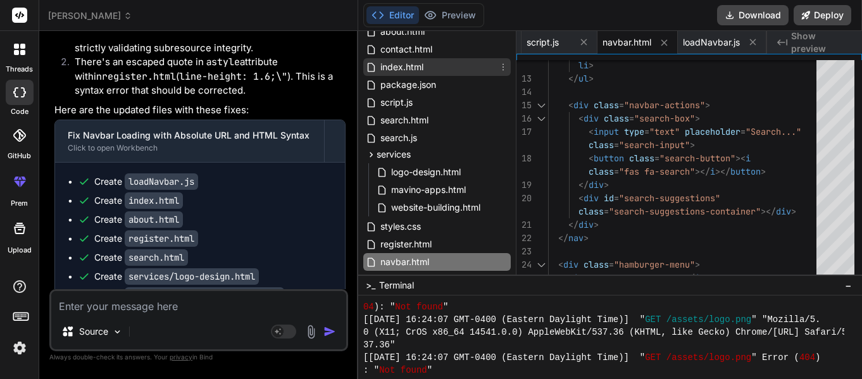
click at [408, 60] on span "index.html" at bounding box center [402, 67] width 46 height 15
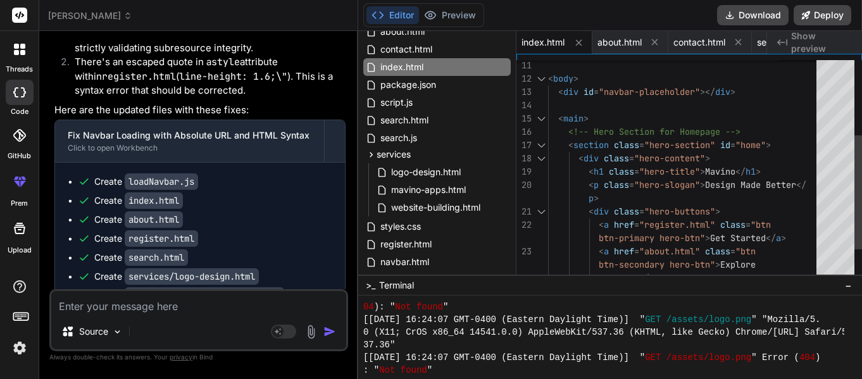
click at [662, 172] on div "< div id = "navbar-placeholder" ></ div > < main > <!-- Hero Section for Homepa…" at bounding box center [686, 192] width 276 height 612
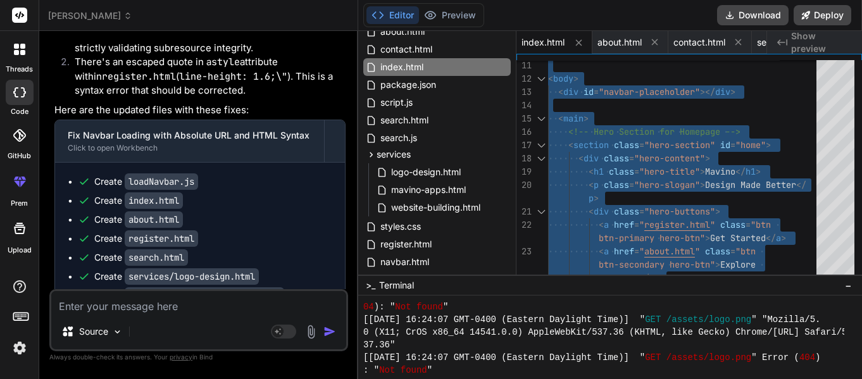
click at [113, 314] on textarea at bounding box center [198, 302] width 295 height 23
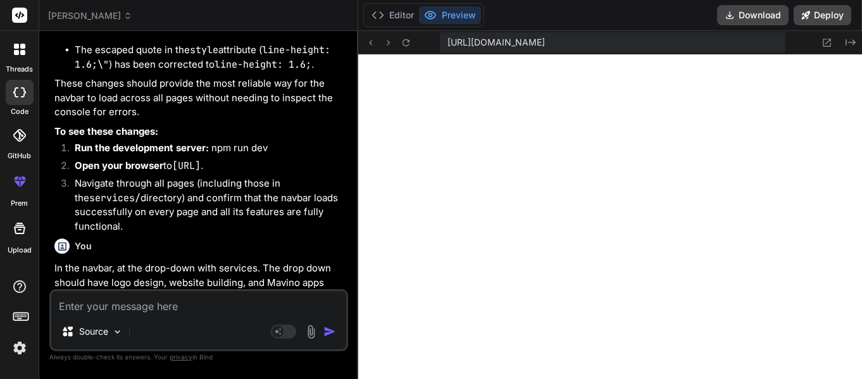
scroll to position [0, 0]
click at [20, 46] on icon at bounding box center [22, 46] width 5 height 5
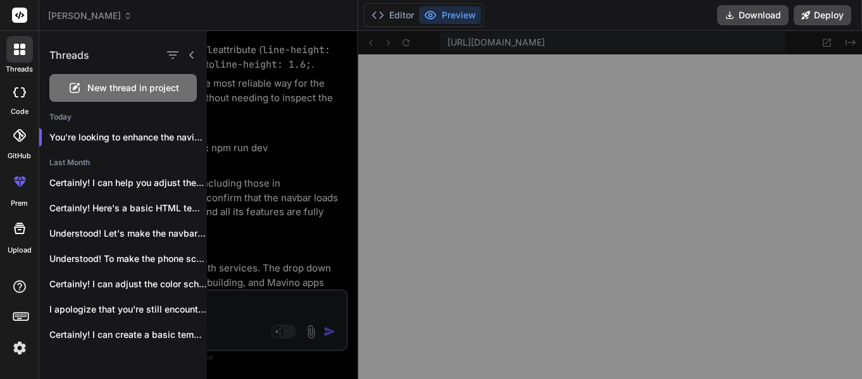
click at [89, 78] on div "New thread in project" at bounding box center [123, 88] width 148 height 28
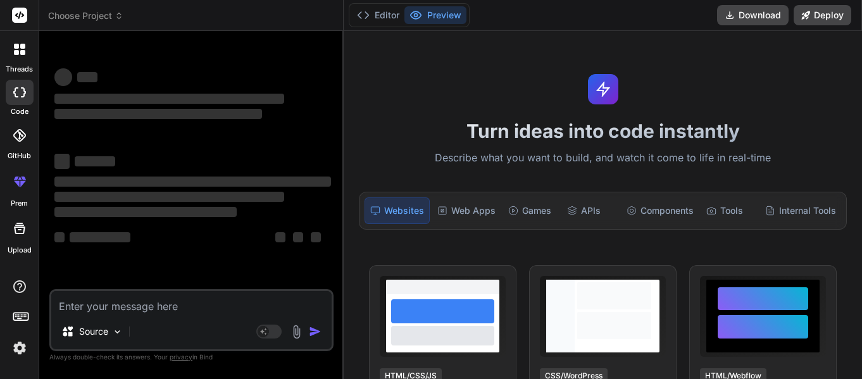
scroll to position [63, 0]
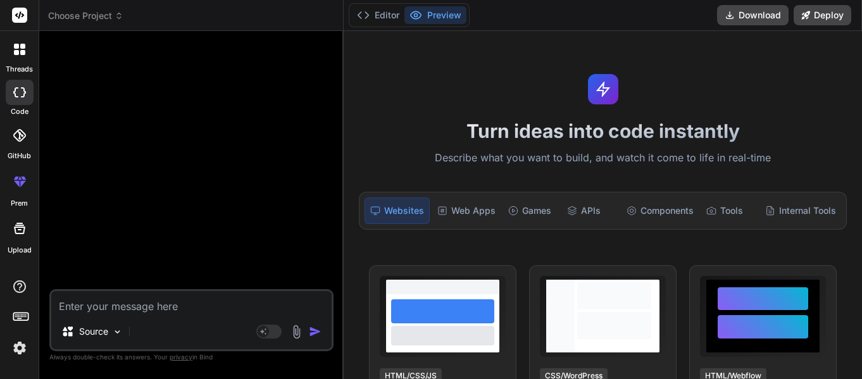
click at [95, 305] on textarea at bounding box center [191, 302] width 281 height 23
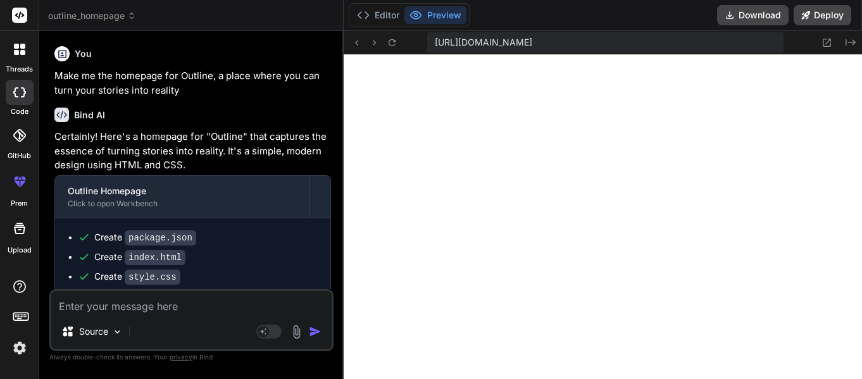
scroll to position [0, 0]
click at [101, 314] on textarea at bounding box center [191, 302] width 281 height 23
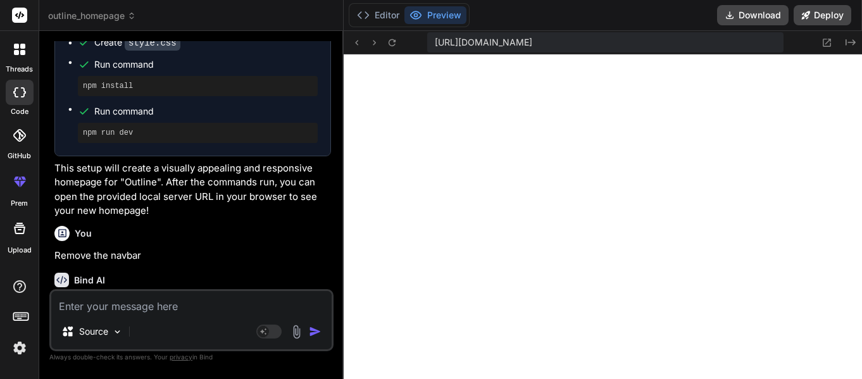
click at [129, 314] on textarea at bounding box center [191, 302] width 281 height 23
paste textarea "628294"
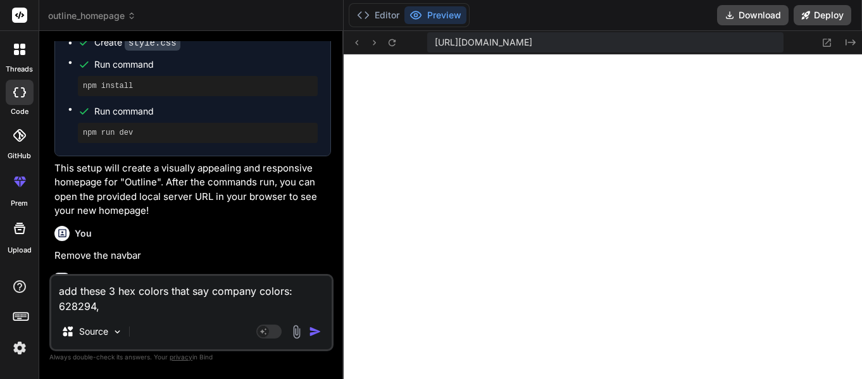
paste textarea "7FD858"
paste textarea "5CE0E6"
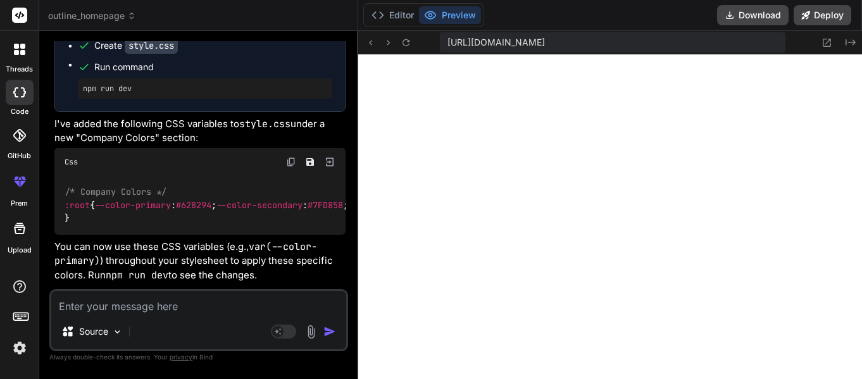
scroll to position [1019, 0]
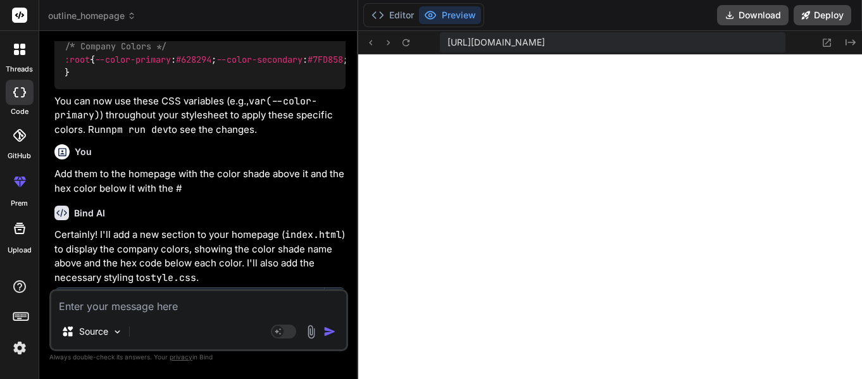
click at [106, 293] on textarea at bounding box center [198, 302] width 295 height 23
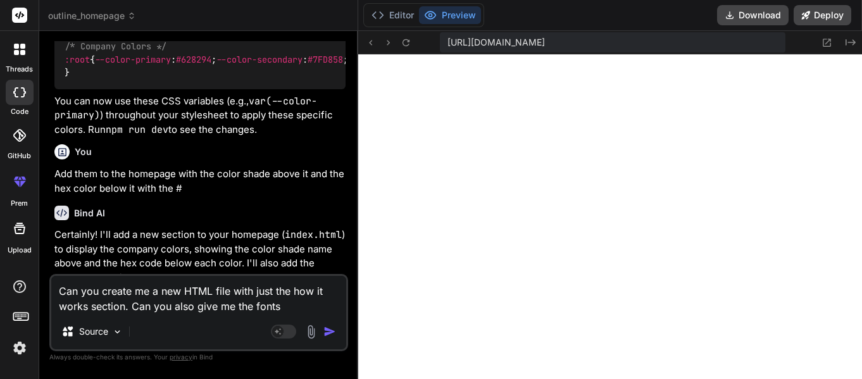
click at [292, 303] on textarea "Can you create me a new HTML file with just the how it works section. Can you a…" at bounding box center [198, 295] width 295 height 38
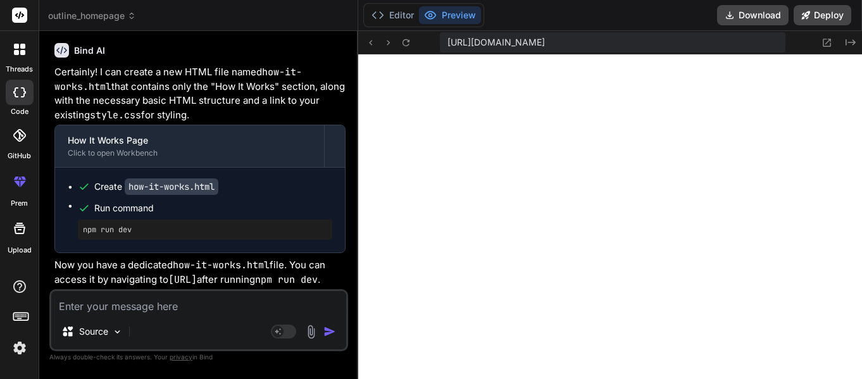
scroll to position [0, 0]
click at [854, 47] on button "Created with Pixso." at bounding box center [849, 42] width 15 height 15
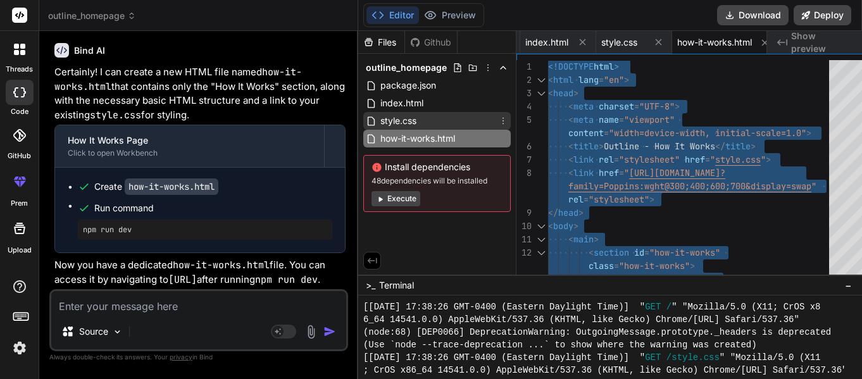
click at [409, 120] on div "style.css" at bounding box center [437, 121] width 148 height 18
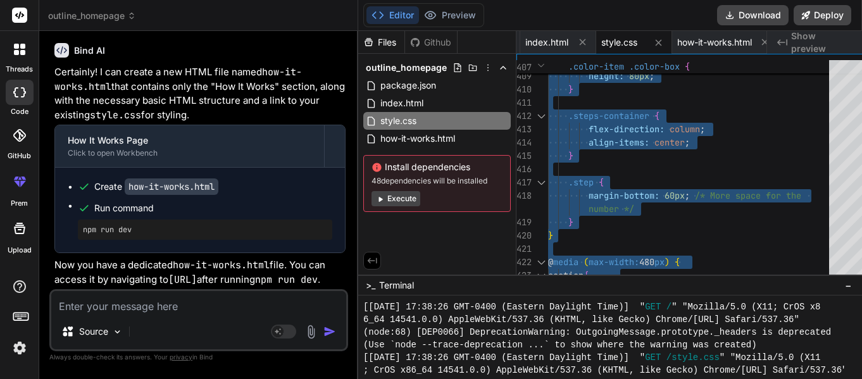
scroll to position [63, 0]
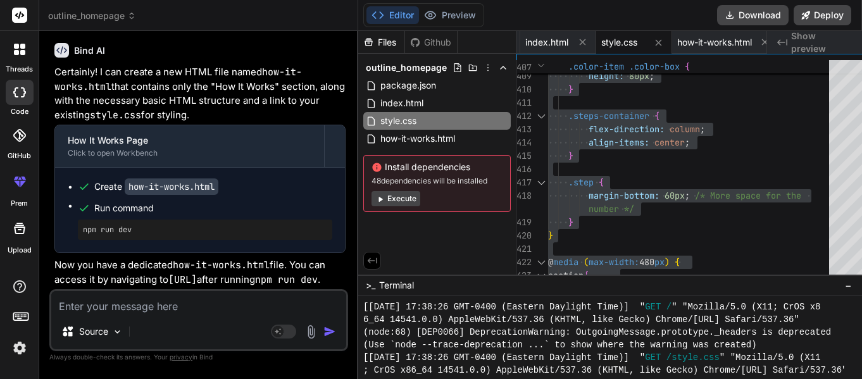
click at [113, 312] on textarea at bounding box center [198, 302] width 295 height 23
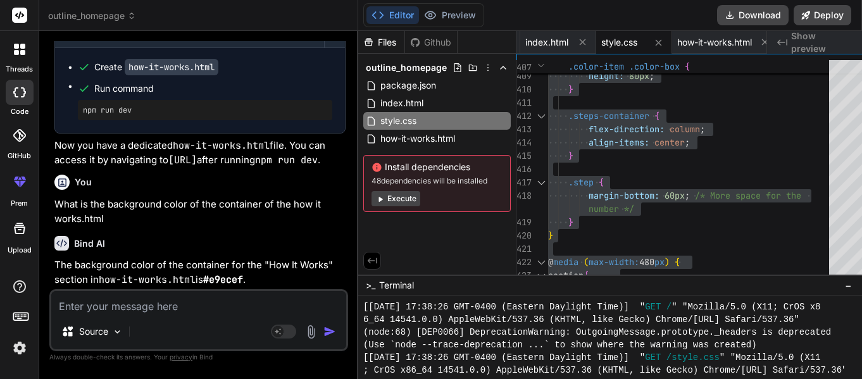
scroll to position [1743, 0]
drag, startPoint x: 210, startPoint y: 278, endPoint x: 249, endPoint y: 278, distance: 39.3
click at [249, 278] on p "The background color of the container for the "How It Works" section in how-it-…" at bounding box center [199, 272] width 291 height 28
copy code "#e9ecef"
